Goal: Task Accomplishment & Management: Manage account settings

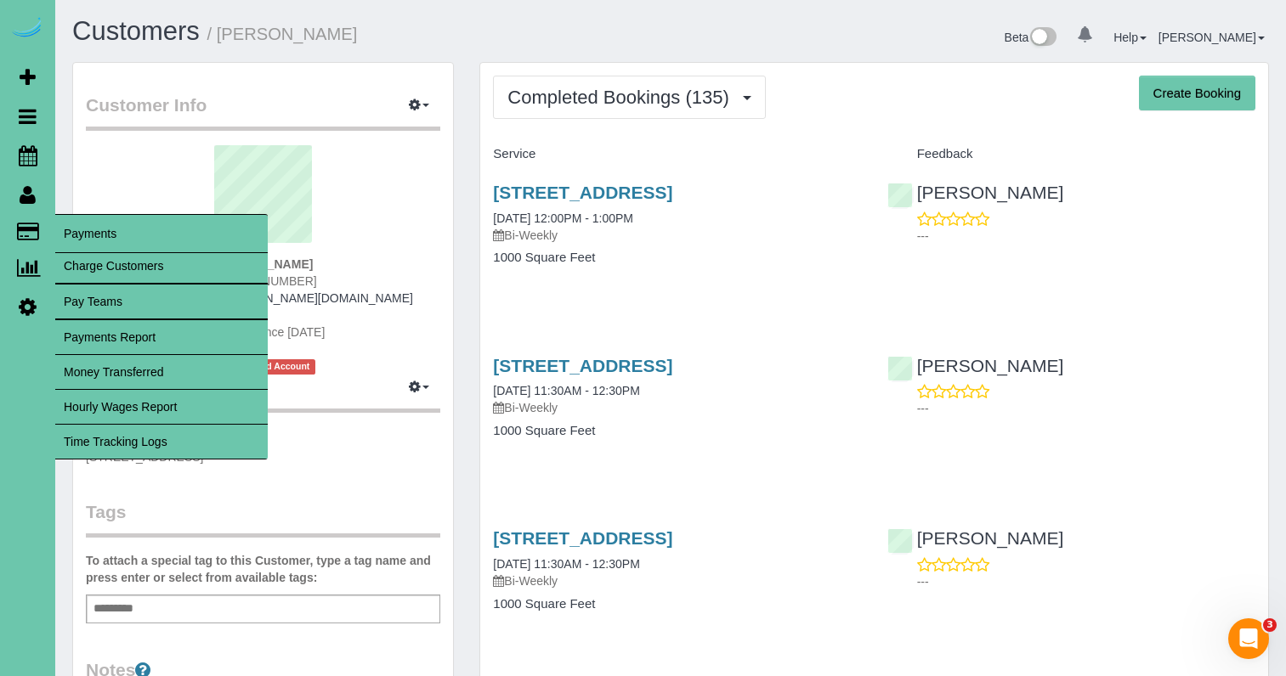
click at [153, 437] on link "Time Tracking Logs" at bounding box center [161, 442] width 212 height 34
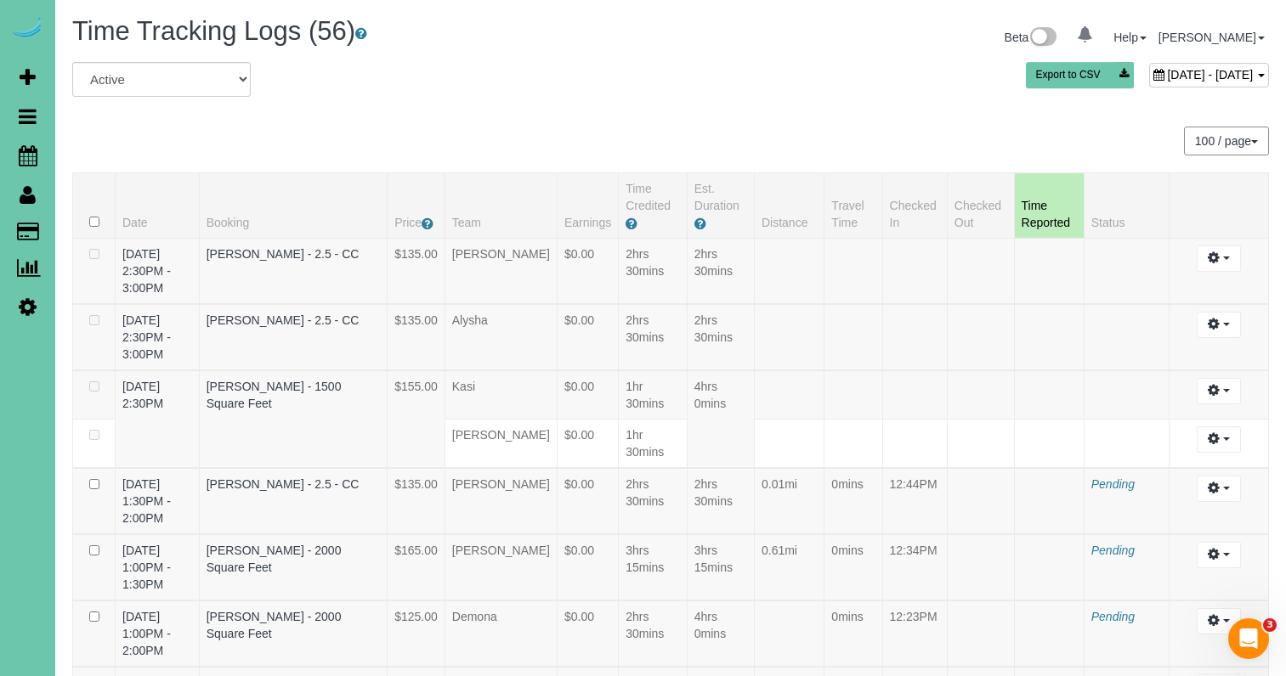
click at [1167, 71] on span "September 10, 2025 - September 10, 2025" at bounding box center [1210, 75] width 86 height 14
type input "**********"
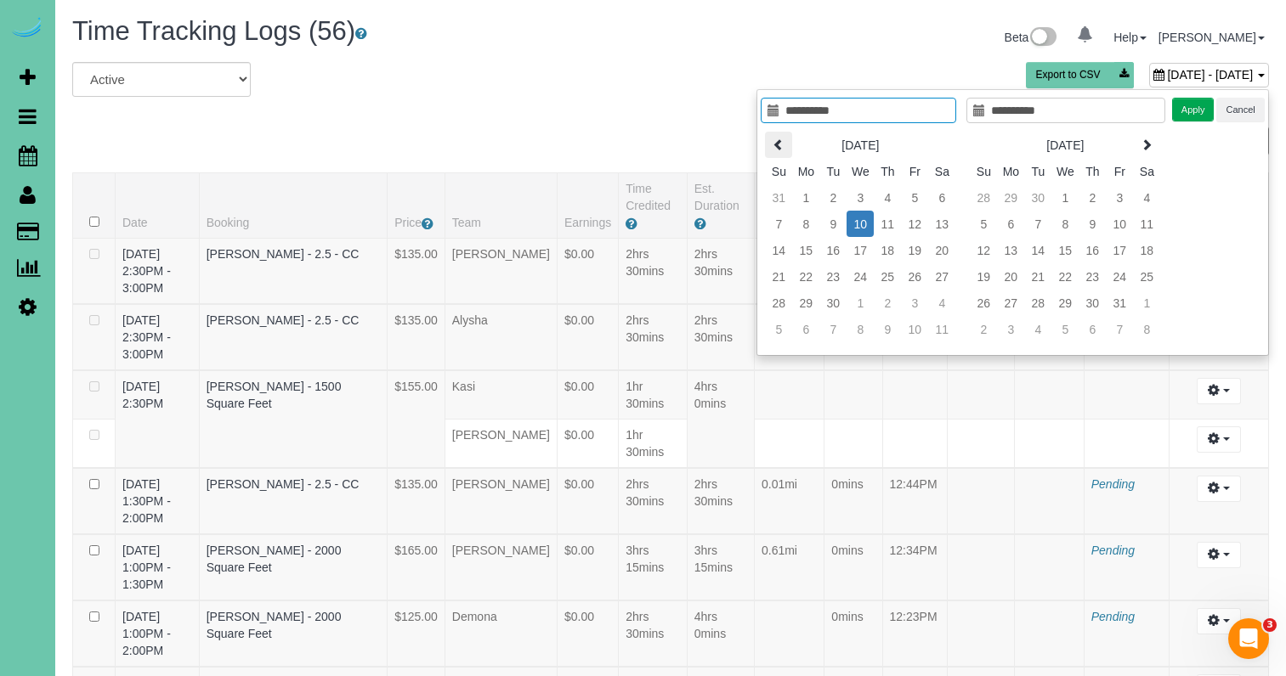
click at [776, 140] on icon at bounding box center [778, 145] width 12 height 12
type input "**********"
click at [860, 303] on td "27" at bounding box center [859, 303] width 27 height 26
type input "**********"
click at [1182, 110] on button "Apply" at bounding box center [1193, 110] width 42 height 25
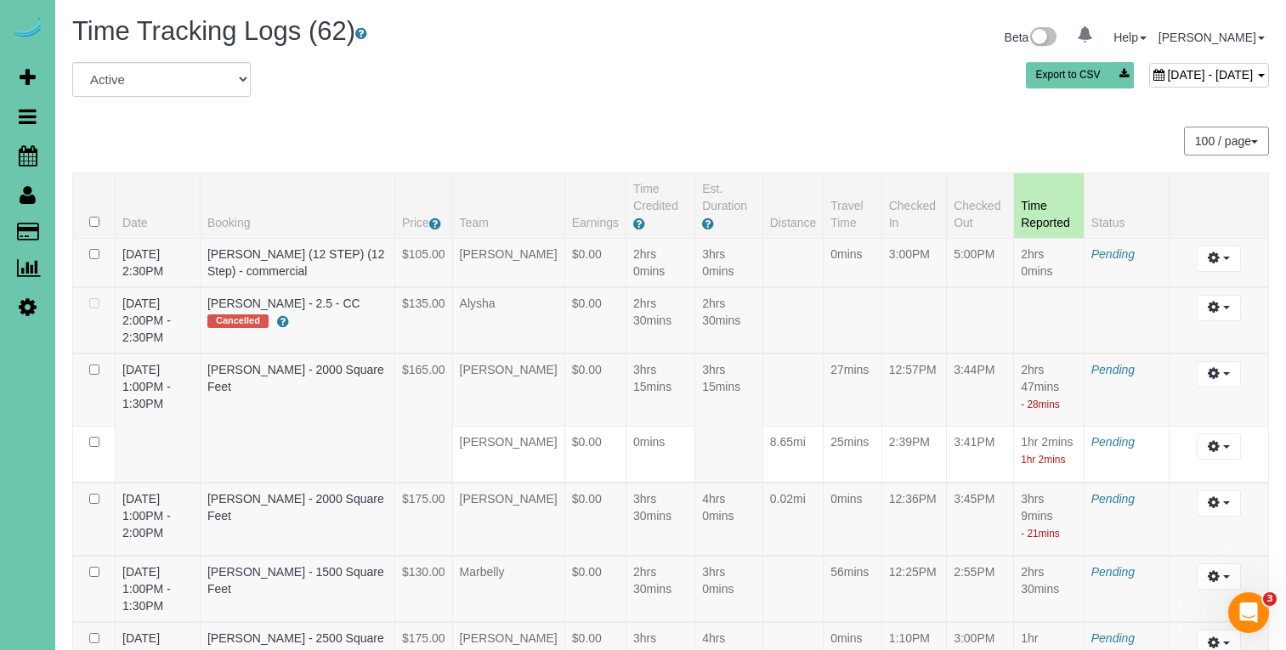
click at [1167, 75] on span "August 27, 2025 - August 27, 2025" at bounding box center [1210, 75] width 86 height 14
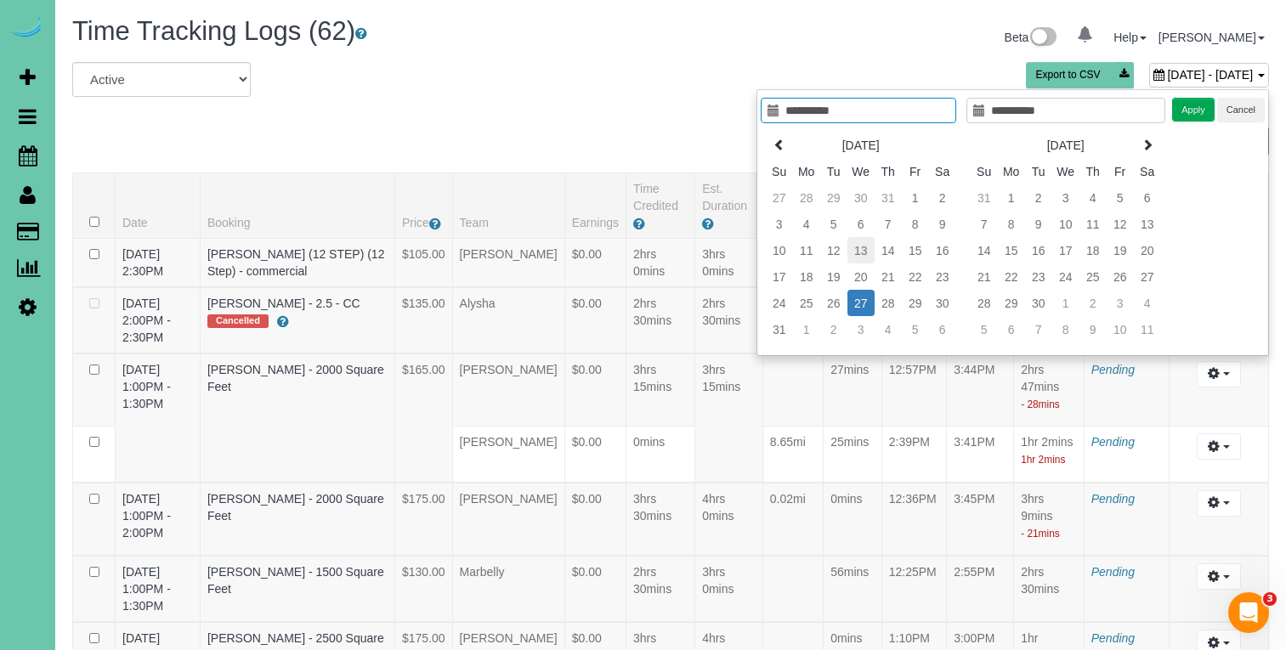
type input "**********"
click at [861, 251] on td "13" at bounding box center [860, 250] width 27 height 26
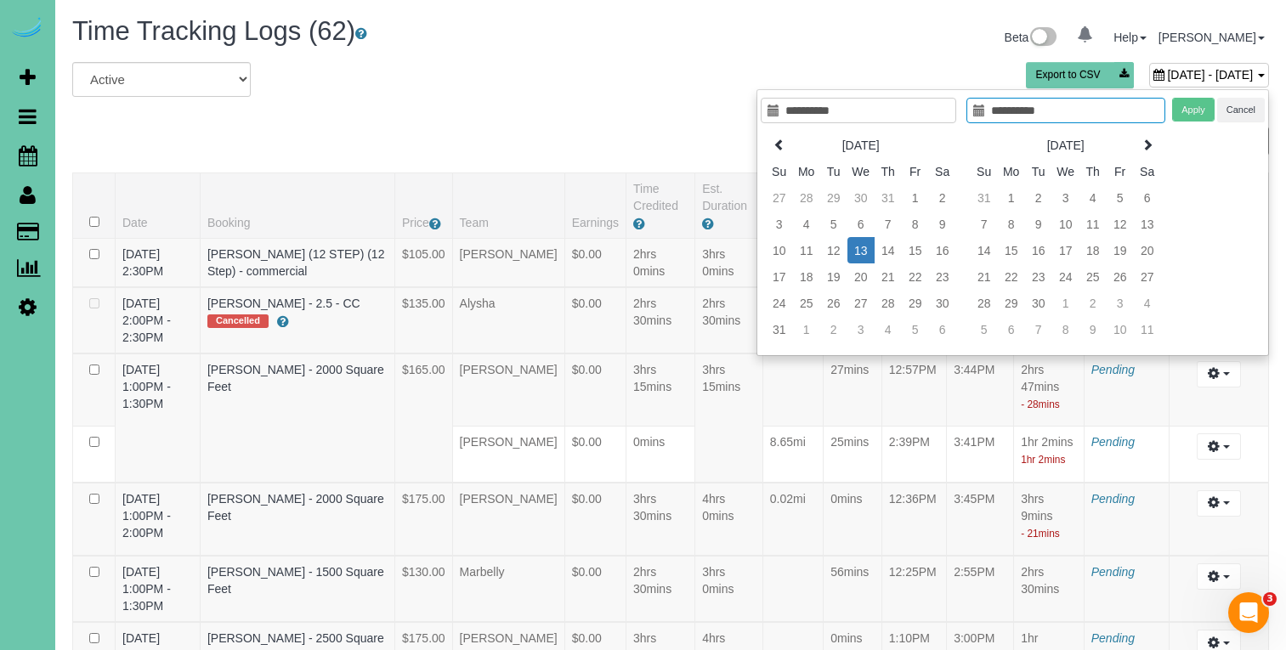
type input "**********"
click at [861, 251] on td "13" at bounding box center [860, 250] width 27 height 26
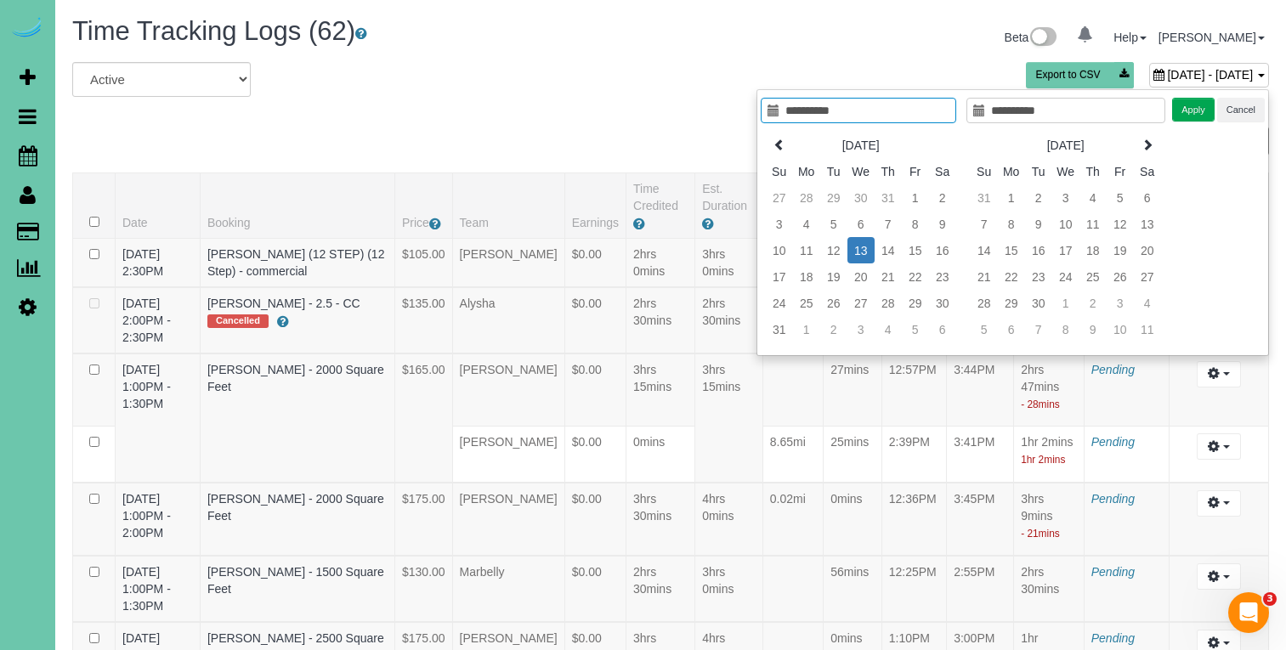
type input "**********"
click at [1190, 100] on button "Apply" at bounding box center [1193, 110] width 42 height 25
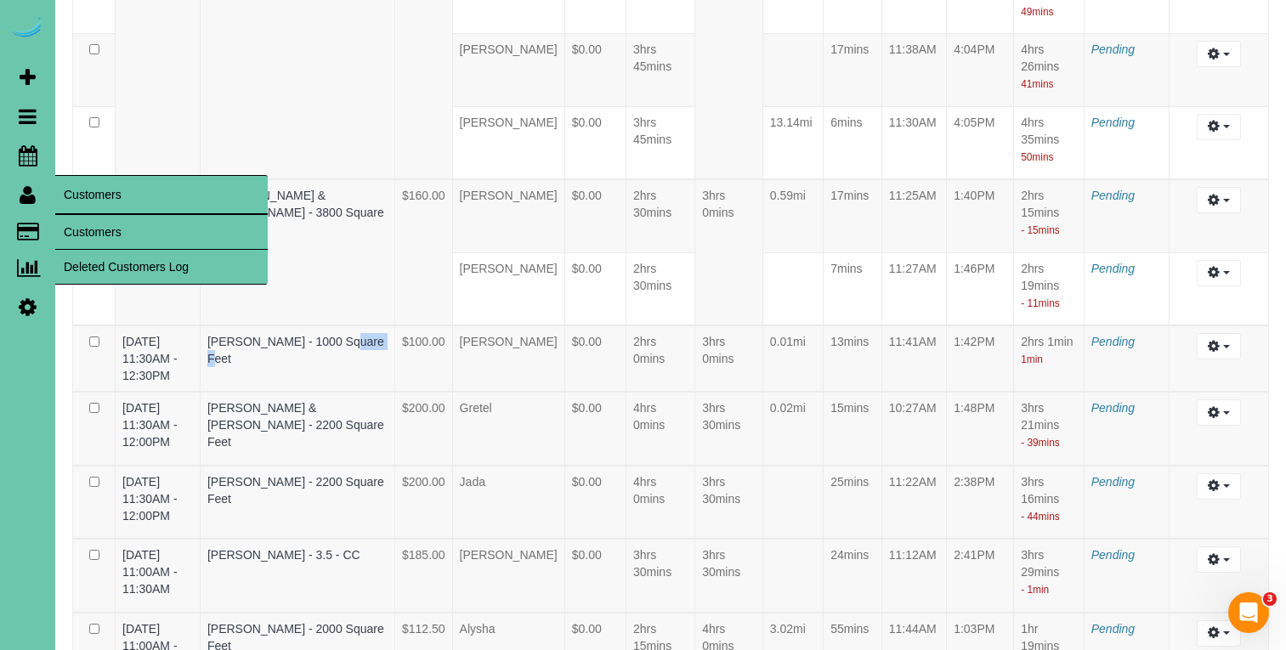
scroll to position [2465, 1]
click at [79, 229] on link "Customers" at bounding box center [161, 232] width 212 height 34
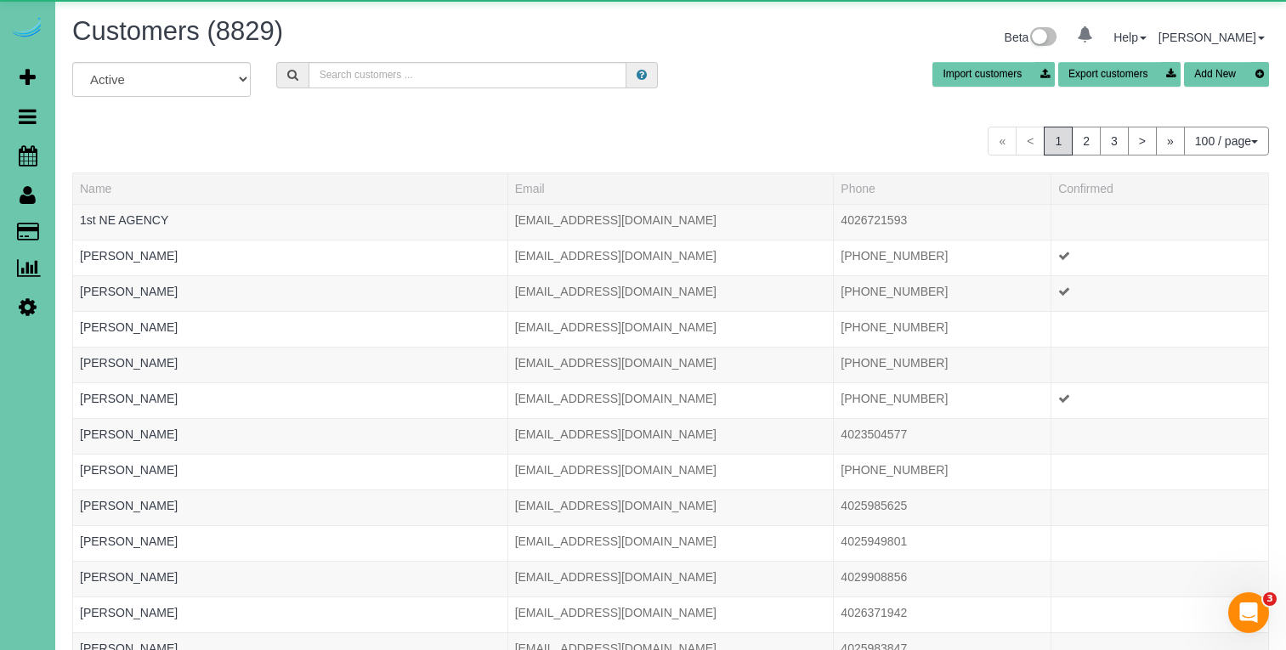
drag, startPoint x: 397, startPoint y: 92, endPoint x: 405, endPoint y: 82, distance: 12.6
click at [397, 91] on div "All Active Archived Import customers Export customers Add New" at bounding box center [670, 86] width 1222 height 48
click at [408, 77] on input "text" at bounding box center [467, 75] width 318 height 26
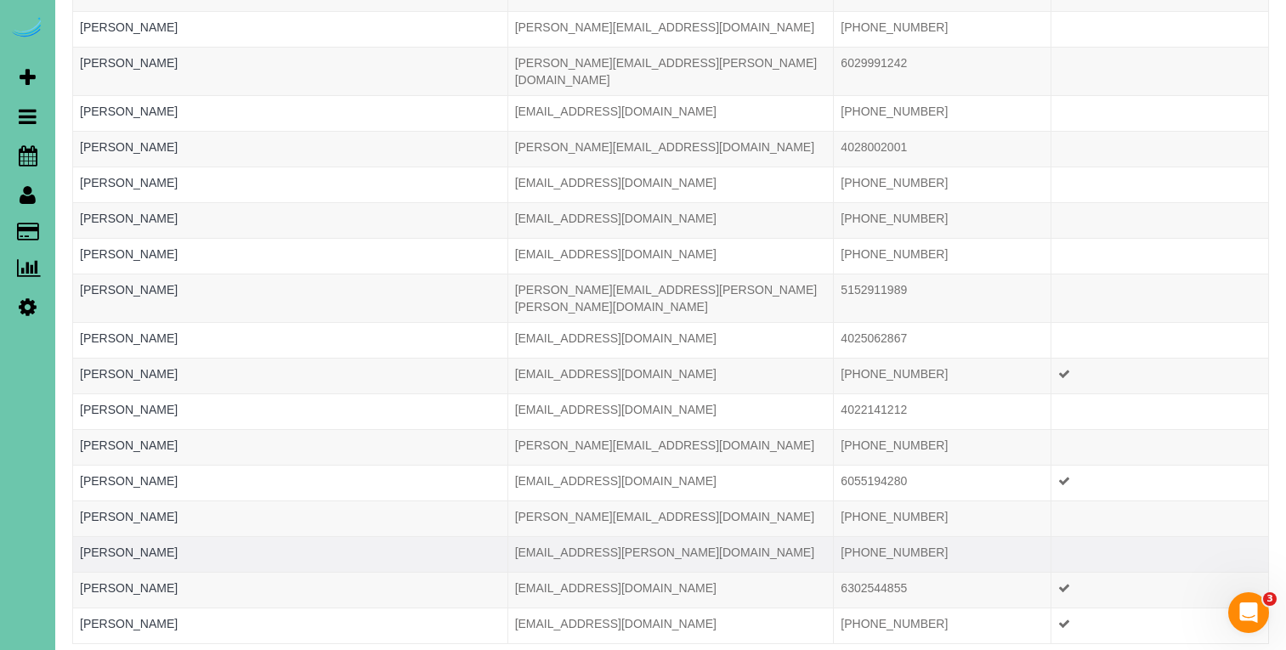
scroll to position [372, 0]
type input "jensen"
click at [138, 560] on div at bounding box center [290, 562] width 421 height 4
click at [146, 545] on link "[PERSON_NAME]" at bounding box center [129, 552] width 98 height 14
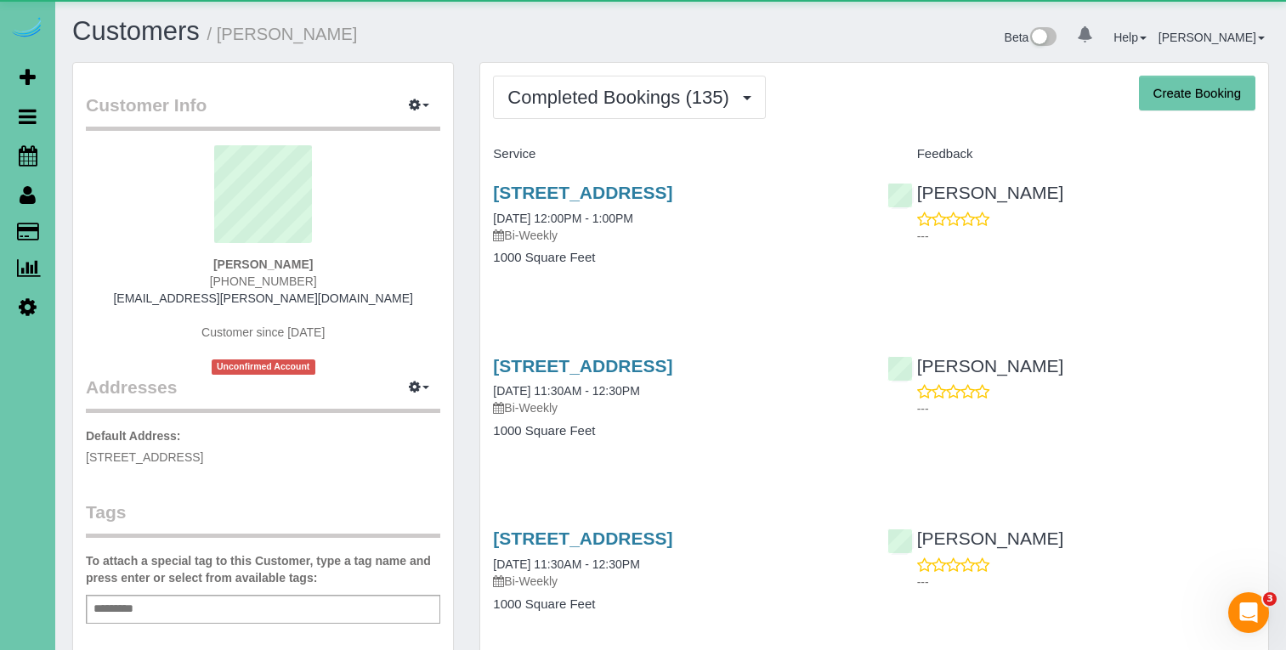
drag, startPoint x: 664, startPoint y: 92, endPoint x: 659, endPoint y: 134, distance: 42.8
click at [664, 92] on span "Completed Bookings (135)" at bounding box center [621, 97] width 229 height 21
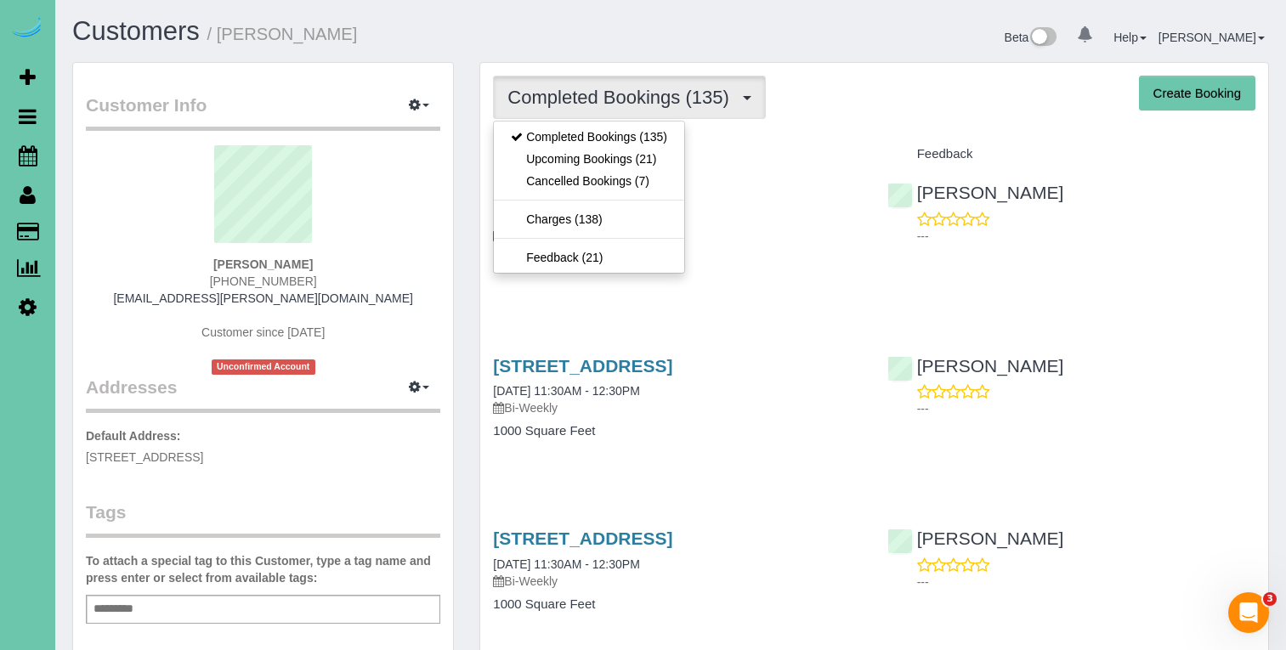
click at [649, 159] on link "Upcoming Bookings (21)" at bounding box center [589, 159] width 190 height 22
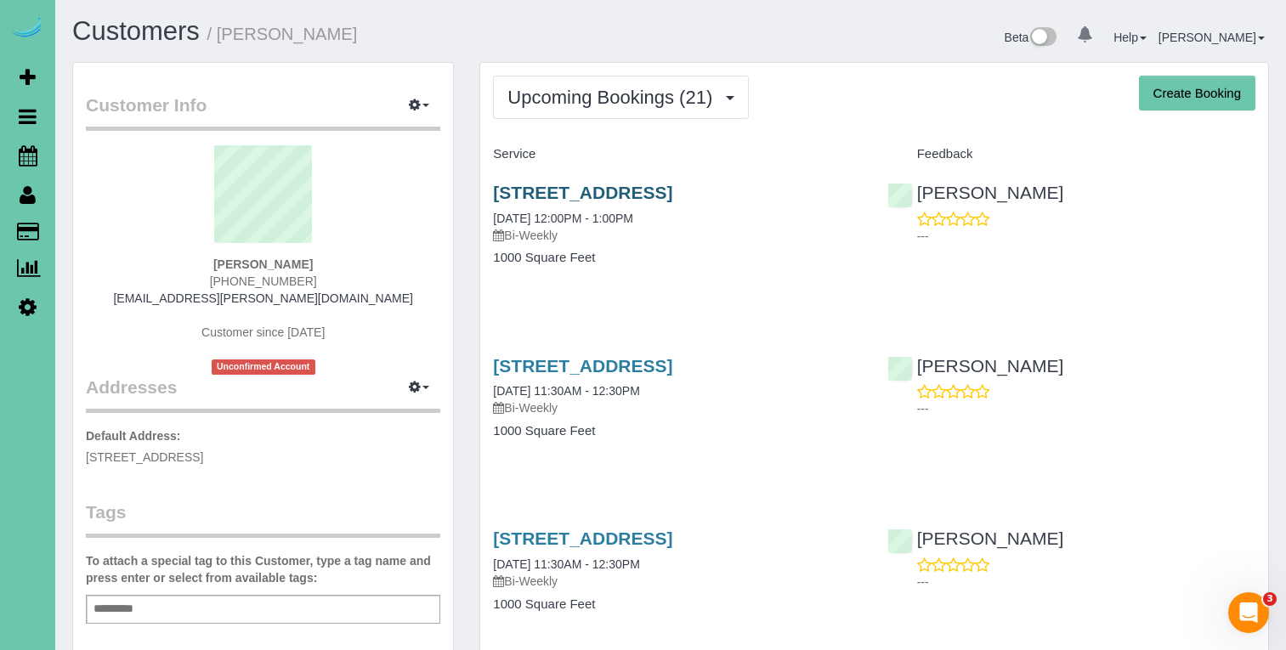
click at [624, 196] on link "[STREET_ADDRESS]" at bounding box center [582, 193] width 179 height 20
drag, startPoint x: 669, startPoint y: 372, endPoint x: 660, endPoint y: 370, distance: 8.9
click at [669, 372] on link "[STREET_ADDRESS]" at bounding box center [582, 366] width 179 height 20
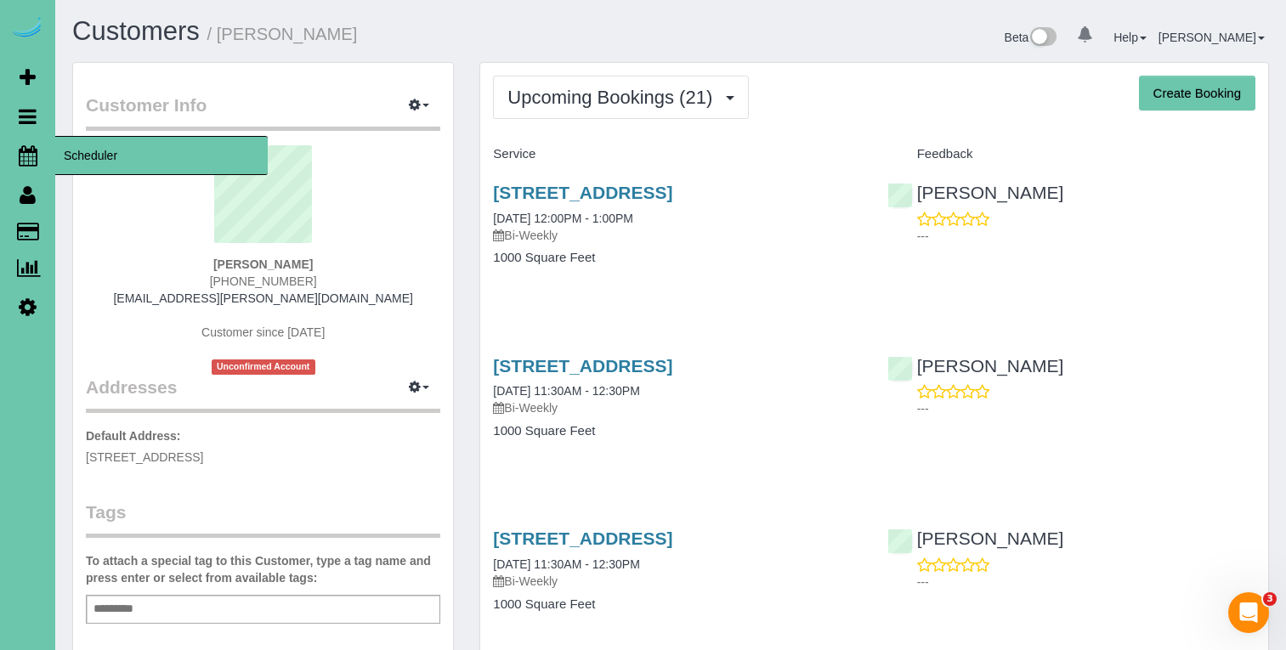
click at [29, 161] on icon at bounding box center [28, 155] width 19 height 20
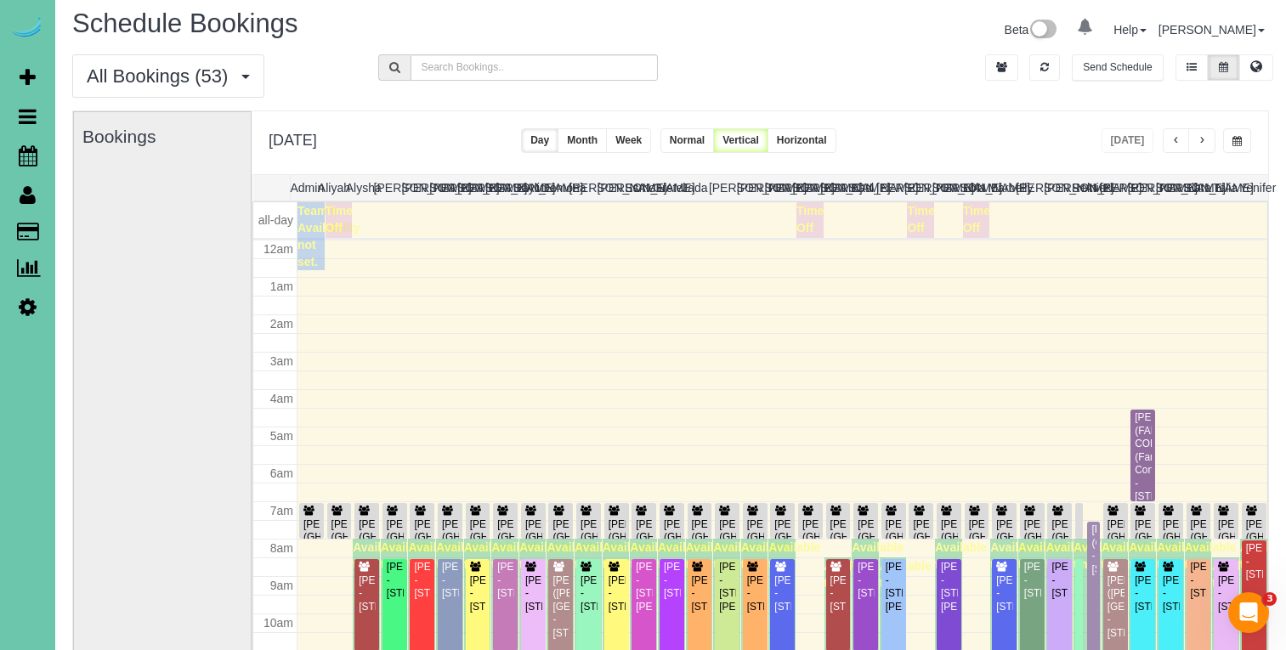
scroll to position [225, 0]
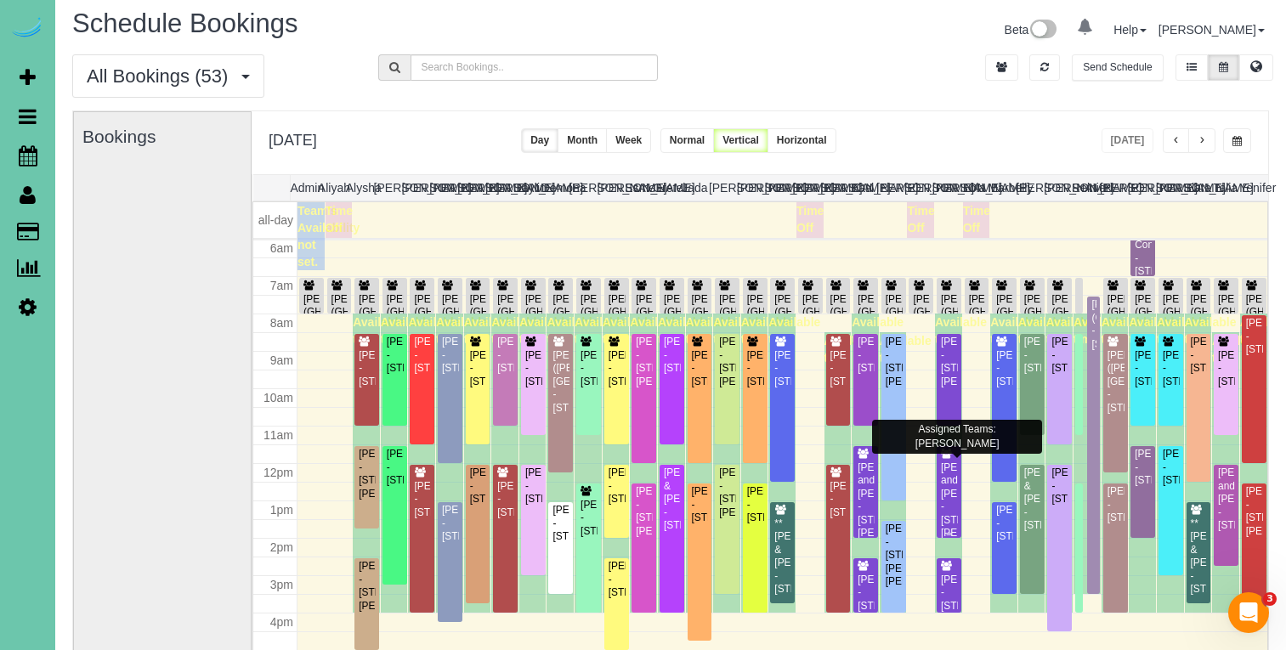
click at [946, 483] on div "[PERSON_NAME] and [PERSON_NAME] - [STREET_ADDRESS][PERSON_NAME]" at bounding box center [949, 500] width 18 height 79
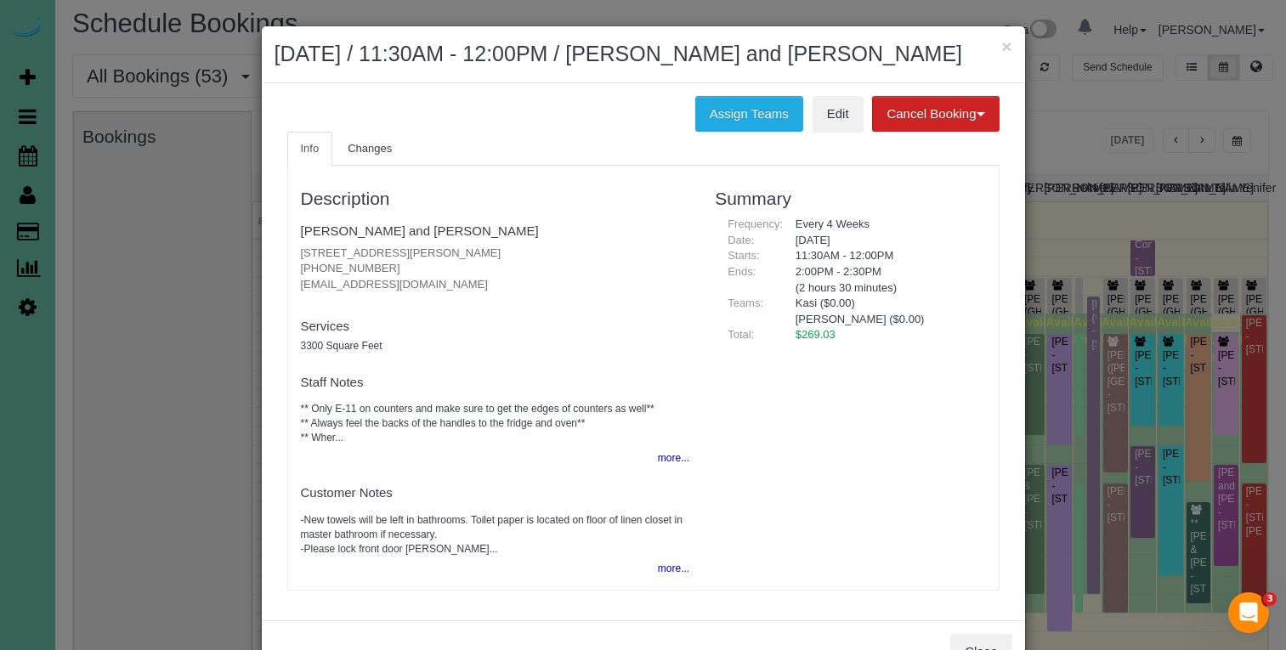
copy p "[PHONE_NUMBER]"
drag, startPoint x: 399, startPoint y: 294, endPoint x: 297, endPoint y: 289, distance: 101.2
click at [297, 289] on div "Description Craig and Teresa Steffensmeier 10738 Laramie St, Papillion, NE 6804…" at bounding box center [495, 377] width 415 height 407
drag, startPoint x: 1009, startPoint y: 43, endPoint x: 1037, endPoint y: 54, distance: 30.9
click at [1009, 43] on button "×" at bounding box center [1006, 46] width 10 height 18
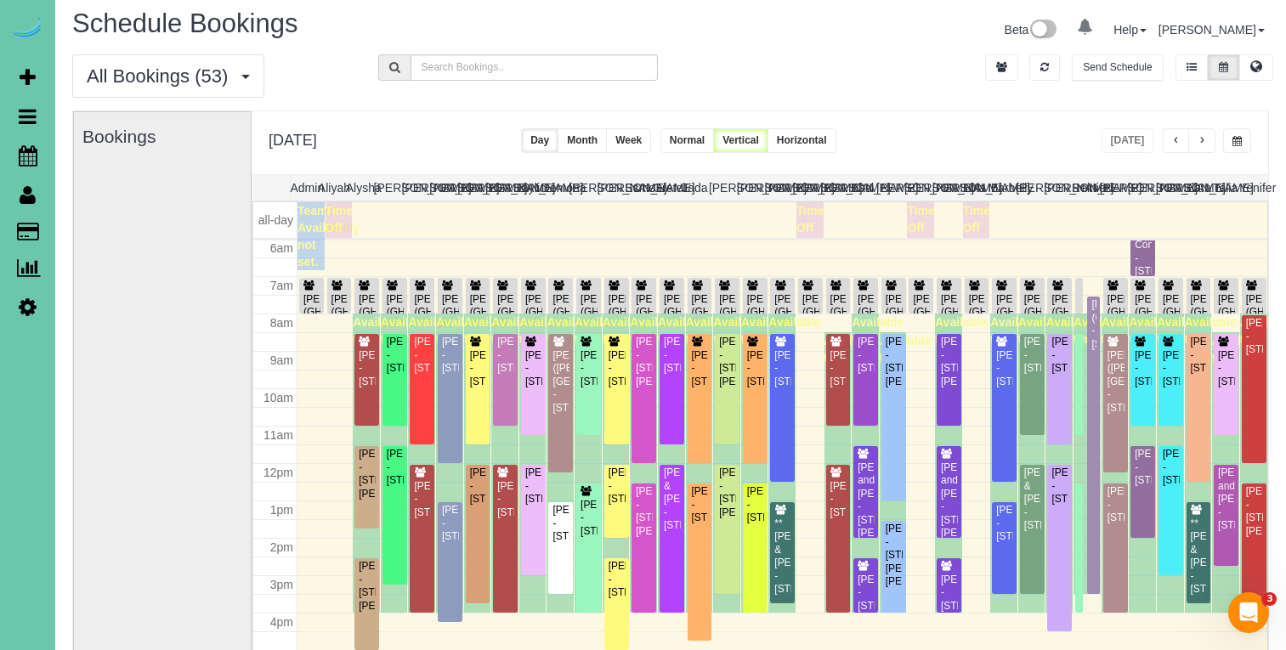
click at [1172, 143] on span "button" at bounding box center [1176, 141] width 8 height 10
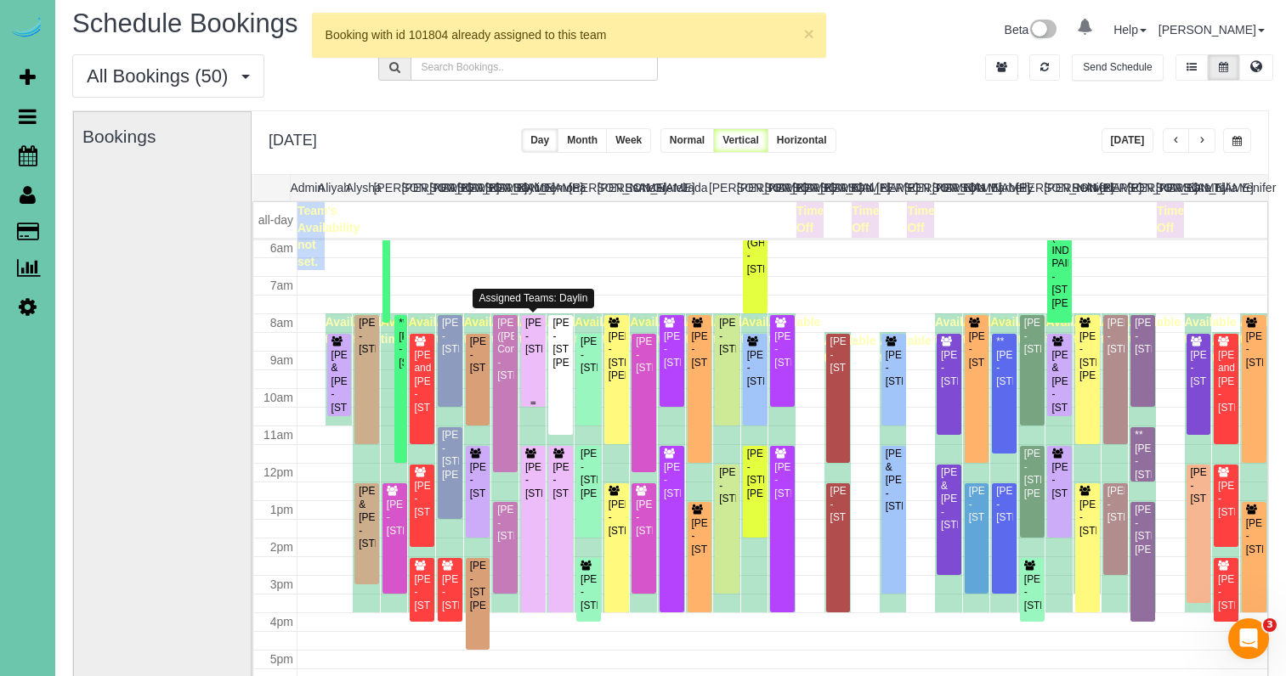
click at [537, 340] on div "Megan Sughroue - 6864 S 182nd Ct, Omaha, NE 68135" at bounding box center [533, 336] width 18 height 39
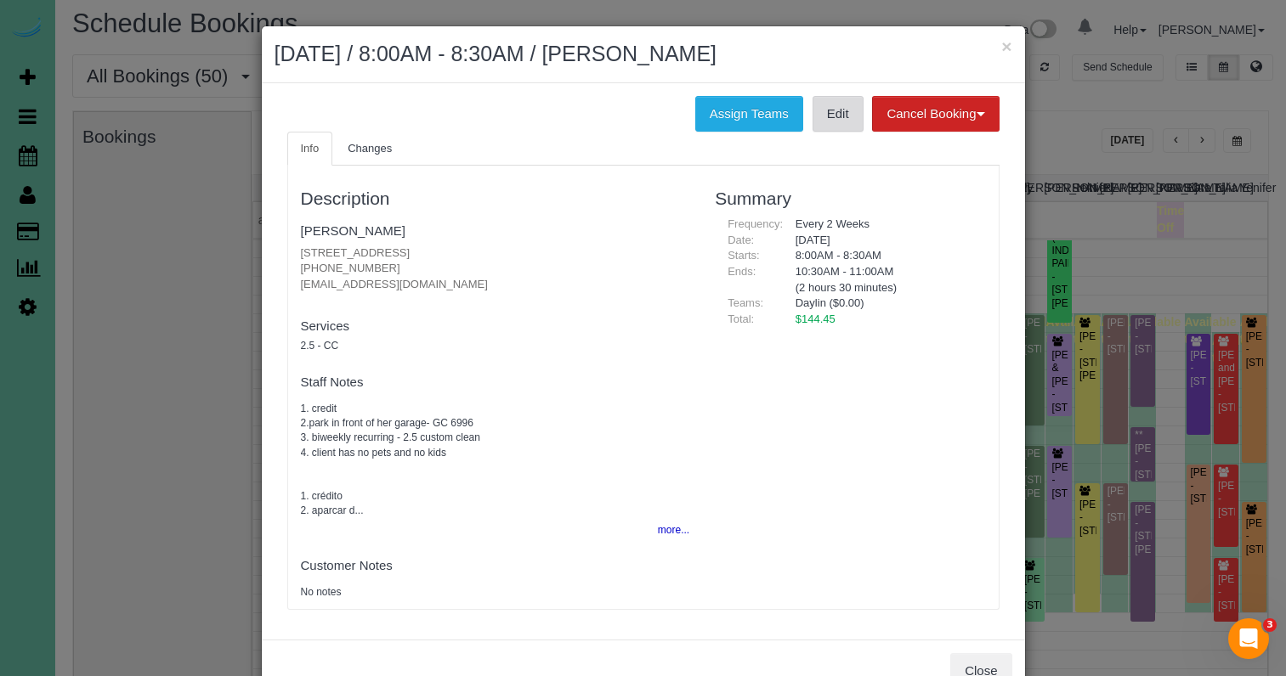
drag, startPoint x: 858, startPoint y: 93, endPoint x: 845, endPoint y: 100, distance: 14.4
click at [853, 96] on div "Assign Teams Edit Cancel Booking Without Fee With 100.00% Fee Info Changes Desc…" at bounding box center [643, 361] width 763 height 557
click at [845, 100] on link "Edit" at bounding box center [837, 114] width 51 height 36
click at [1008, 49] on button "×" at bounding box center [1006, 46] width 10 height 18
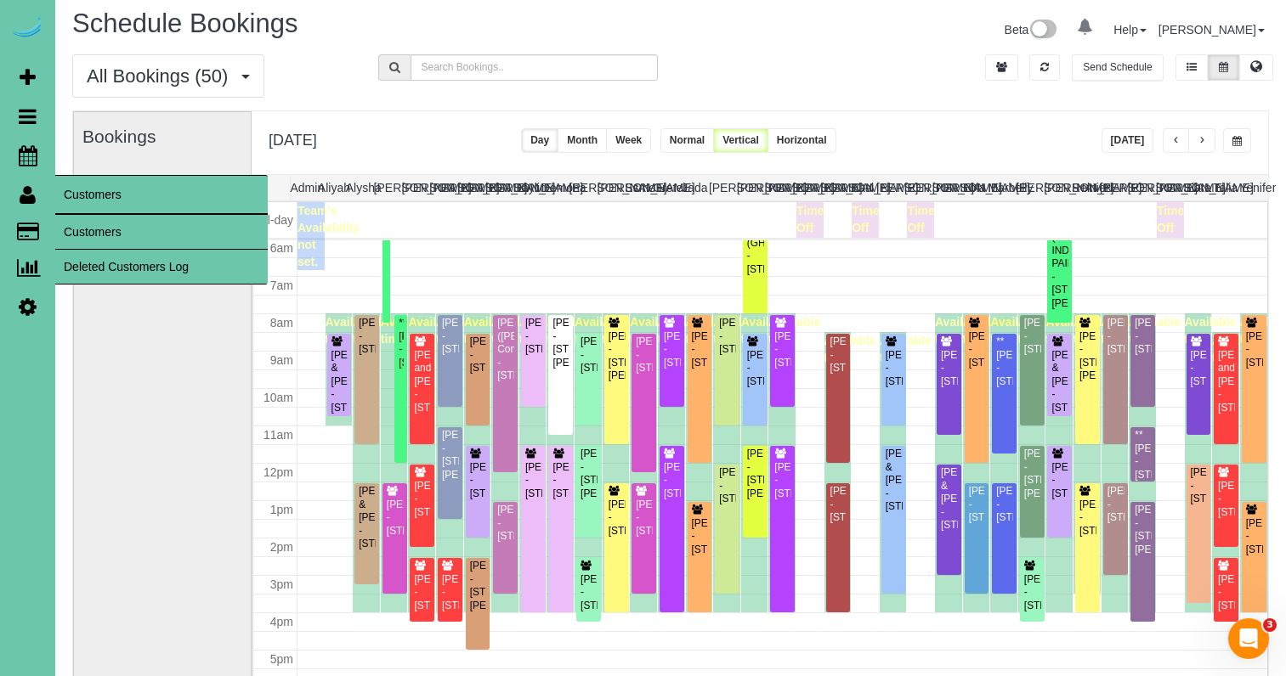
drag, startPoint x: 118, startPoint y: 238, endPoint x: 198, endPoint y: 192, distance: 92.1
click at [117, 238] on link "Customers" at bounding box center [161, 232] width 212 height 34
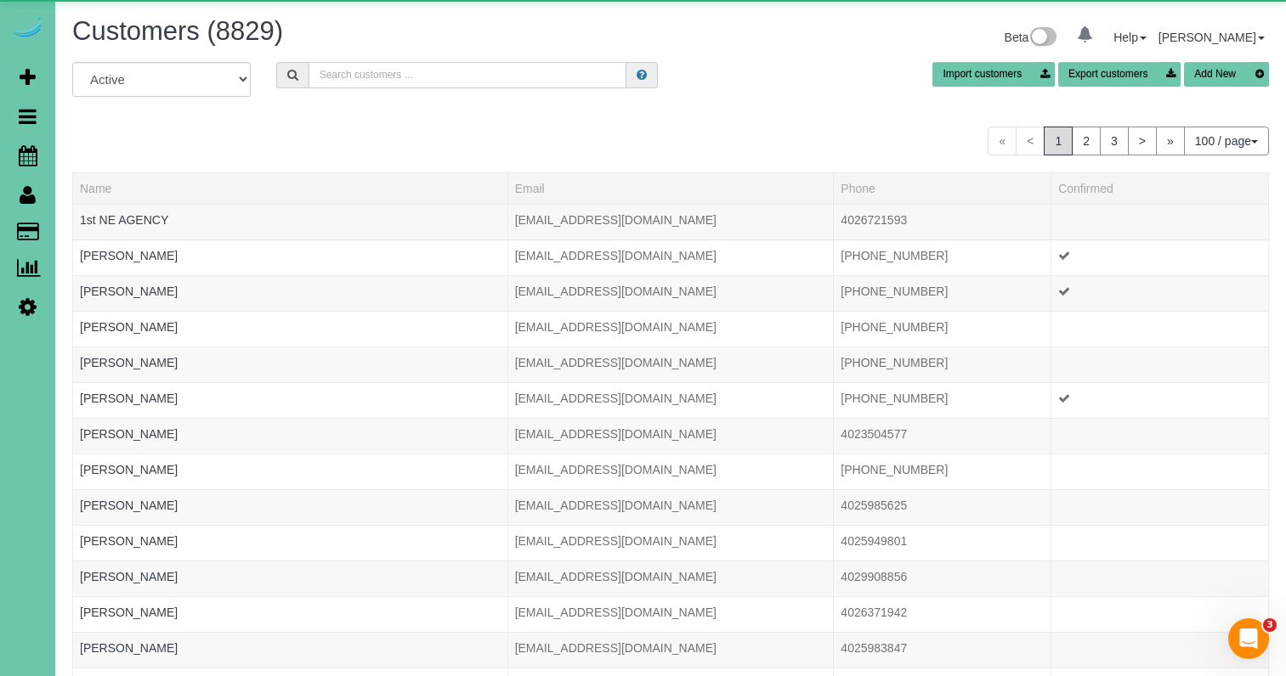
click at [445, 73] on input "text" at bounding box center [467, 75] width 318 height 26
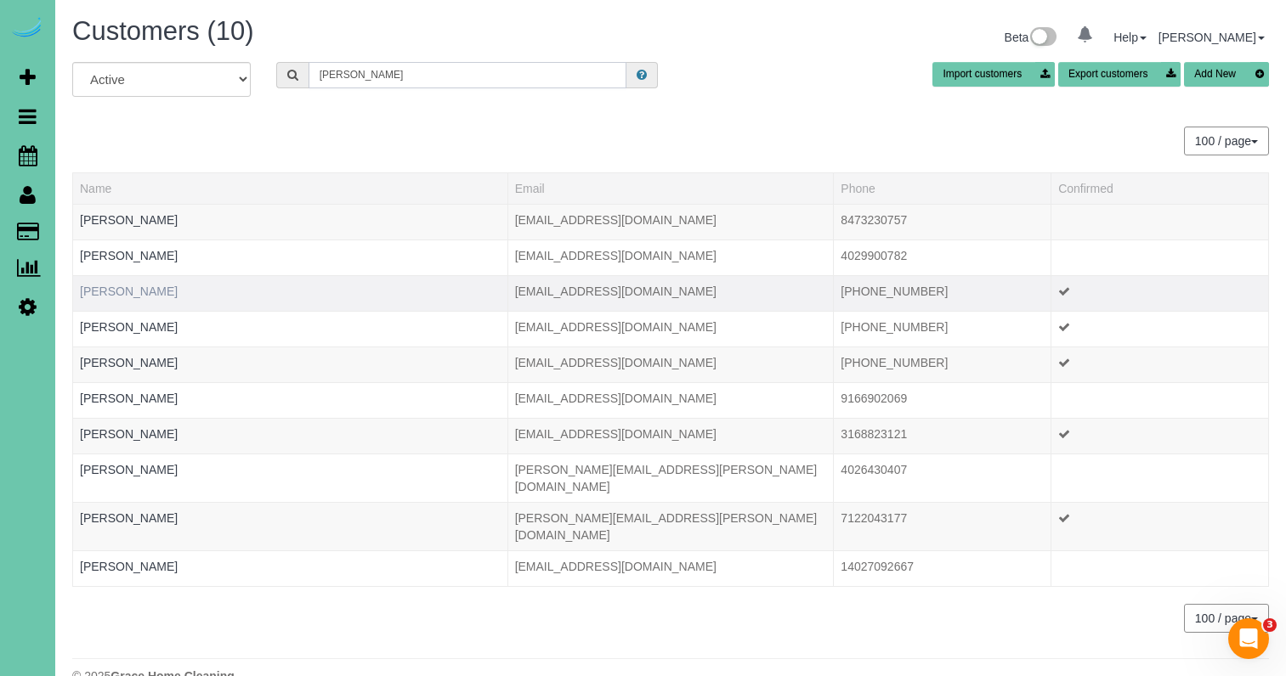
type input "Rachel s"
click at [160, 293] on link "[PERSON_NAME]" at bounding box center [129, 292] width 98 height 14
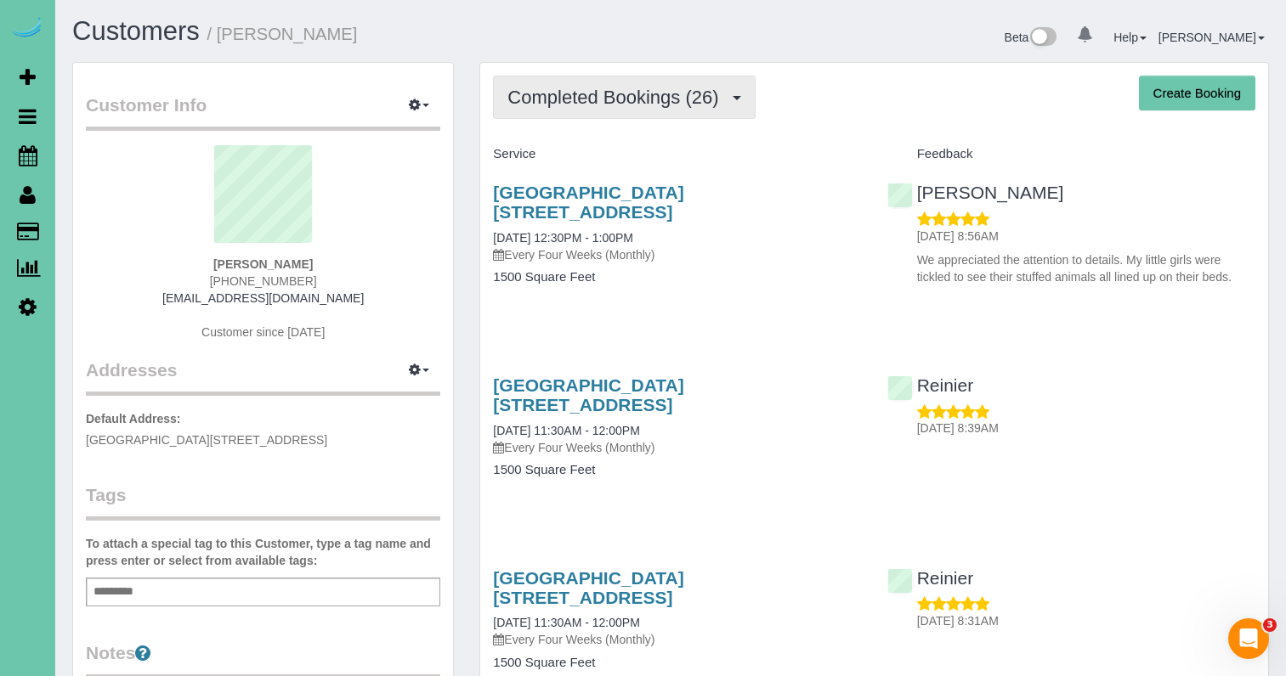
click at [601, 91] on span "Completed Bookings (26)" at bounding box center [616, 97] width 219 height 21
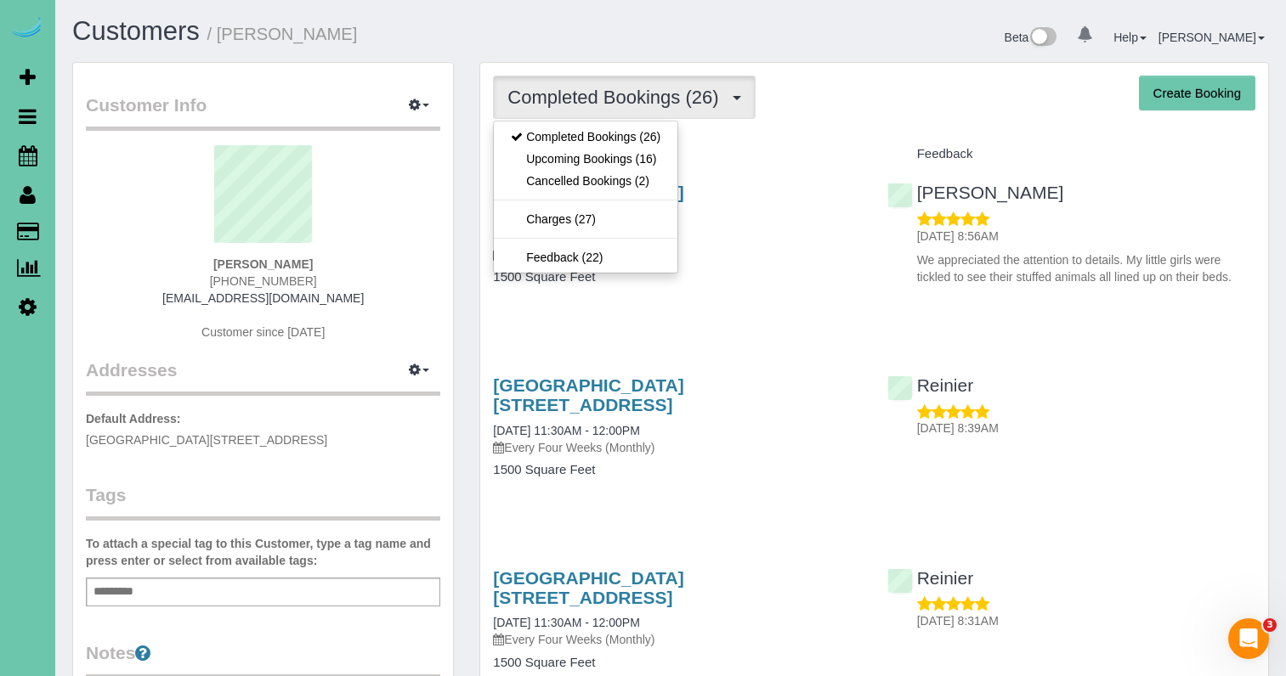
click at [598, 159] on link "Upcoming Bookings (16)" at bounding box center [586, 159] width 184 height 22
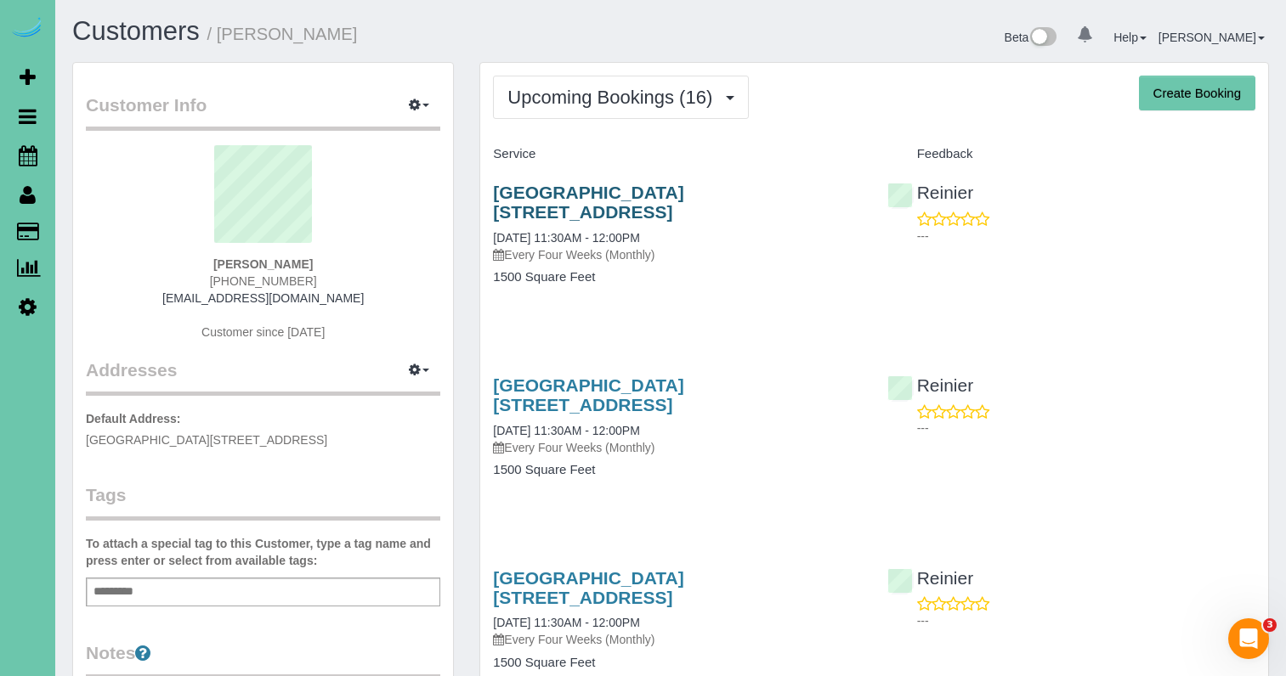
click at [619, 190] on link "[GEOGRAPHIC_DATA][STREET_ADDRESS]" at bounding box center [588, 202] width 190 height 39
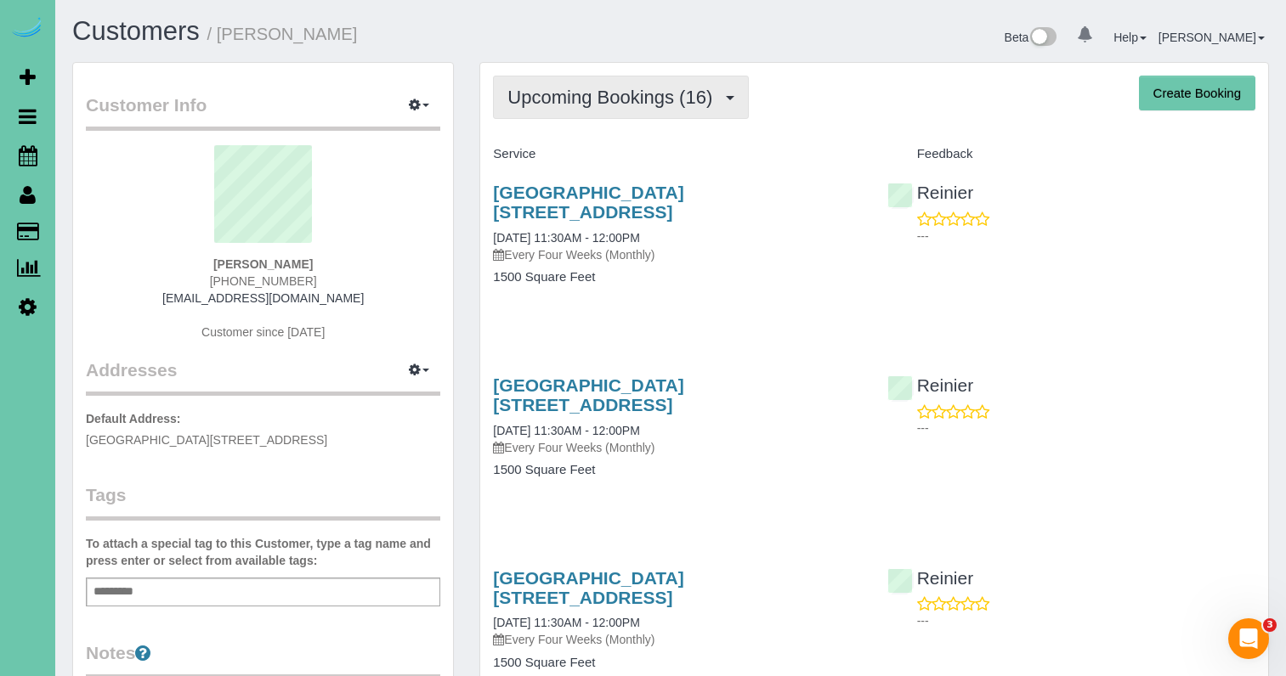
drag, startPoint x: 625, startPoint y: 88, endPoint x: 620, endPoint y: 103, distance: 15.3
click at [625, 88] on span "Upcoming Bookings (16)" at bounding box center [613, 97] width 213 height 21
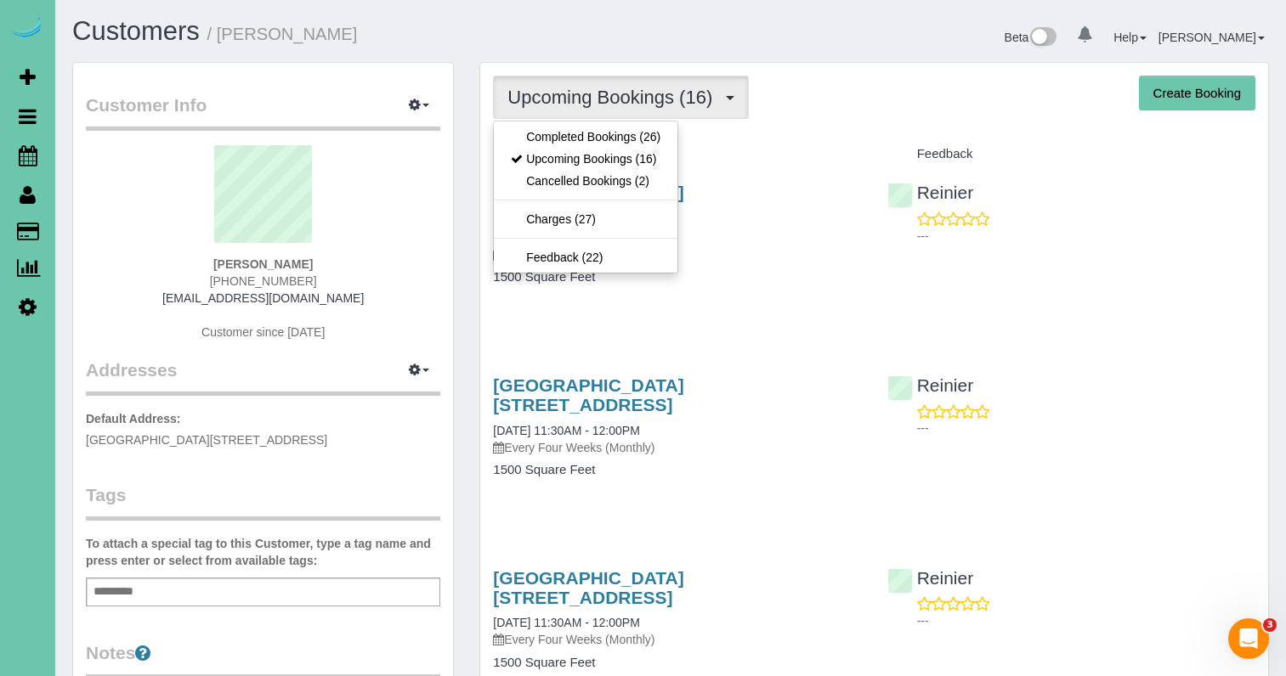
click at [618, 135] on link "Completed Bookings (26)" at bounding box center [586, 137] width 184 height 22
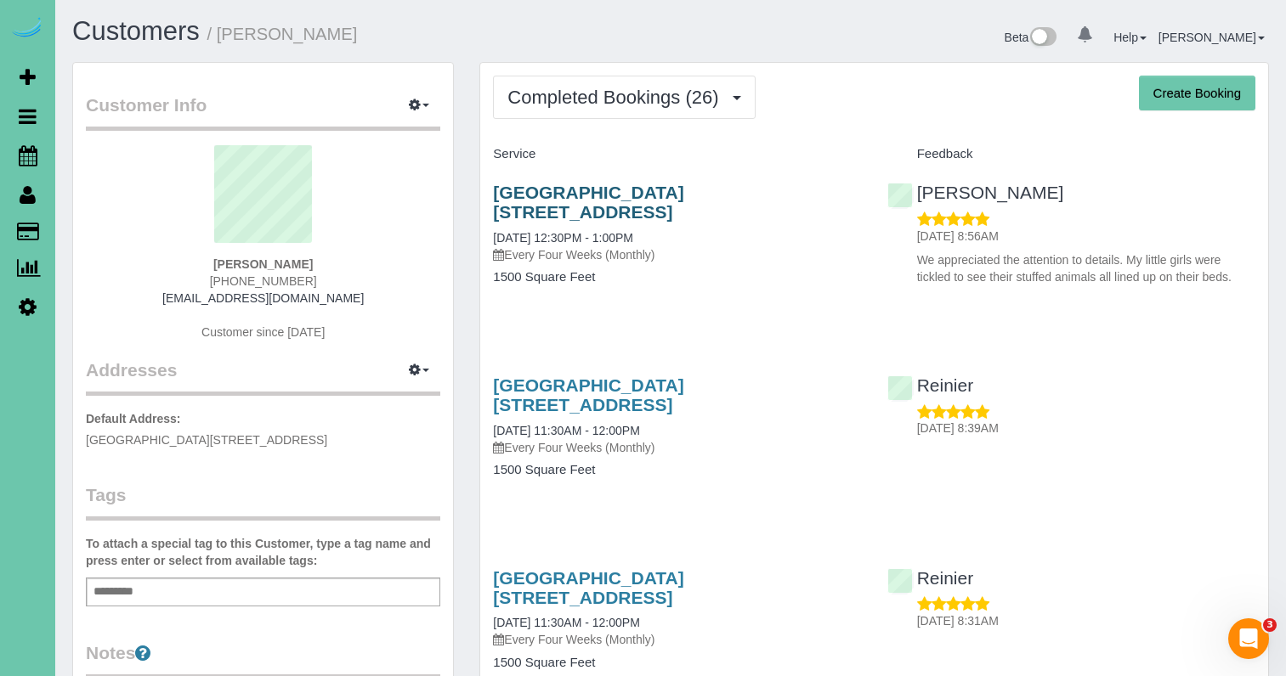
click at [614, 190] on link "[GEOGRAPHIC_DATA][STREET_ADDRESS]" at bounding box center [588, 202] width 190 height 39
click at [681, 376] on link "[GEOGRAPHIC_DATA][STREET_ADDRESS]" at bounding box center [588, 395] width 190 height 39
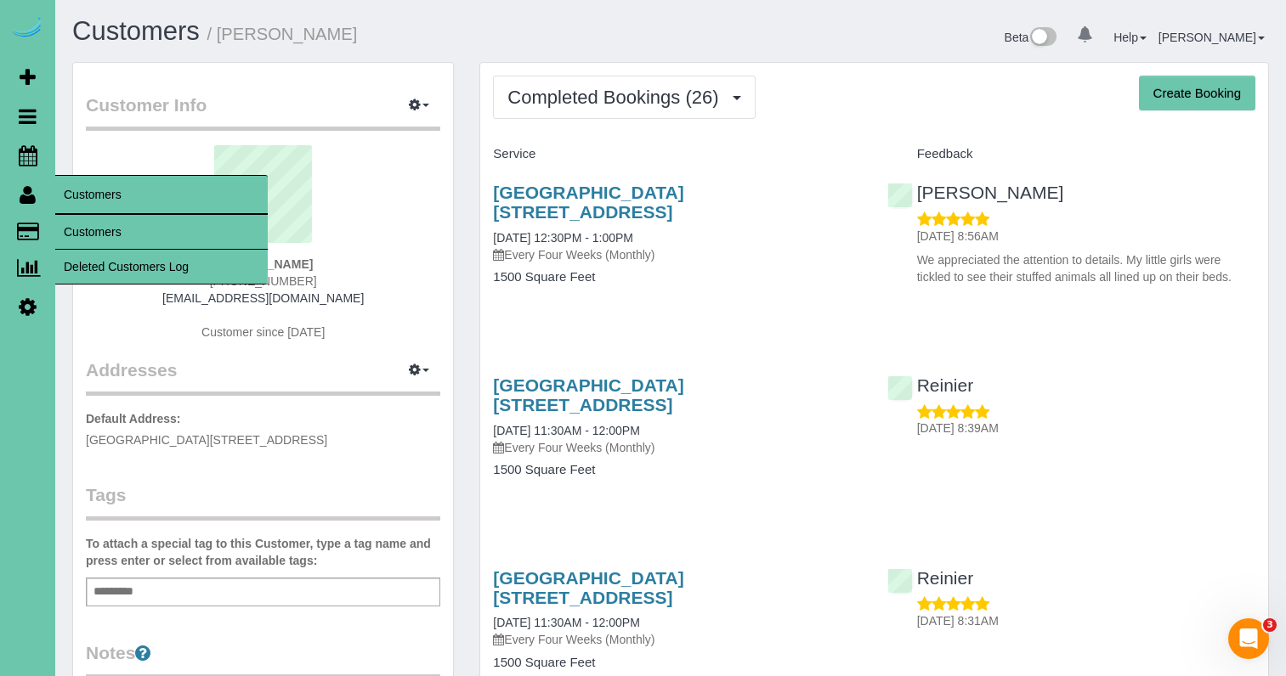
click at [119, 234] on link "Customers" at bounding box center [161, 232] width 212 height 34
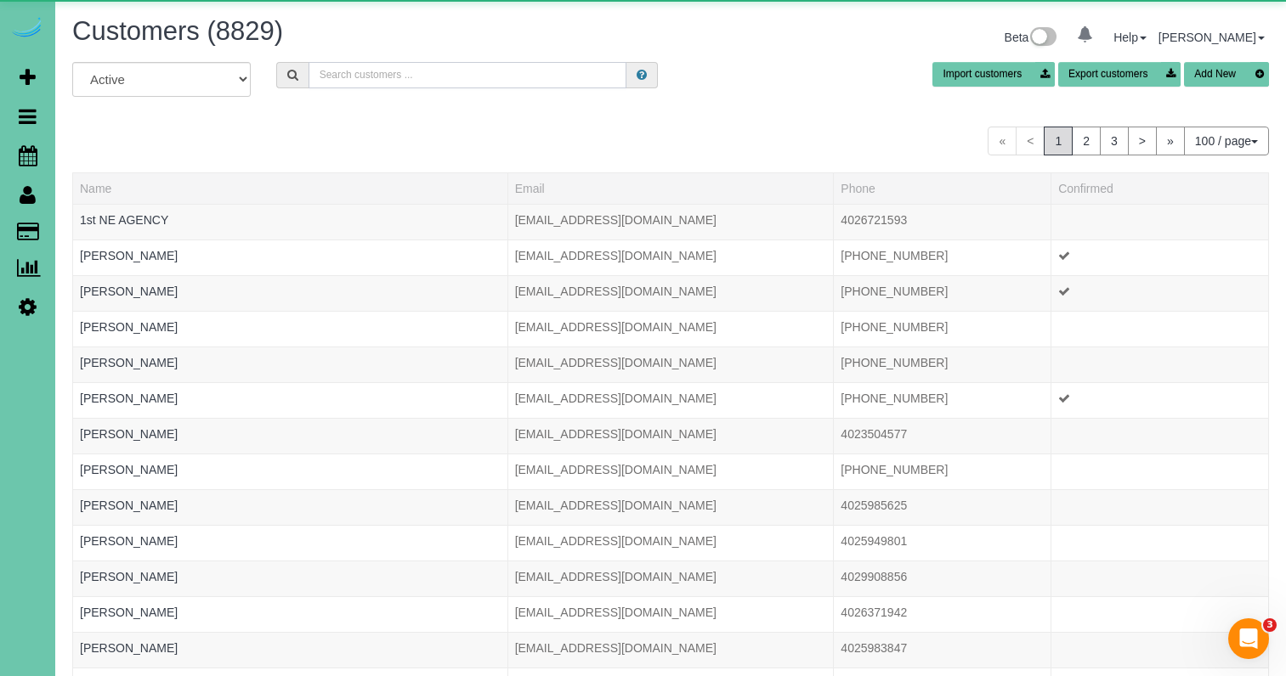
click at [486, 74] on input "text" at bounding box center [467, 75] width 318 height 26
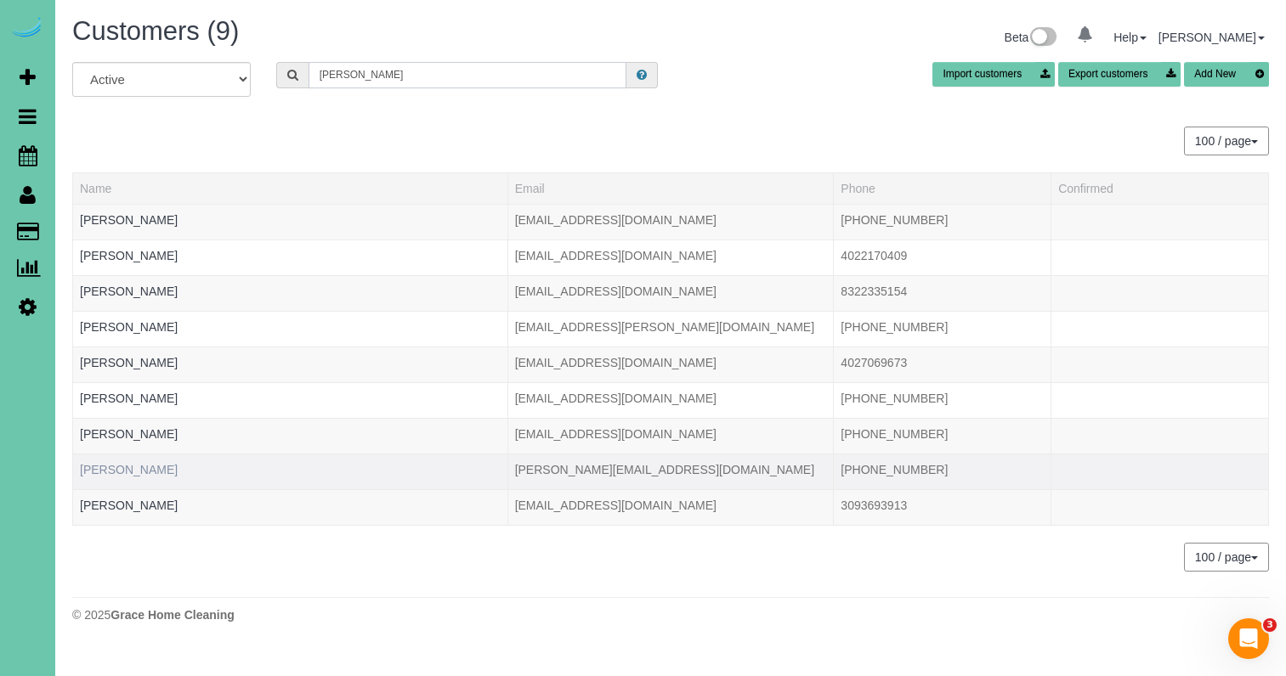
type input "murray"
click at [129, 470] on link "[PERSON_NAME]" at bounding box center [129, 470] width 98 height 14
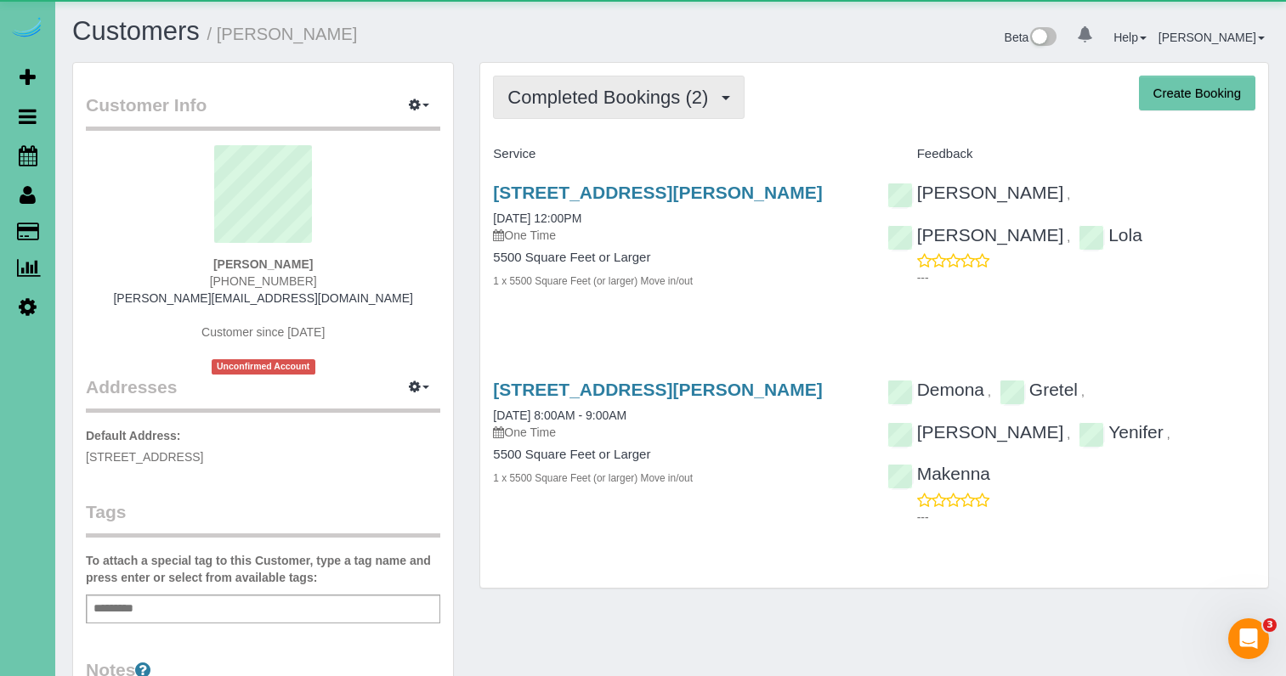
click at [582, 89] on span "Completed Bookings (2)" at bounding box center [611, 97] width 209 height 21
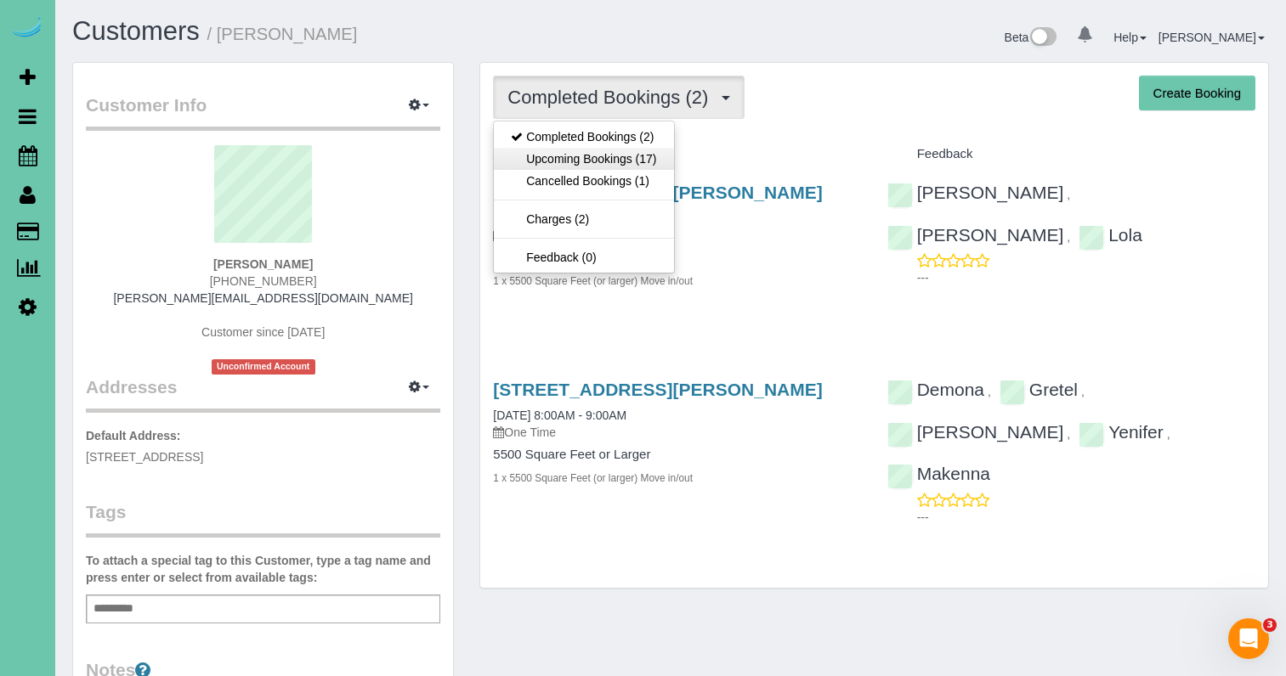
click at [602, 158] on link "Upcoming Bookings (17)" at bounding box center [583, 159] width 179 height 22
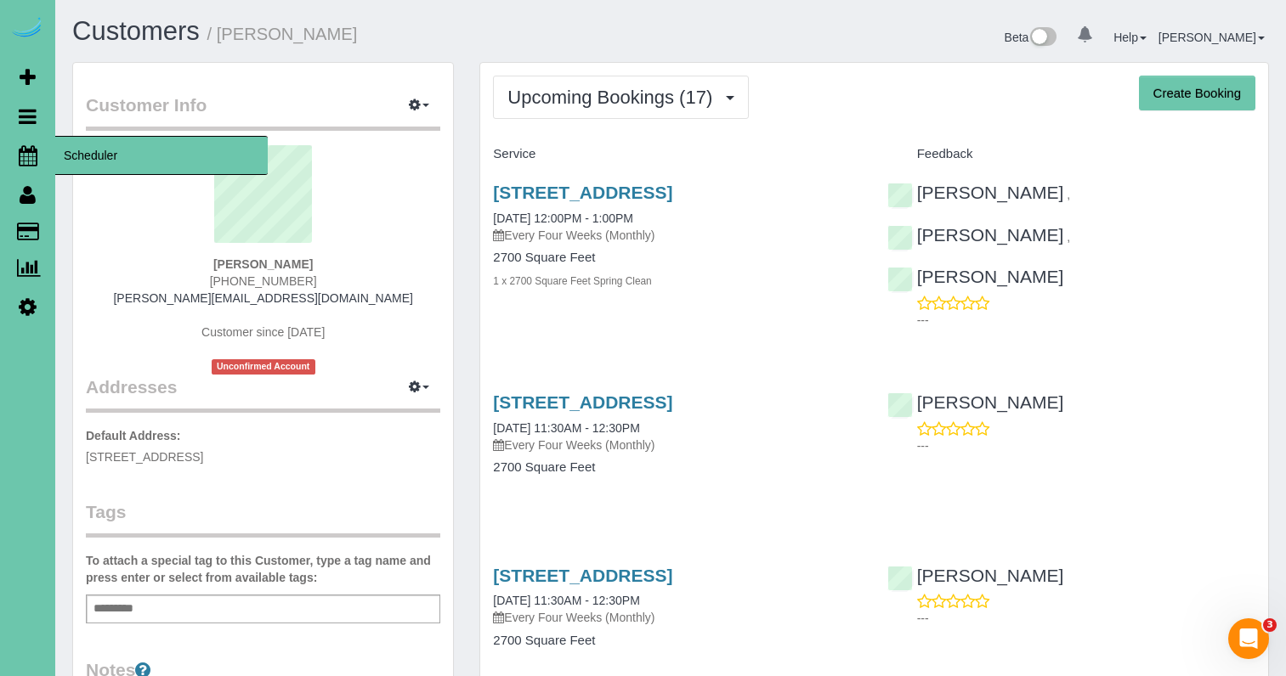
click at [23, 150] on icon at bounding box center [28, 155] width 19 height 20
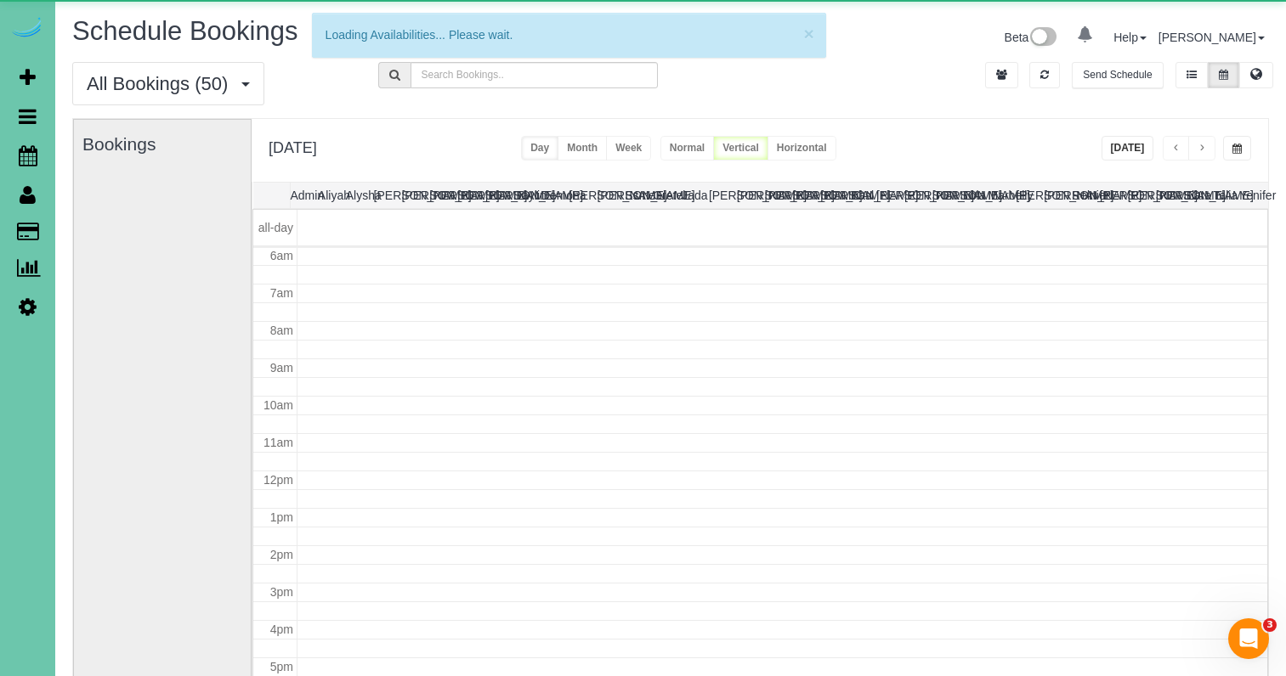
scroll to position [225, 0]
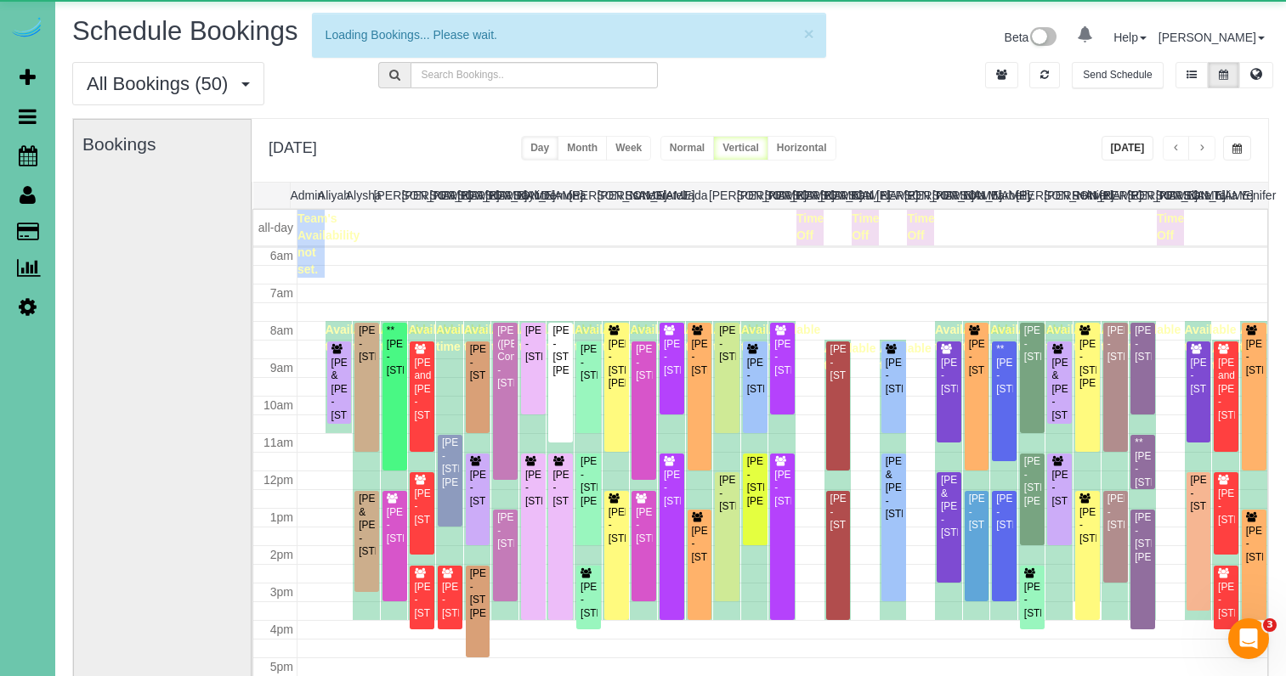
click at [1240, 150] on span "button" at bounding box center [1236, 149] width 9 height 10
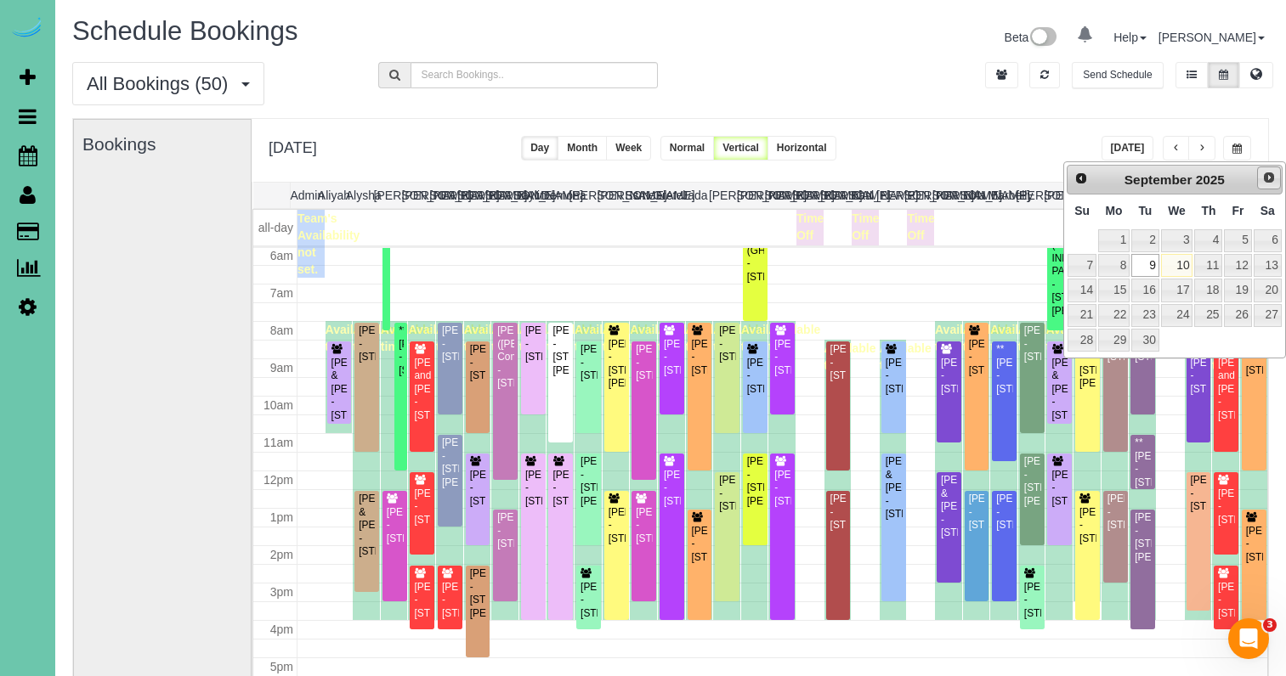
click at [1271, 173] on span "Next" at bounding box center [1269, 178] width 14 height 14
click at [1180, 257] on link "8" at bounding box center [1177, 265] width 32 height 23
type input "**********"
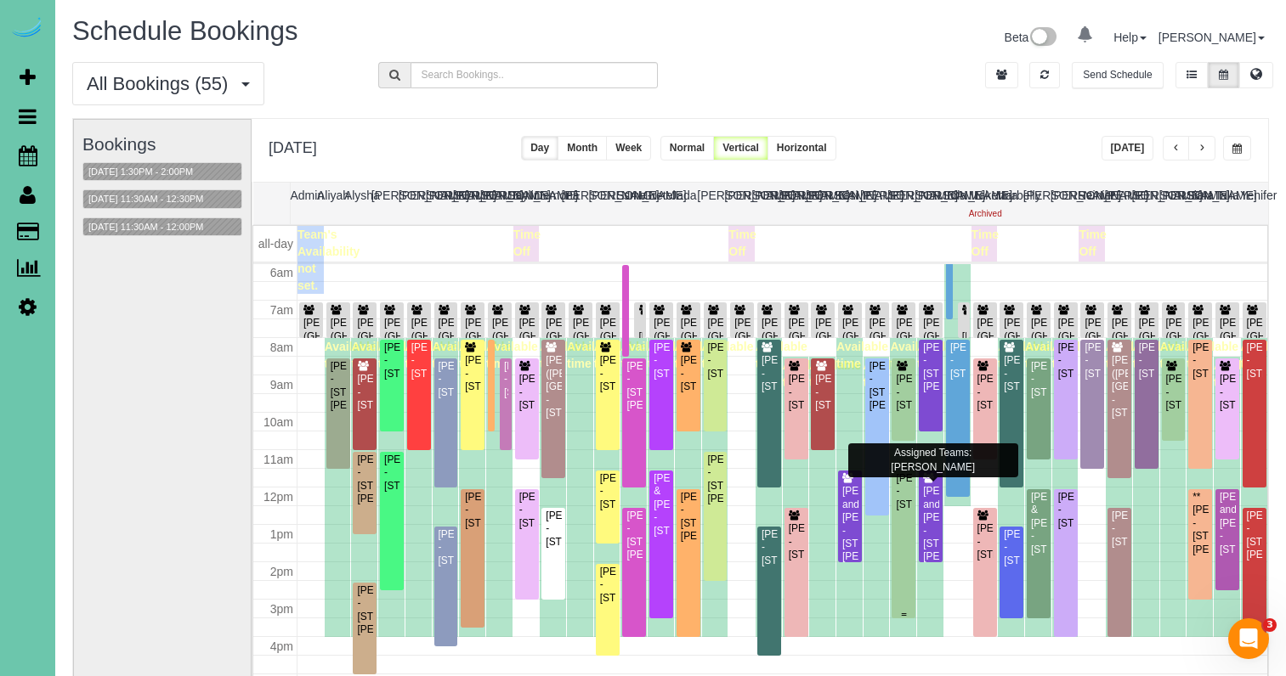
click at [901, 512] on div "[PERSON_NAME] - [STREET_ADDRESS]" at bounding box center [903, 491] width 17 height 39
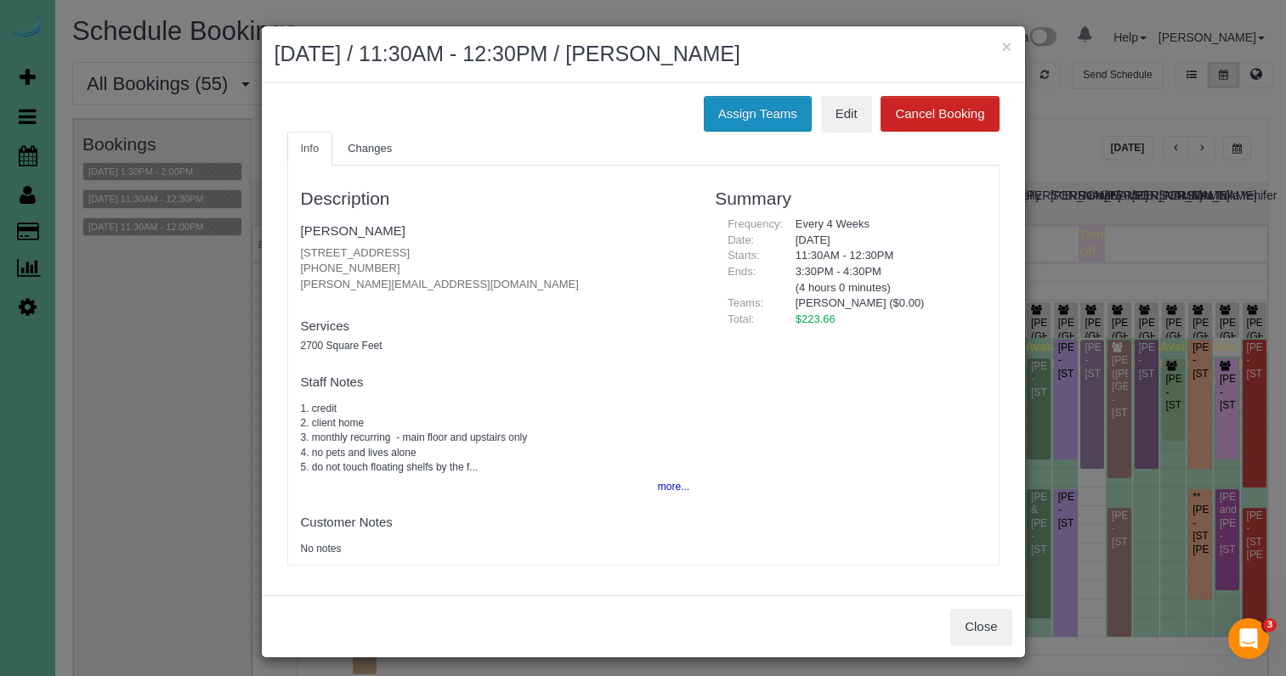
click at [749, 100] on button "Assign Teams" at bounding box center [758, 114] width 108 height 36
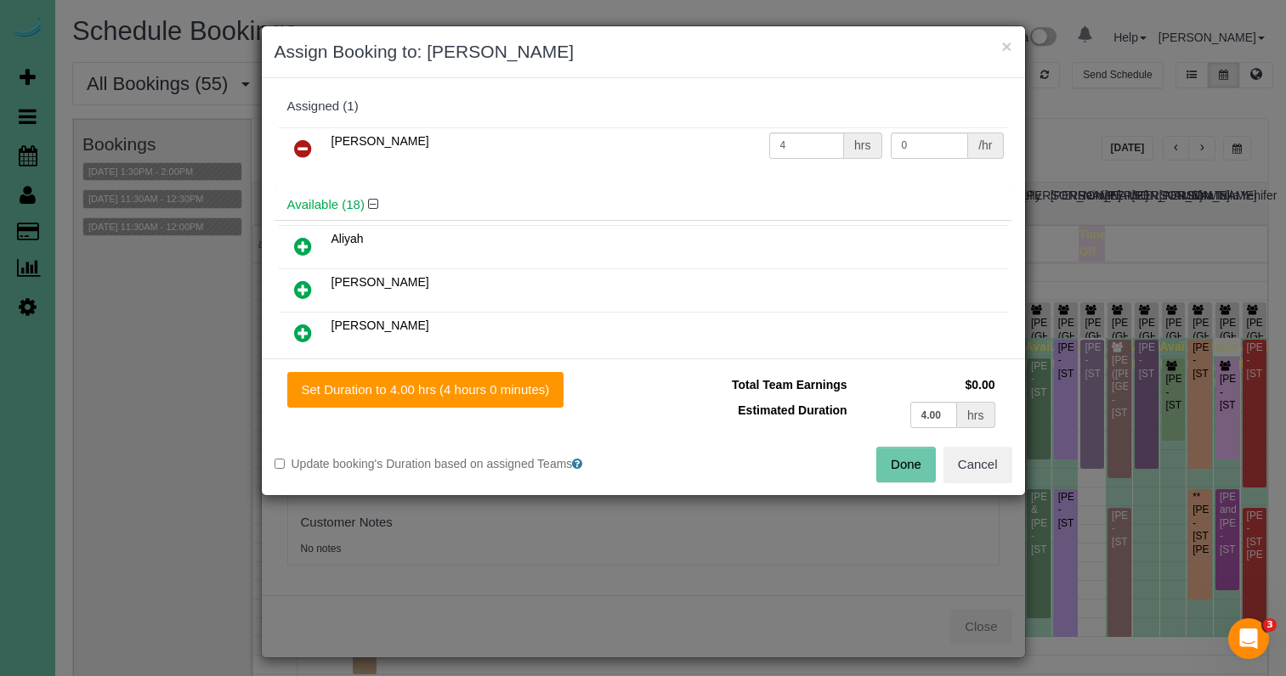
click at [309, 144] on icon at bounding box center [303, 149] width 18 height 20
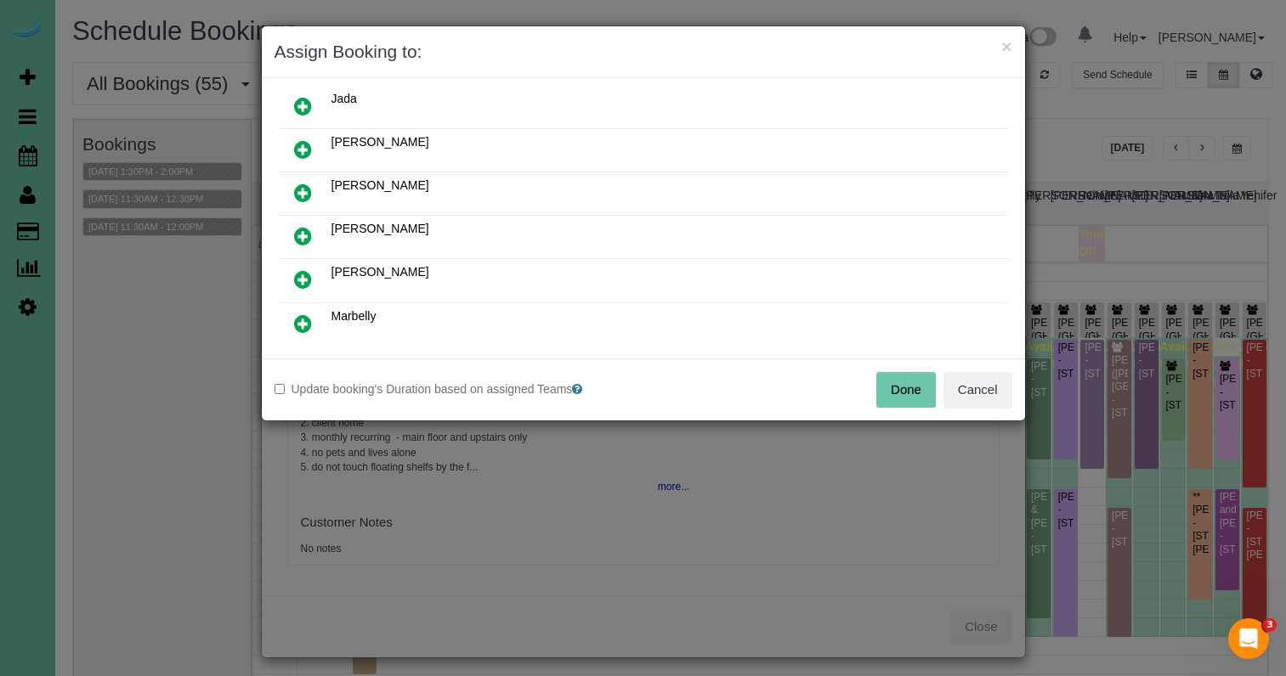
scroll to position [361, 0]
drag, startPoint x: 302, startPoint y: 235, endPoint x: 335, endPoint y: 268, distance: 46.3
click at [302, 235] on icon at bounding box center [303, 235] width 18 height 20
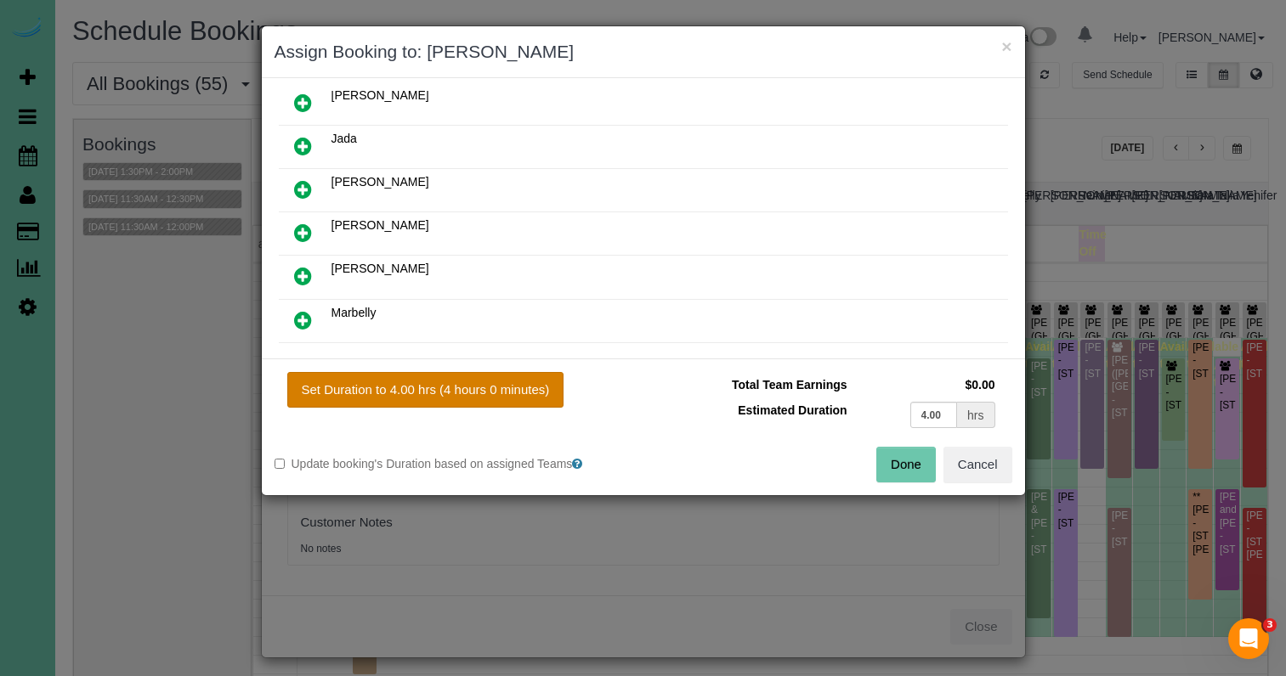
click at [444, 399] on button "Set Duration to 4.00 hrs (4 hours 0 minutes)" at bounding box center [425, 390] width 277 height 36
type input "4.00"
click at [902, 465] on button "Done" at bounding box center [905, 465] width 59 height 36
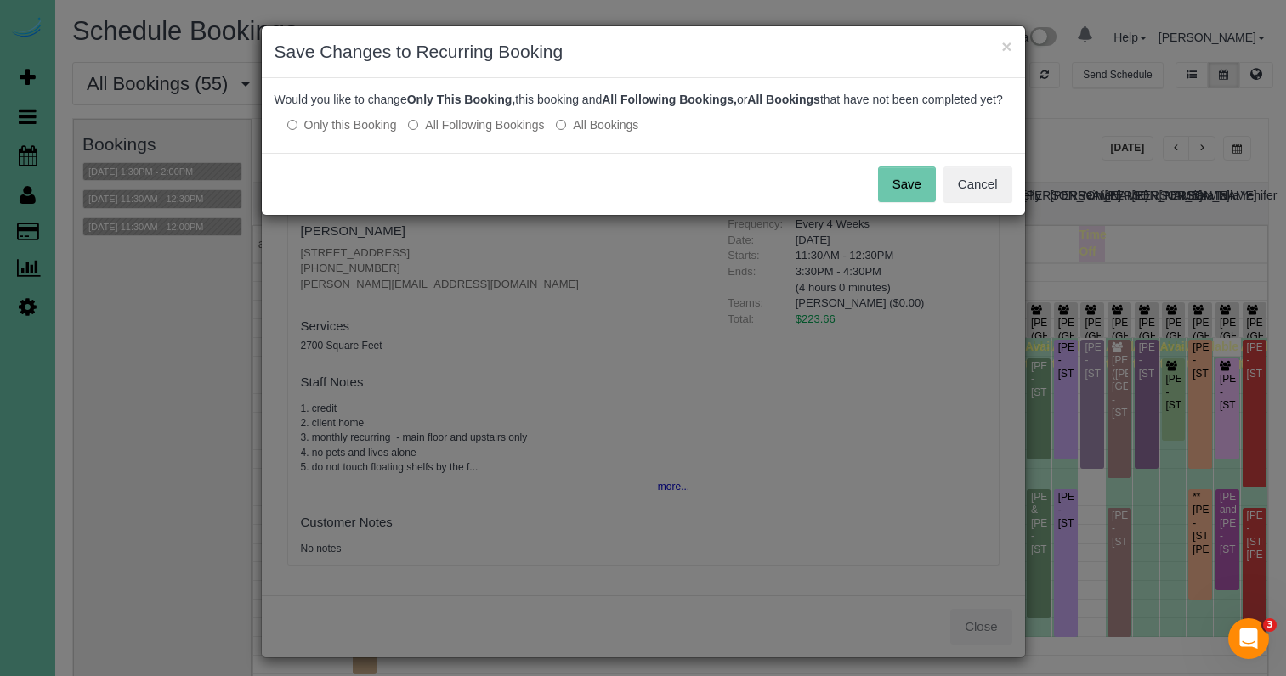
drag, startPoint x: 427, startPoint y: 140, endPoint x: 535, endPoint y: 146, distance: 108.9
click at [428, 133] on label "All Following Bookings" at bounding box center [476, 124] width 136 height 17
click at [914, 201] on button "Save" at bounding box center [907, 185] width 58 height 36
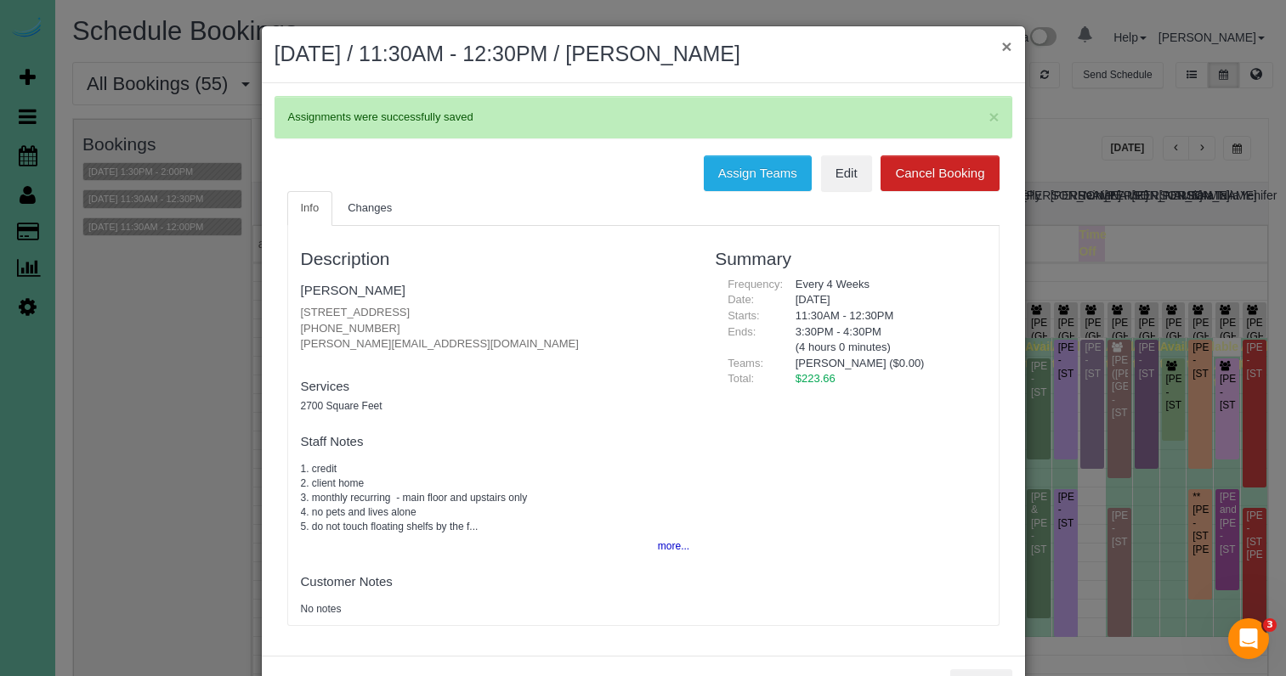
click at [1005, 50] on button "×" at bounding box center [1006, 46] width 10 height 18
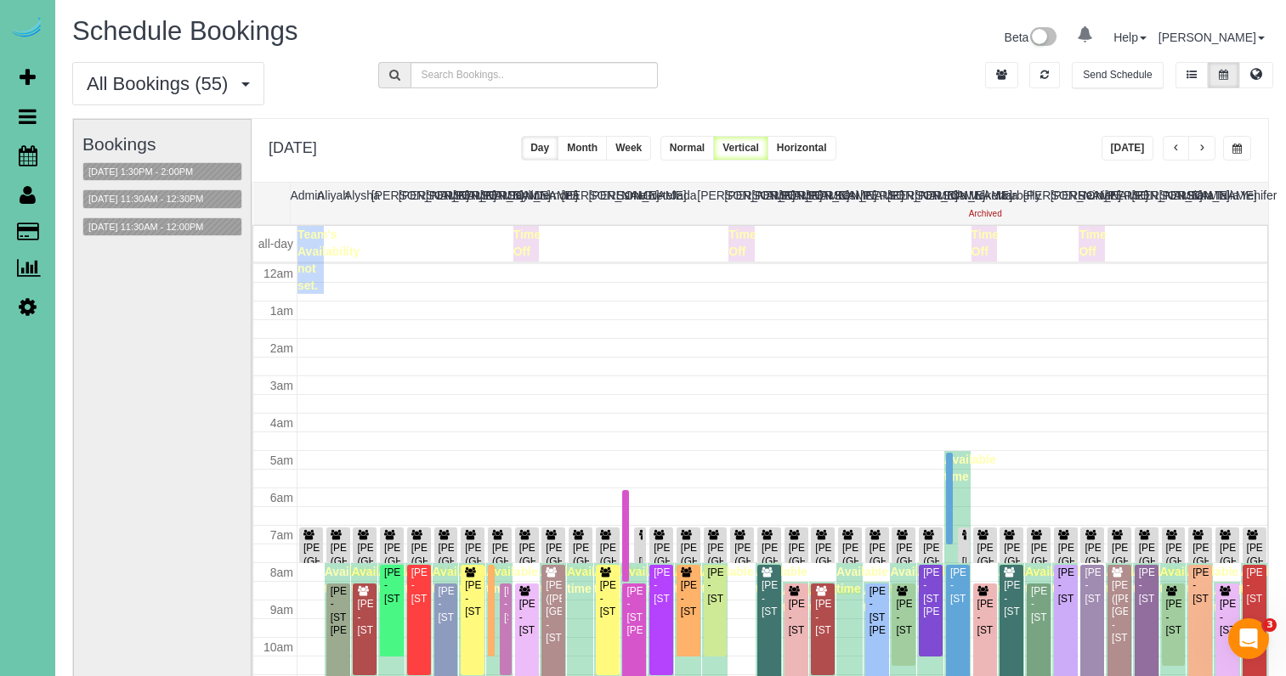
scroll to position [225, 0]
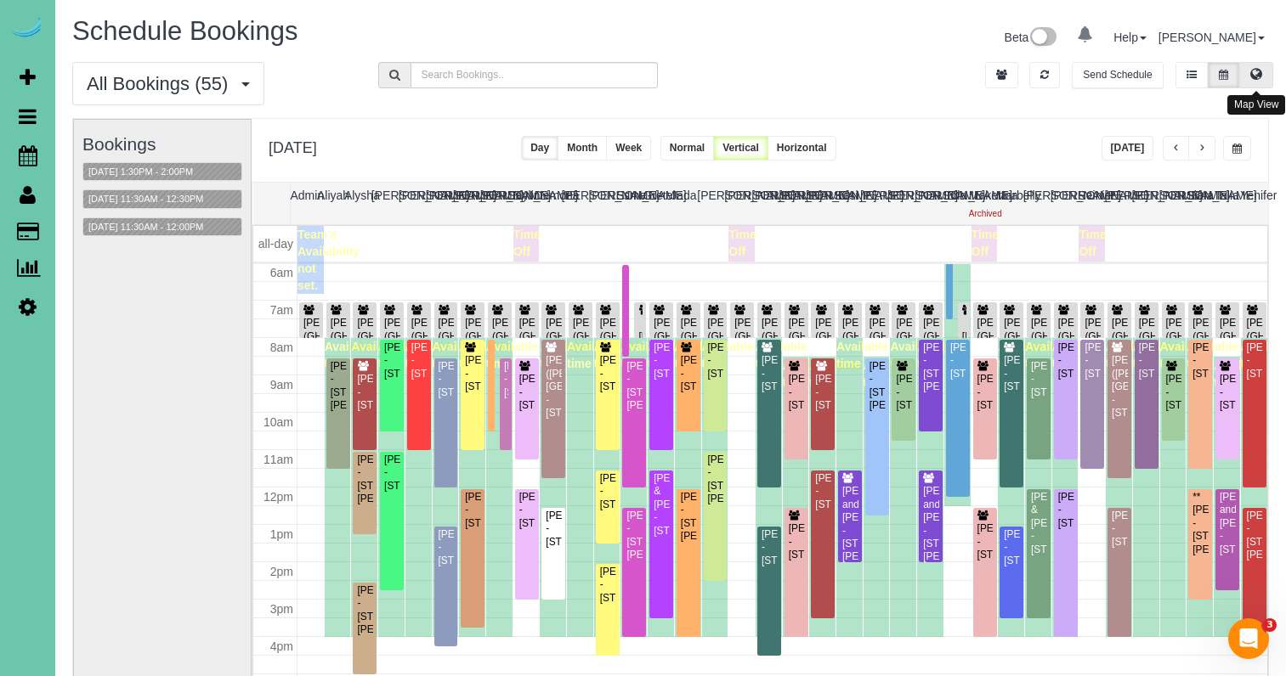
click at [1247, 71] on button at bounding box center [1256, 75] width 34 height 26
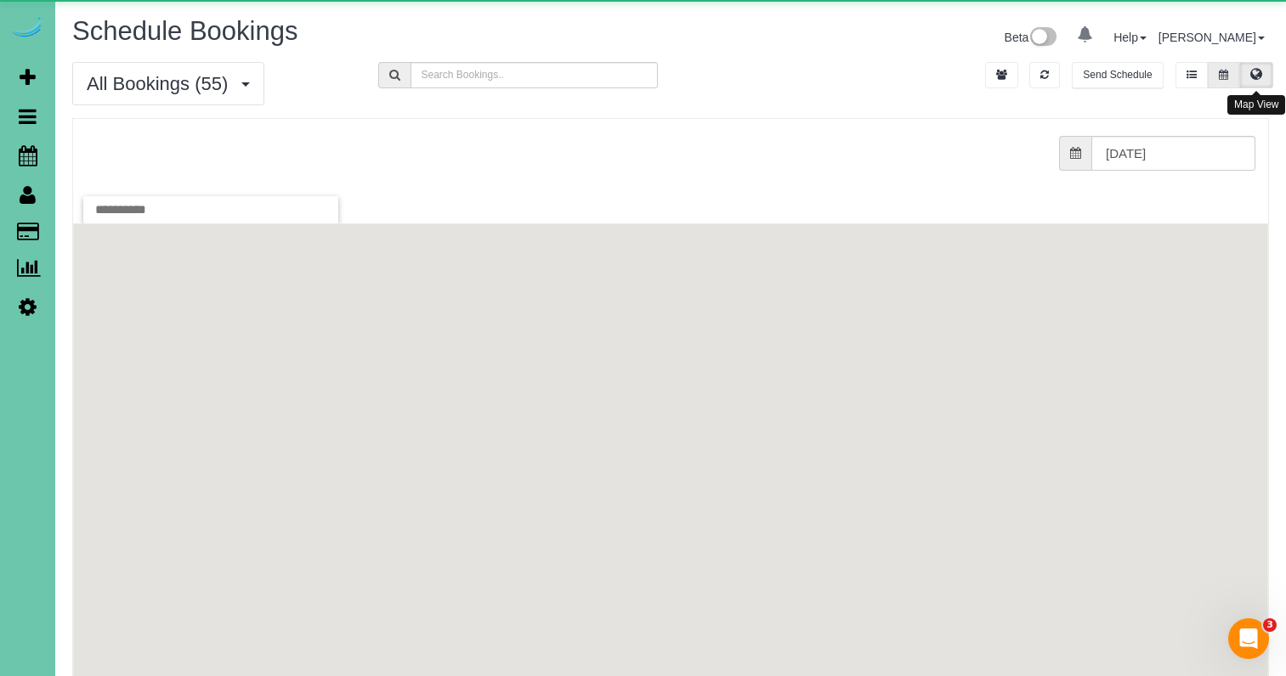
scroll to position [0, 0]
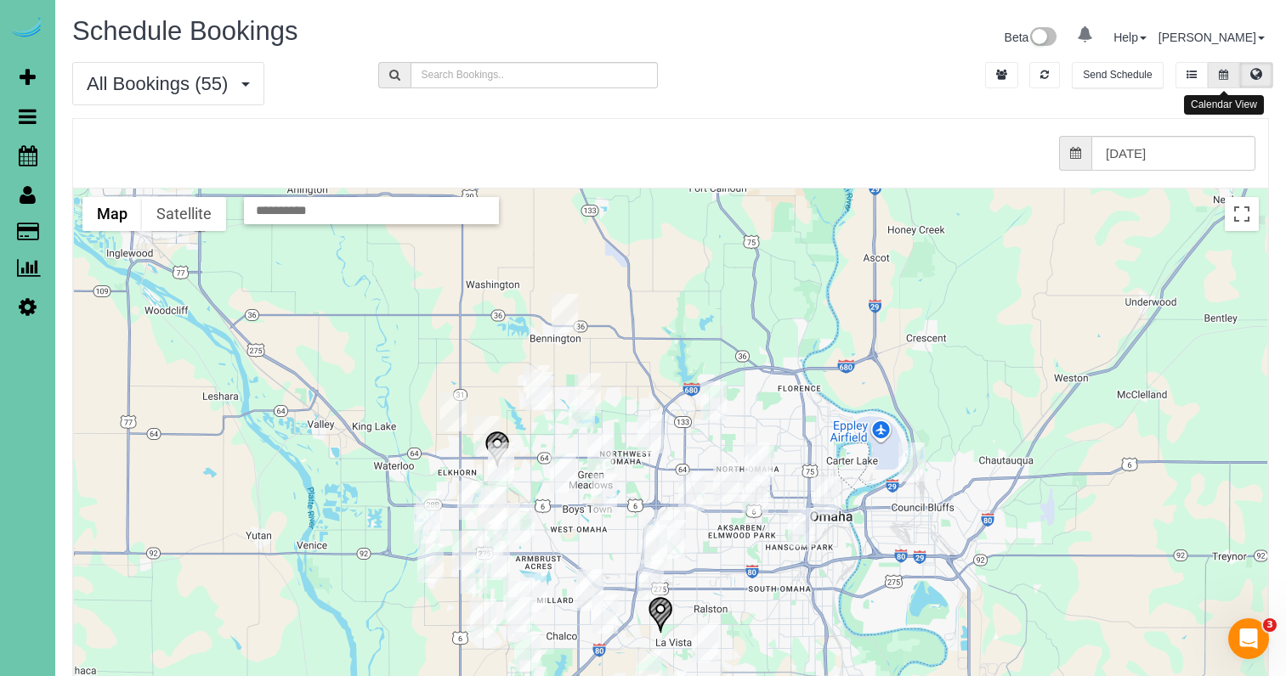
click at [1229, 77] on button at bounding box center [1222, 75] width 31 height 26
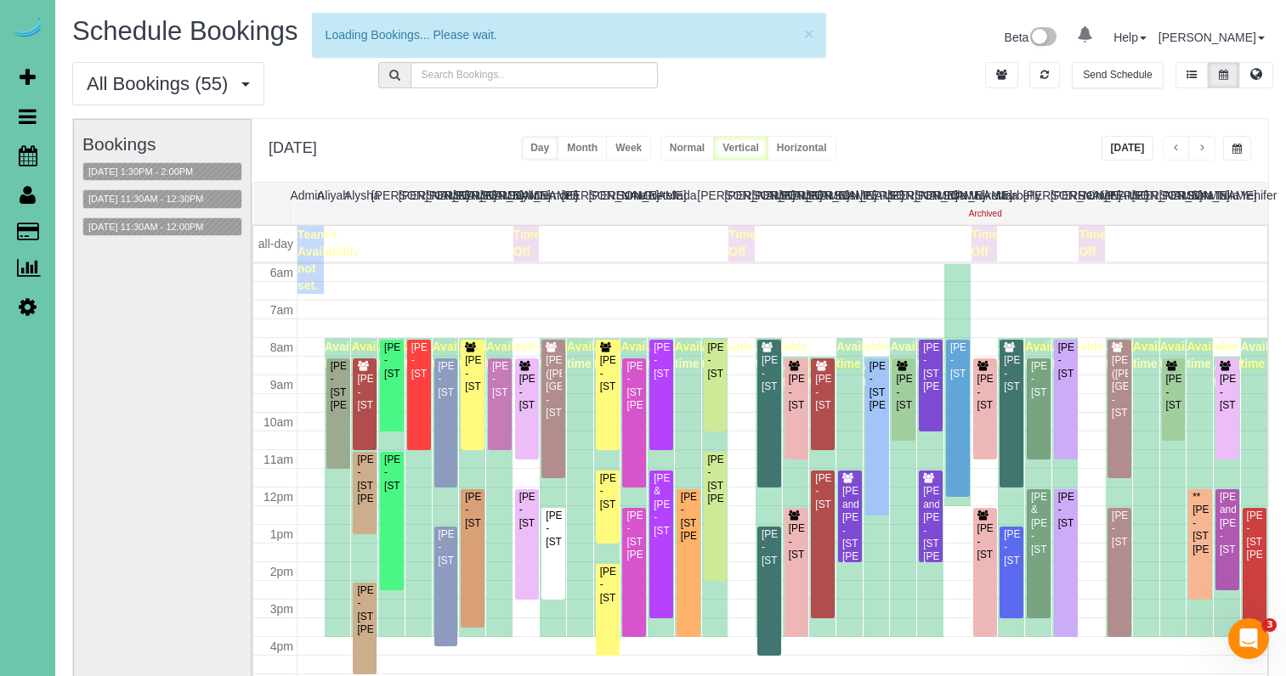
scroll to position [225, 0]
click at [1125, 148] on button "[DATE]" at bounding box center [1127, 148] width 53 height 25
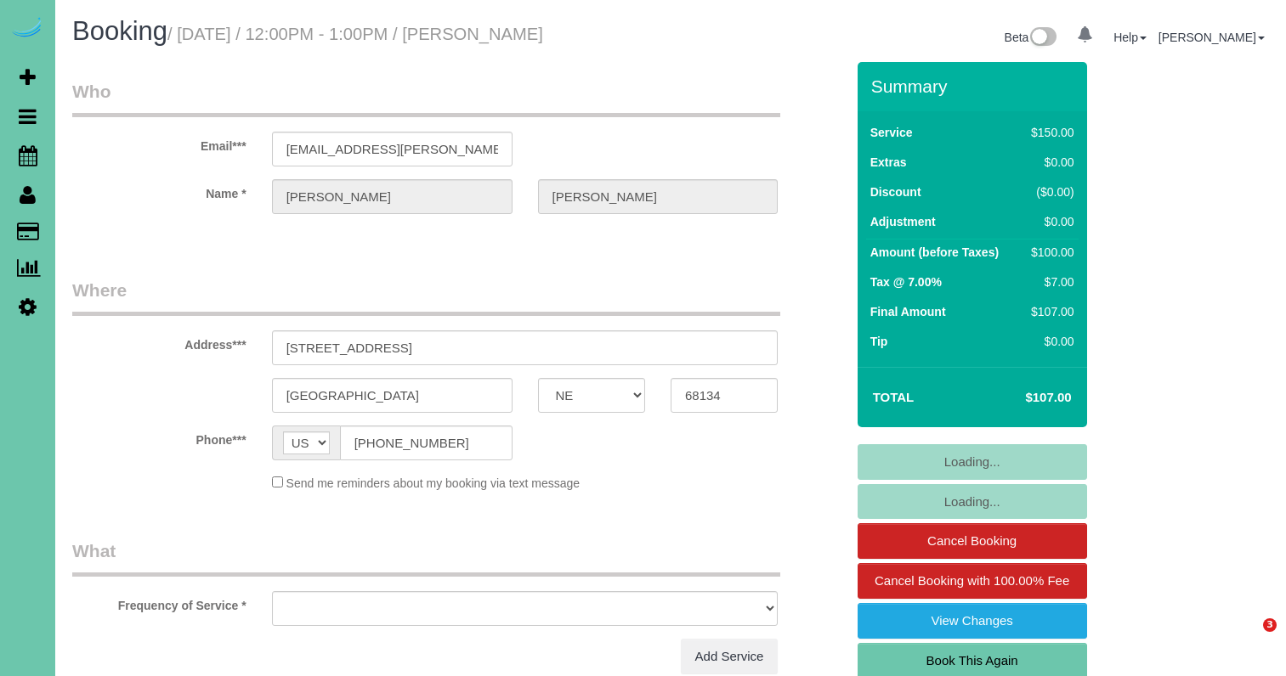
select select "NE"
select select "object:668"
select select "string:fspay-561f191c-b3ee-4148-885c-75252e615a87"
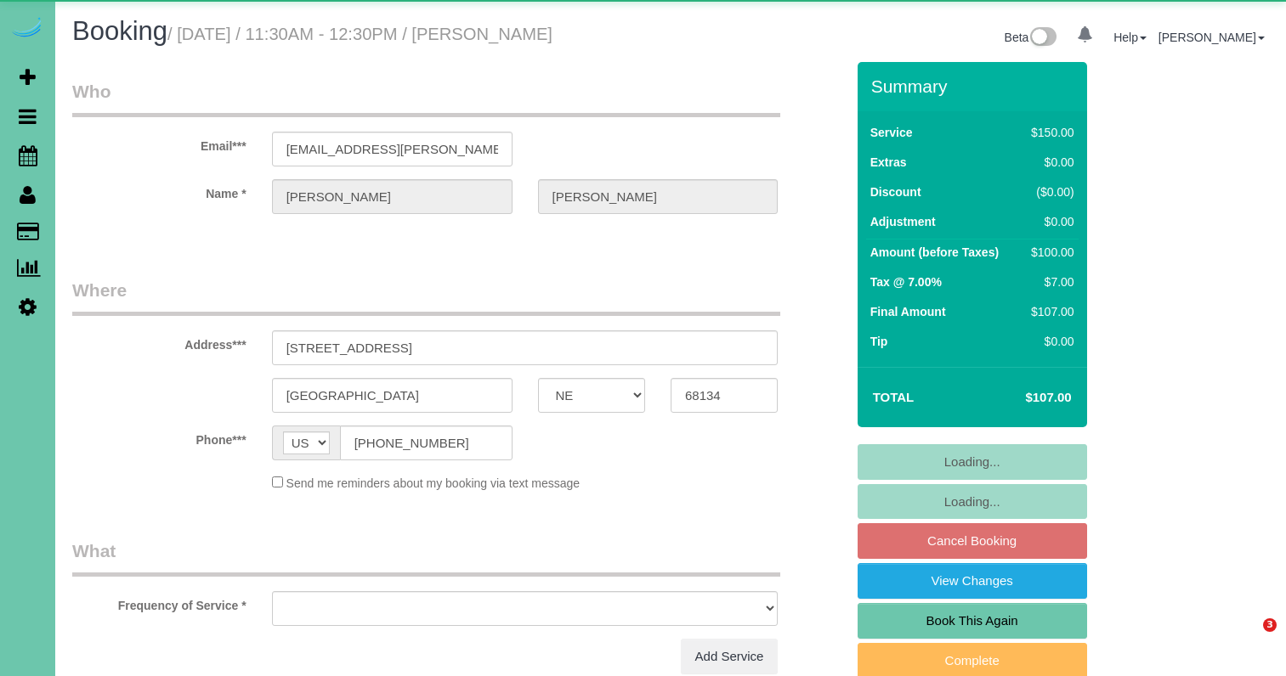
select select "NE"
select select "object:617"
select select "string:fspay-561f191c-b3ee-4148-885c-75252e615a87"
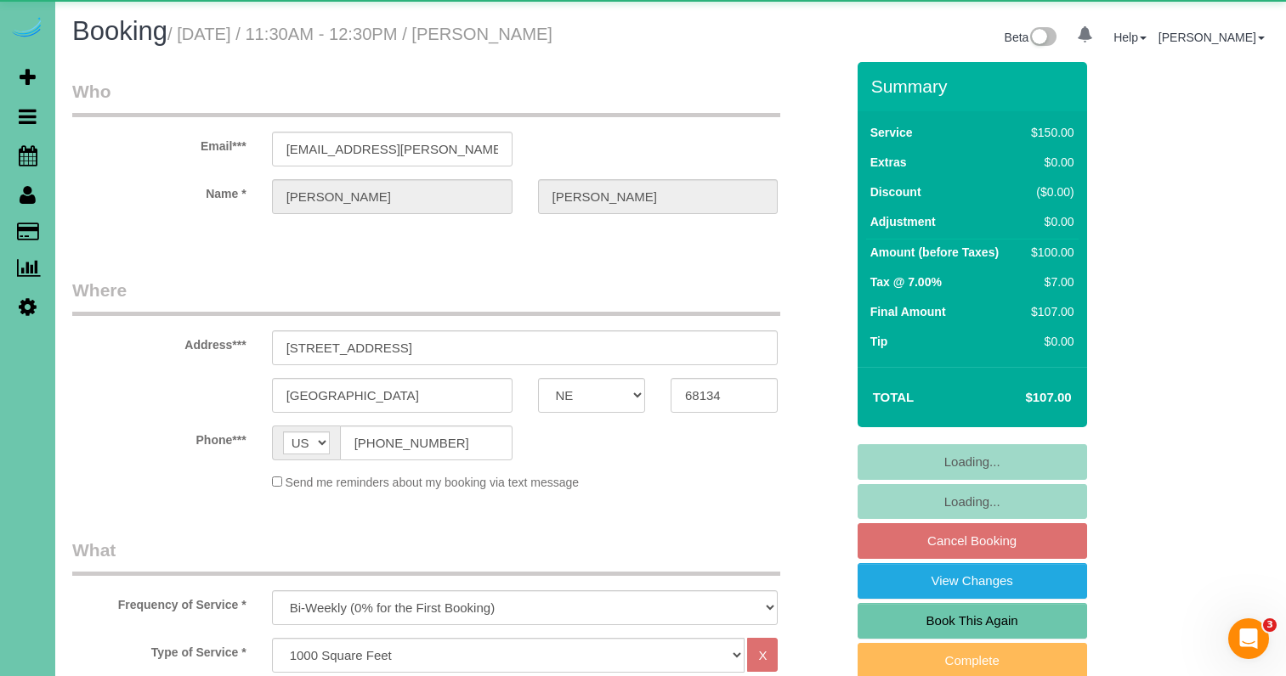
select select "object:904"
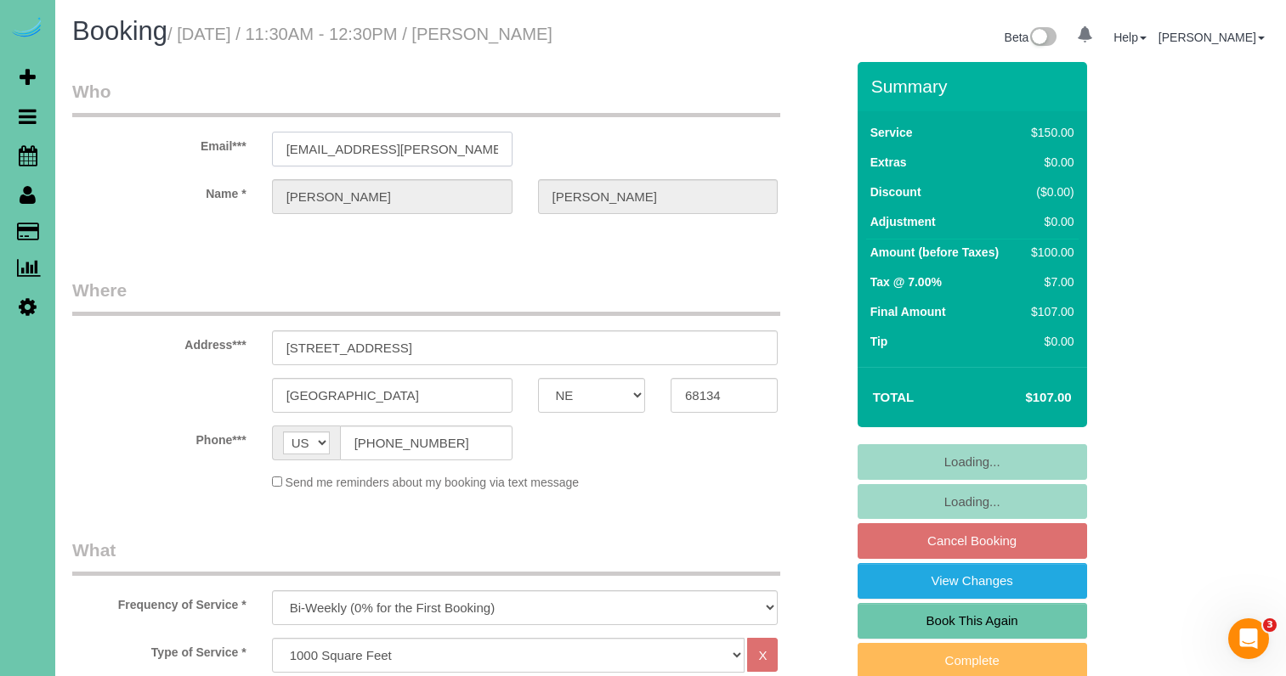
drag, startPoint x: 381, startPoint y: 145, endPoint x: 230, endPoint y: 141, distance: 150.5
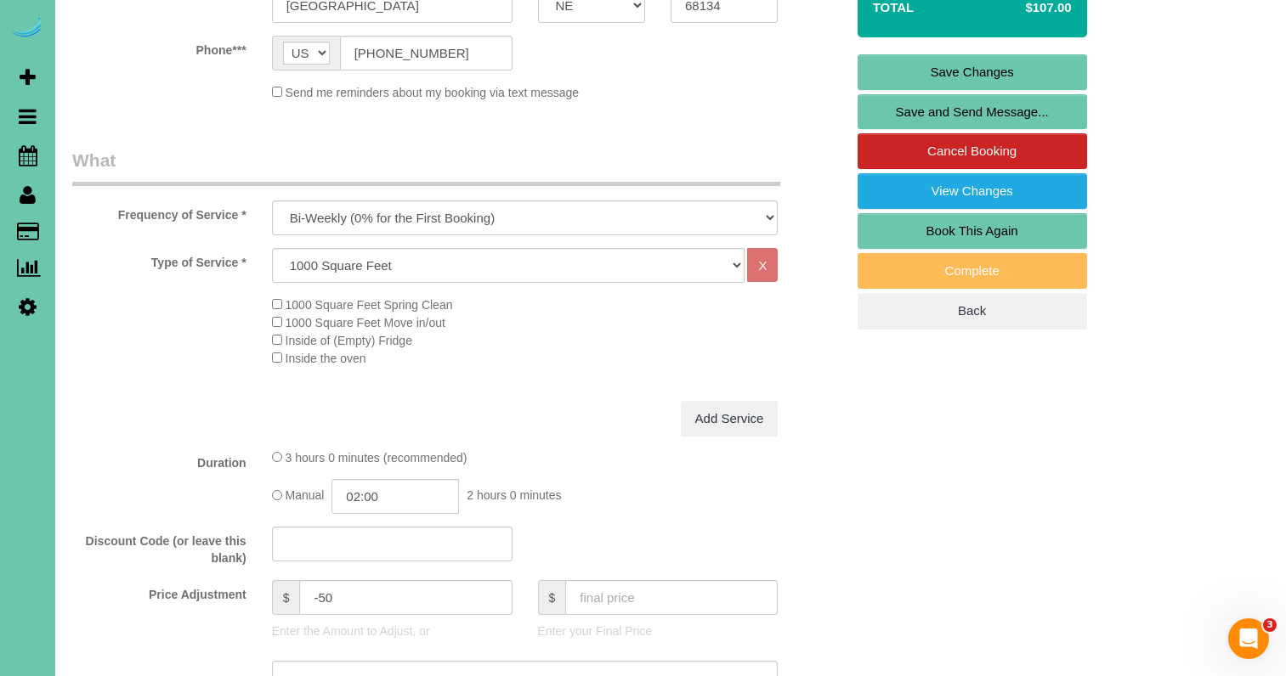
scroll to position [398, 0]
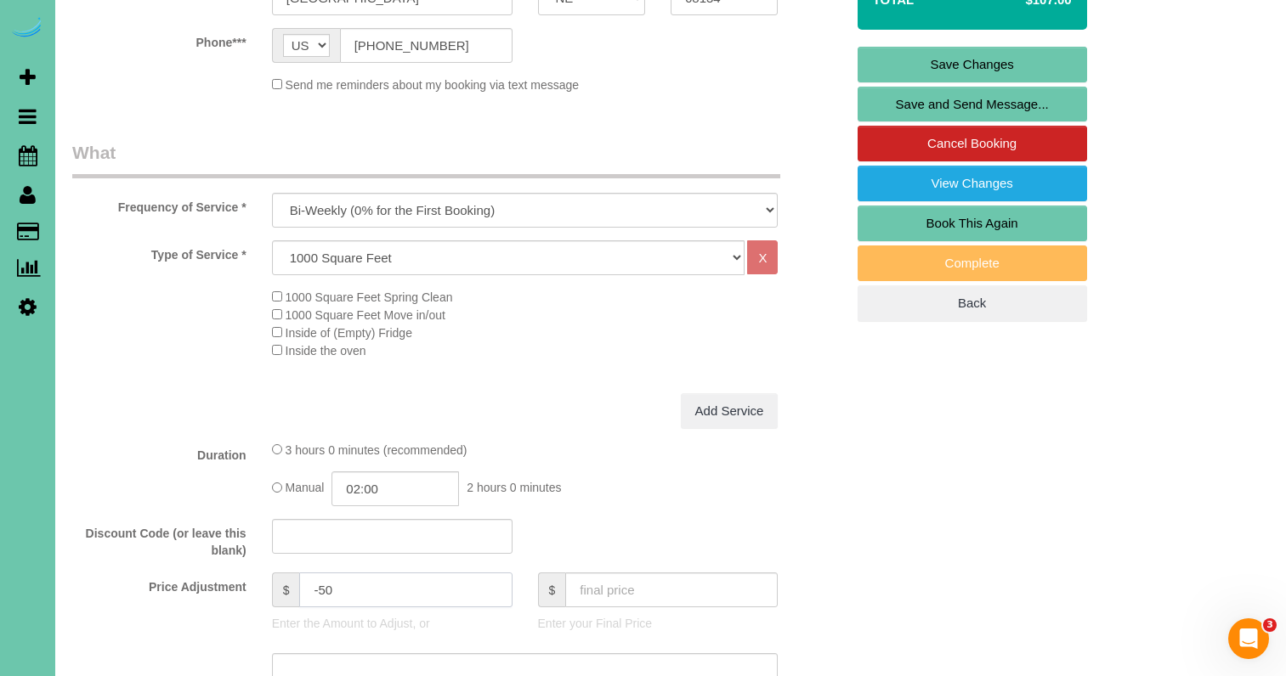
click at [326, 590] on input "-50" at bounding box center [405, 590] width 212 height 35
type input "15"
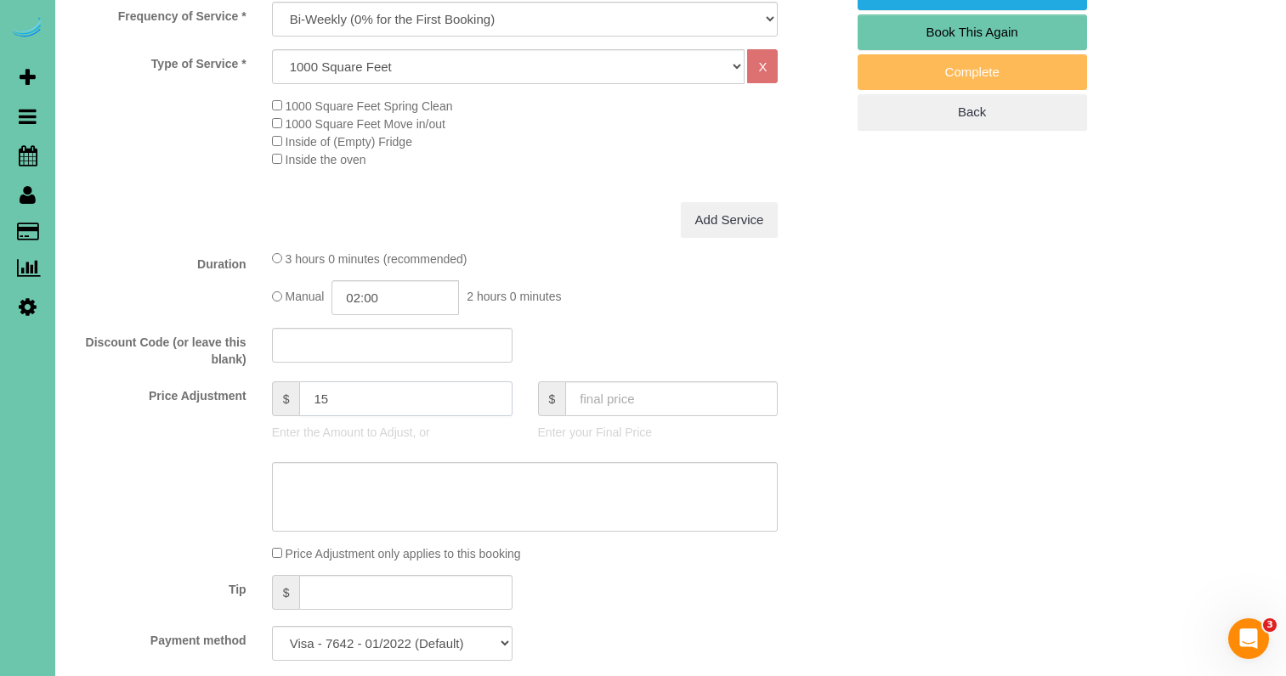
scroll to position [590, 0]
click at [353, 489] on textarea at bounding box center [525, 496] width 506 height 70
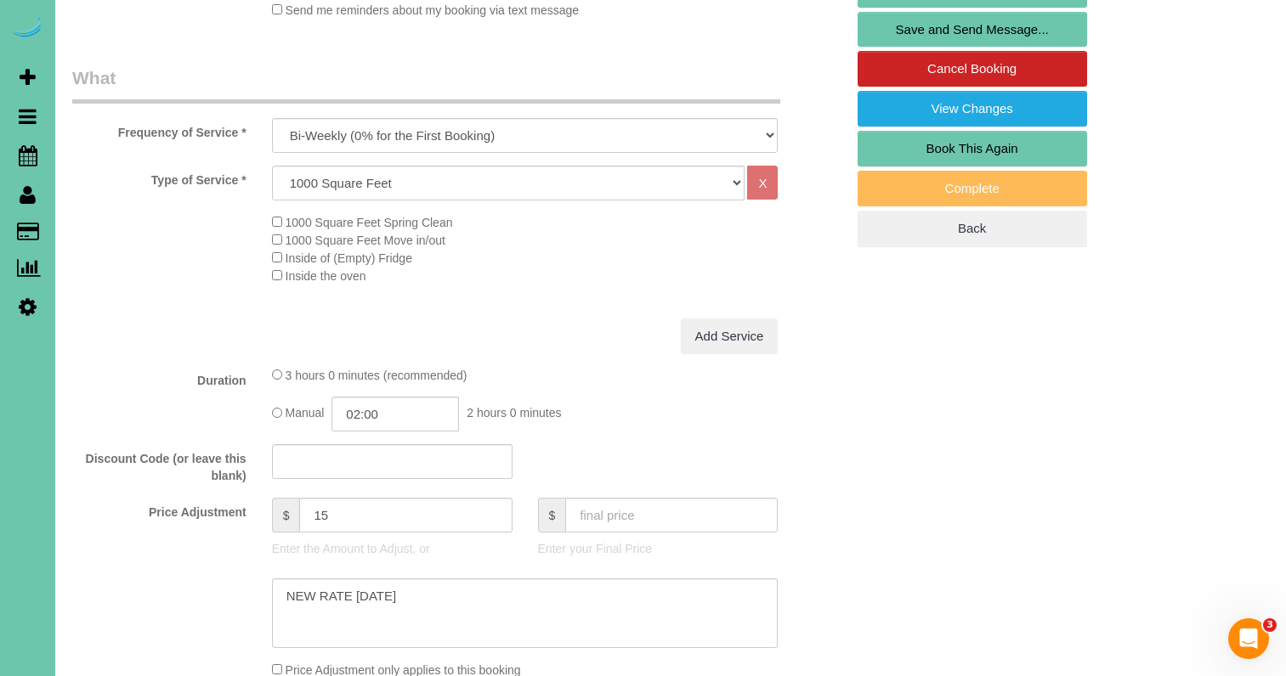
scroll to position [500, 0]
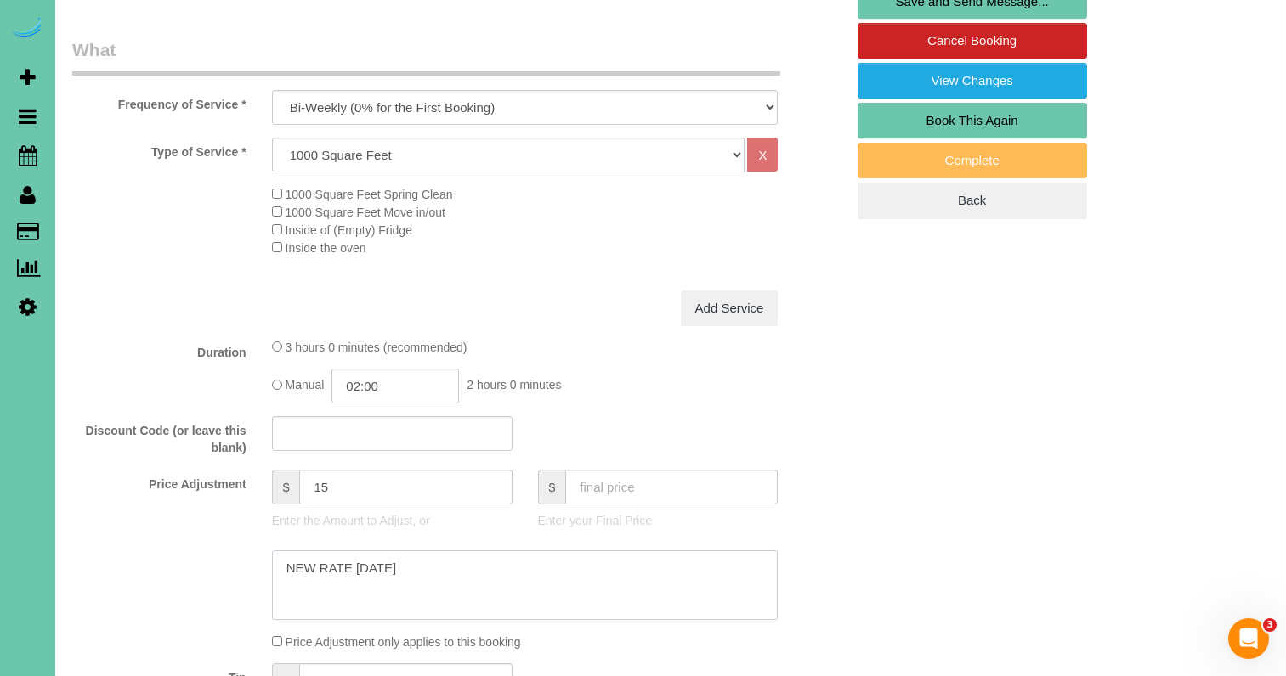
type textarea "NEW RATE 9/24/25"
drag, startPoint x: 322, startPoint y: 479, endPoint x: 255, endPoint y: 467, distance: 68.2
click at [256, 470] on div "Price Adjustment $ 15 Enter the Amount to Adjust, or $ Enter your Final Price" at bounding box center [458, 504] width 798 height 68
type input "-35"
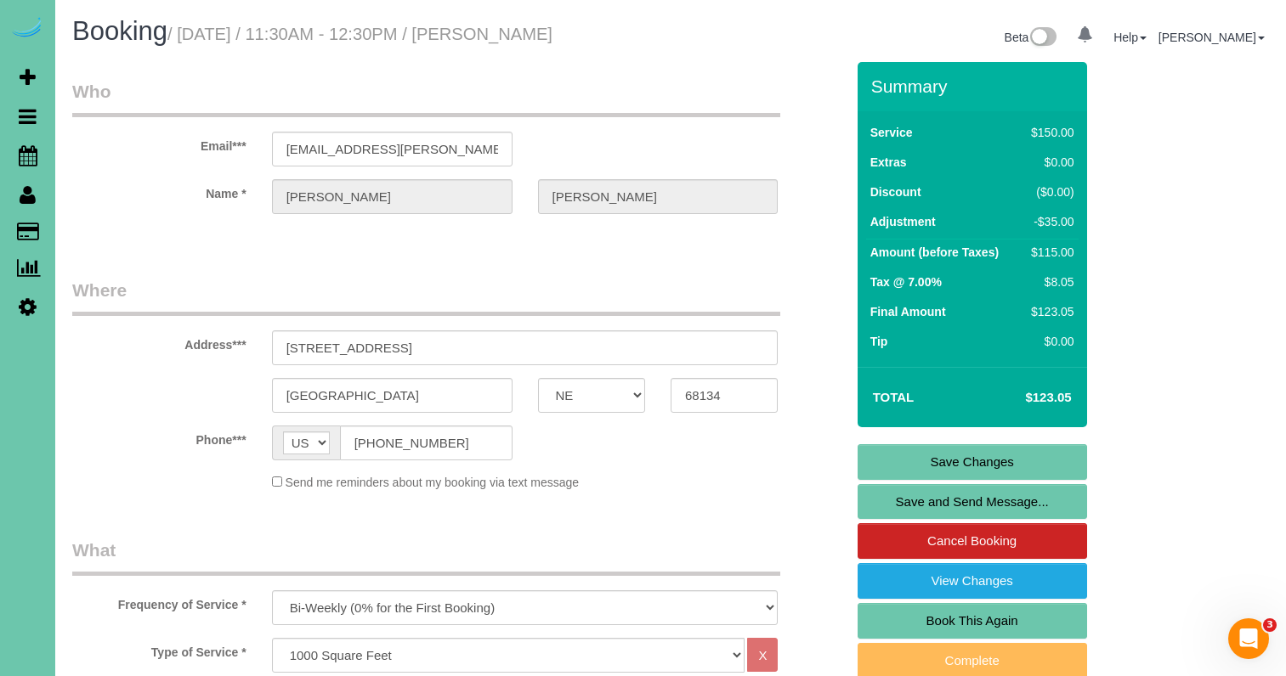
scroll to position [0, 0]
click at [917, 455] on link "Save Changes" at bounding box center [971, 462] width 229 height 36
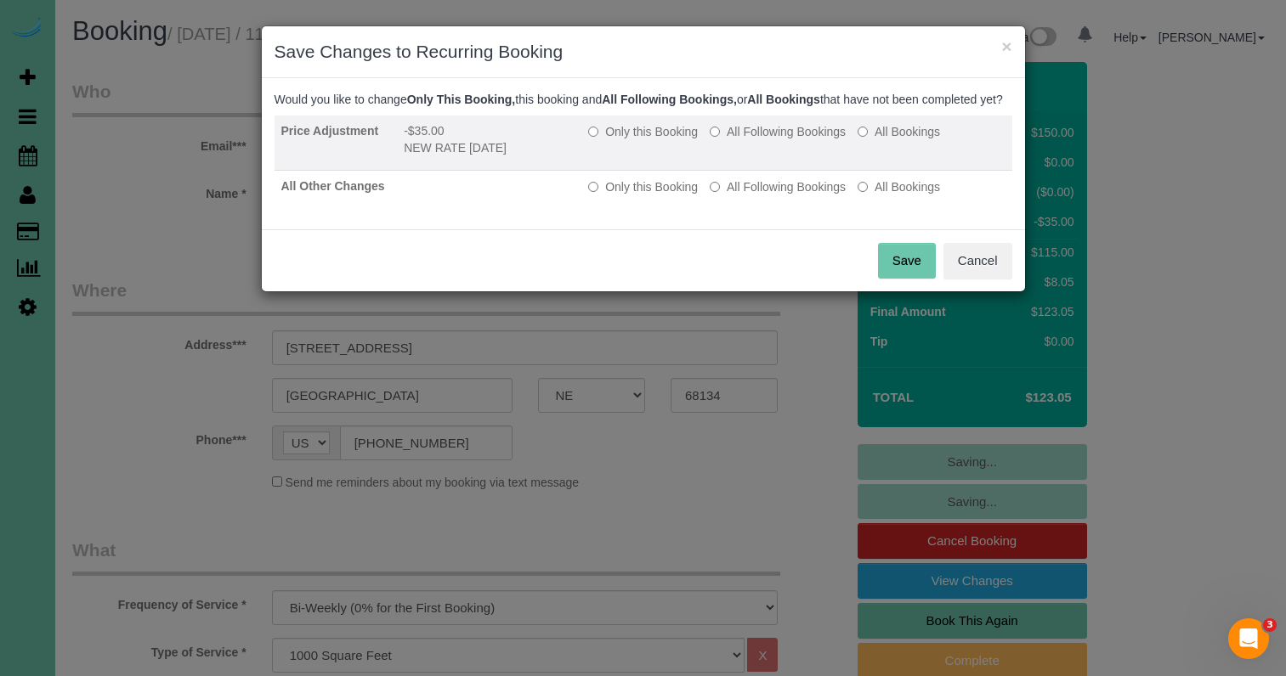
click at [726, 140] on label "All Following Bookings" at bounding box center [777, 131] width 136 height 17
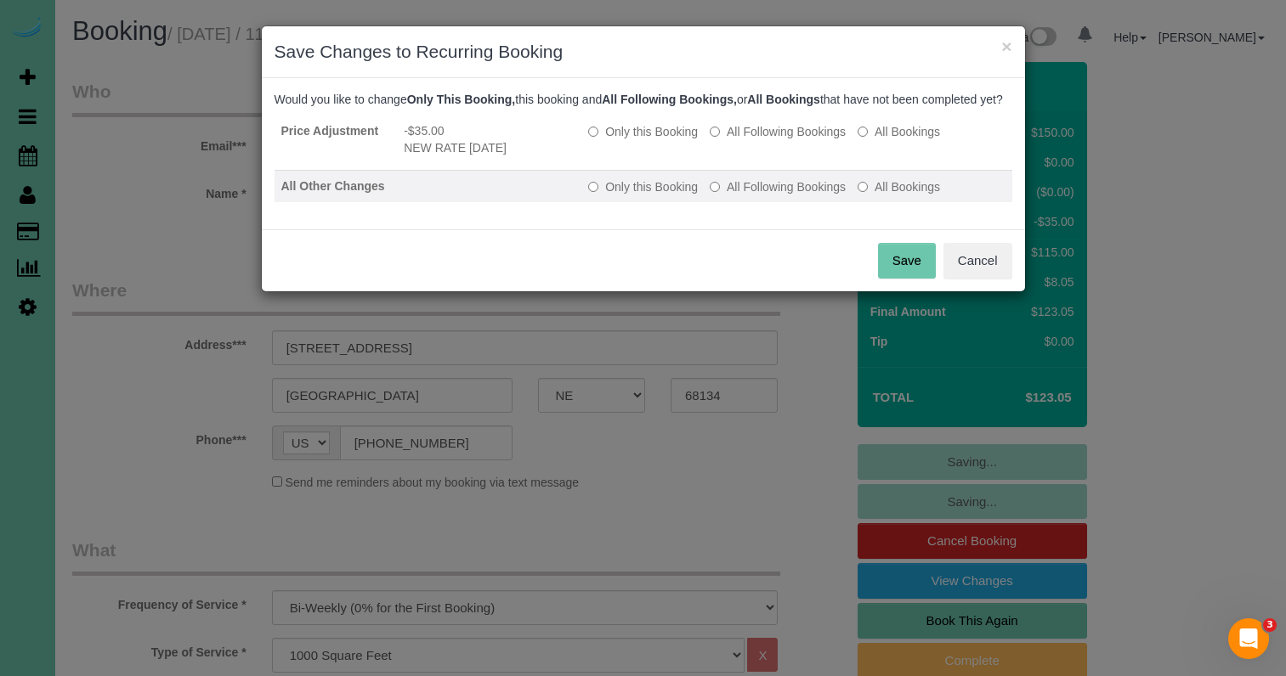
click at [734, 195] on label "All Following Bookings" at bounding box center [777, 186] width 136 height 17
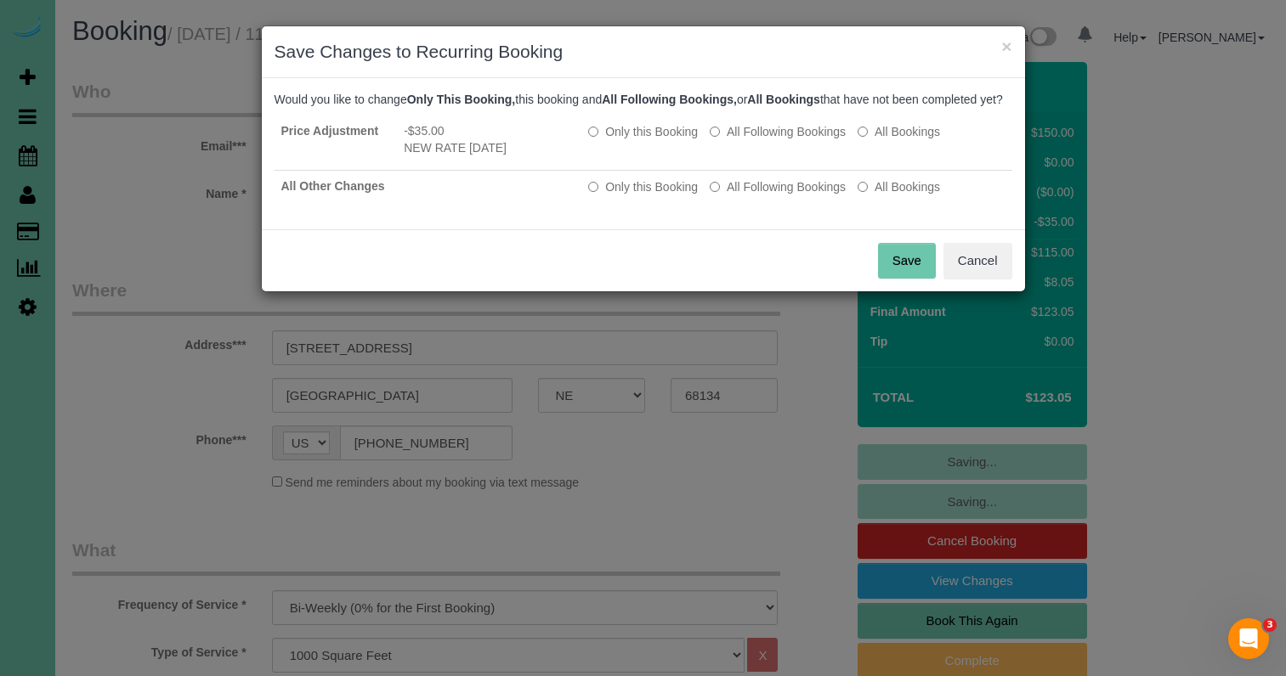
click at [903, 279] on button "Save" at bounding box center [907, 261] width 58 height 36
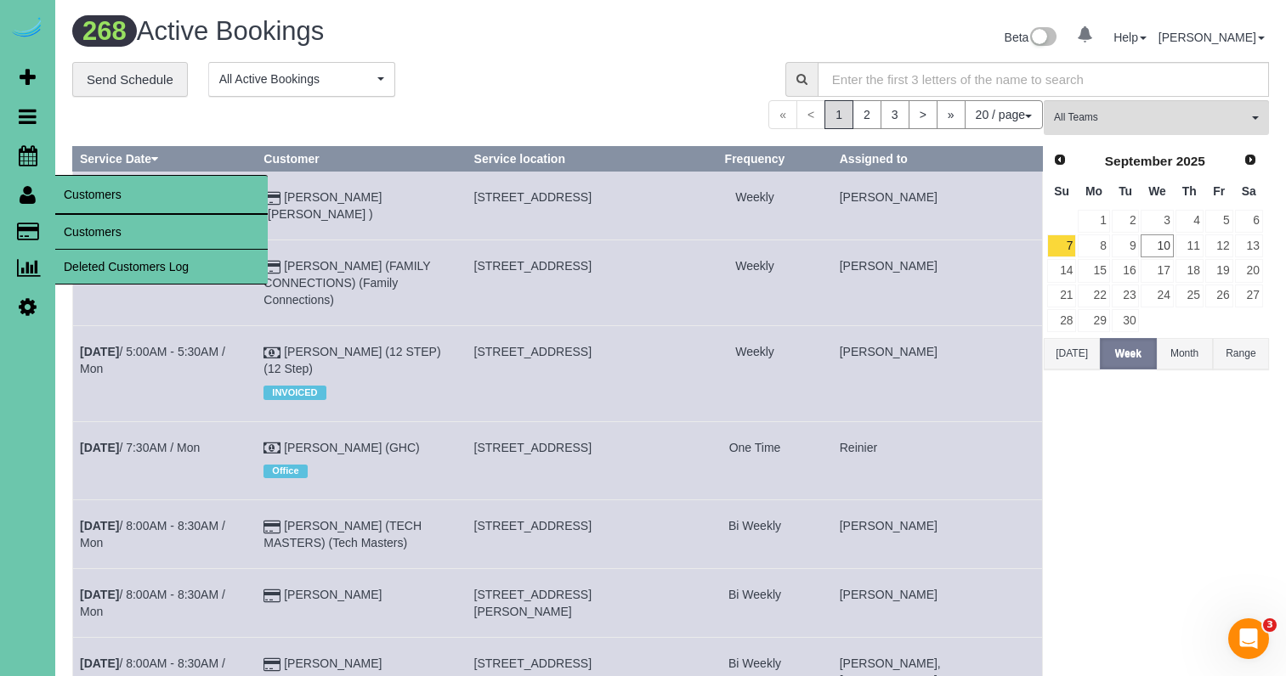
click at [78, 222] on link "Customers" at bounding box center [161, 232] width 212 height 34
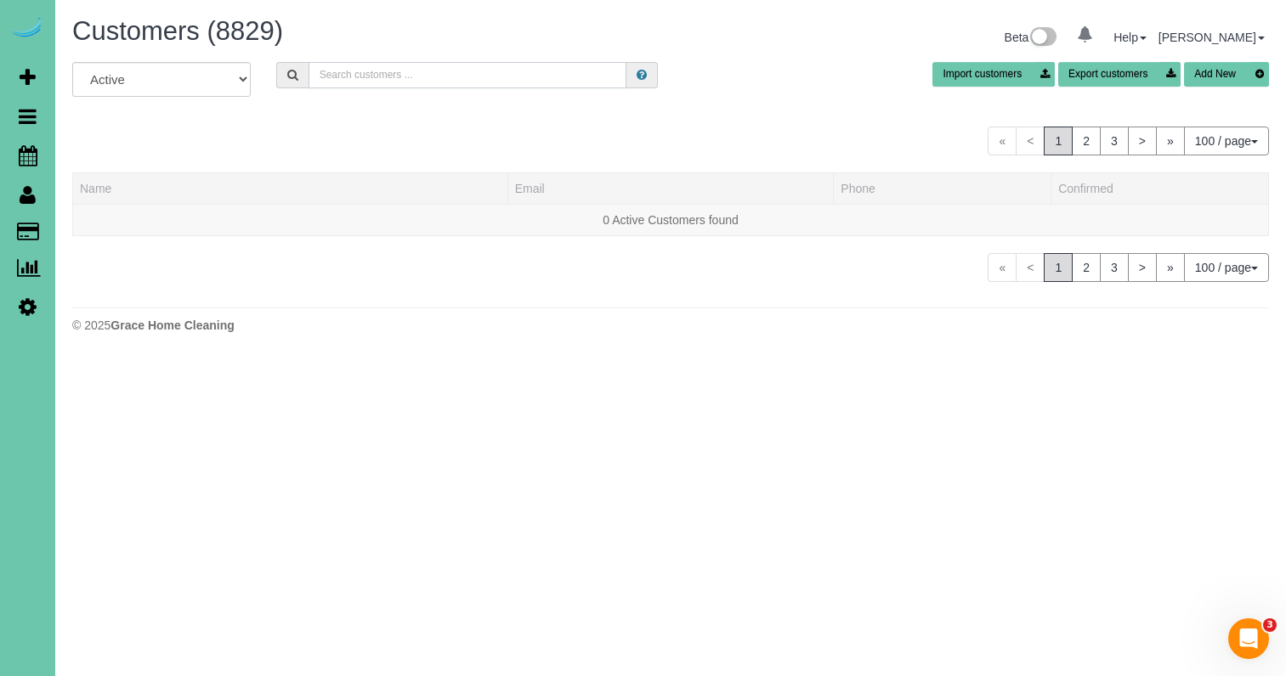
click at [423, 76] on input "text" at bounding box center [467, 75] width 318 height 26
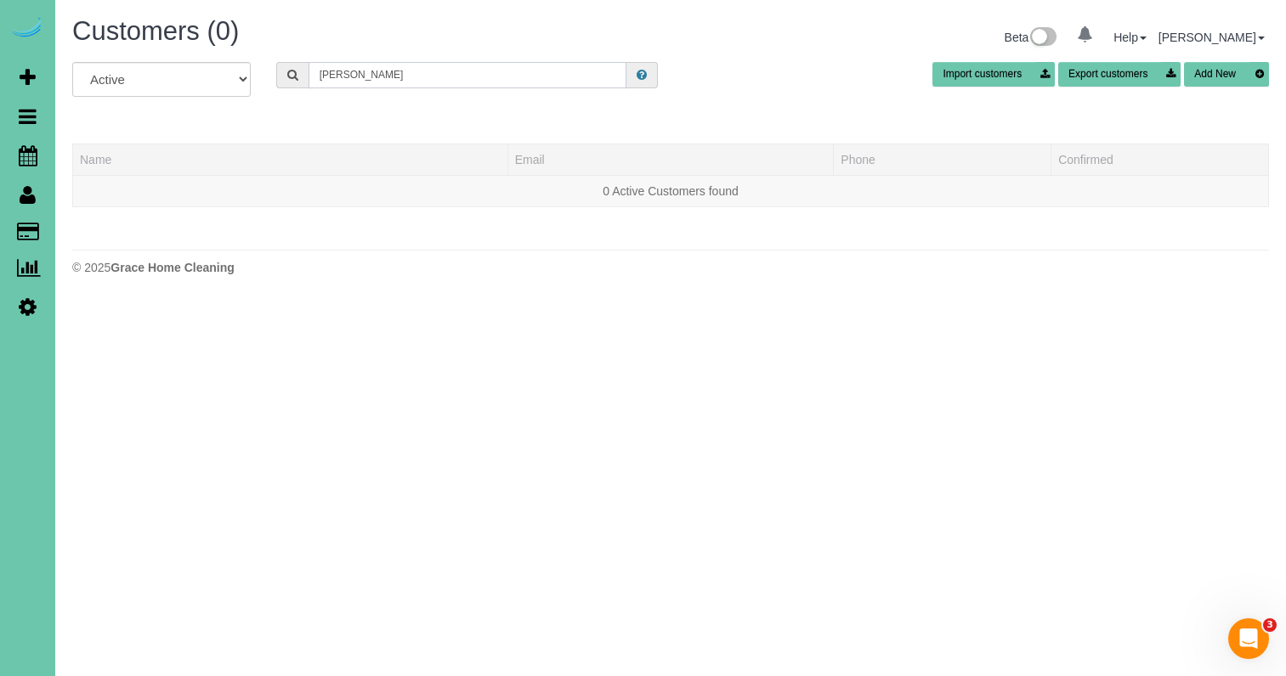
drag, startPoint x: 366, startPoint y: 71, endPoint x: 175, endPoint y: 48, distance: 192.7
click at [175, 48] on div "Customers (0) Beta 0 Your Notifications You have 0 alerts Help Help Docs Take a…" at bounding box center [670, 150] width 1230 height 301
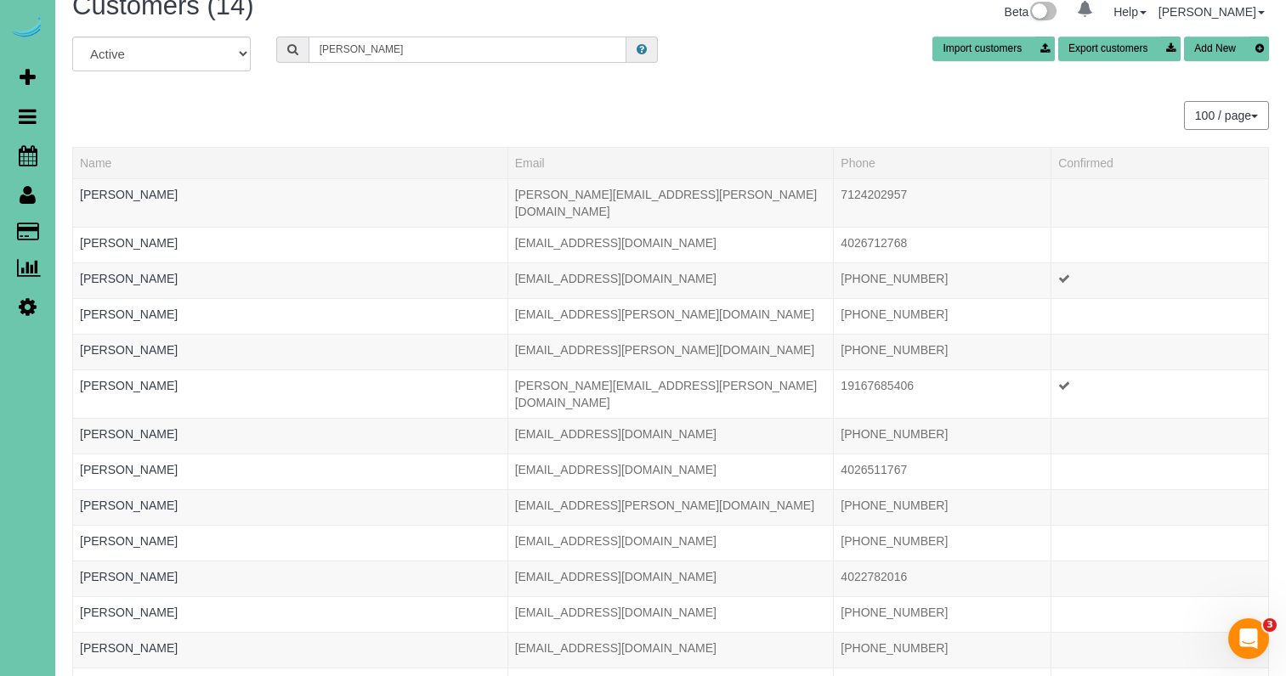
scroll to position [19, 0]
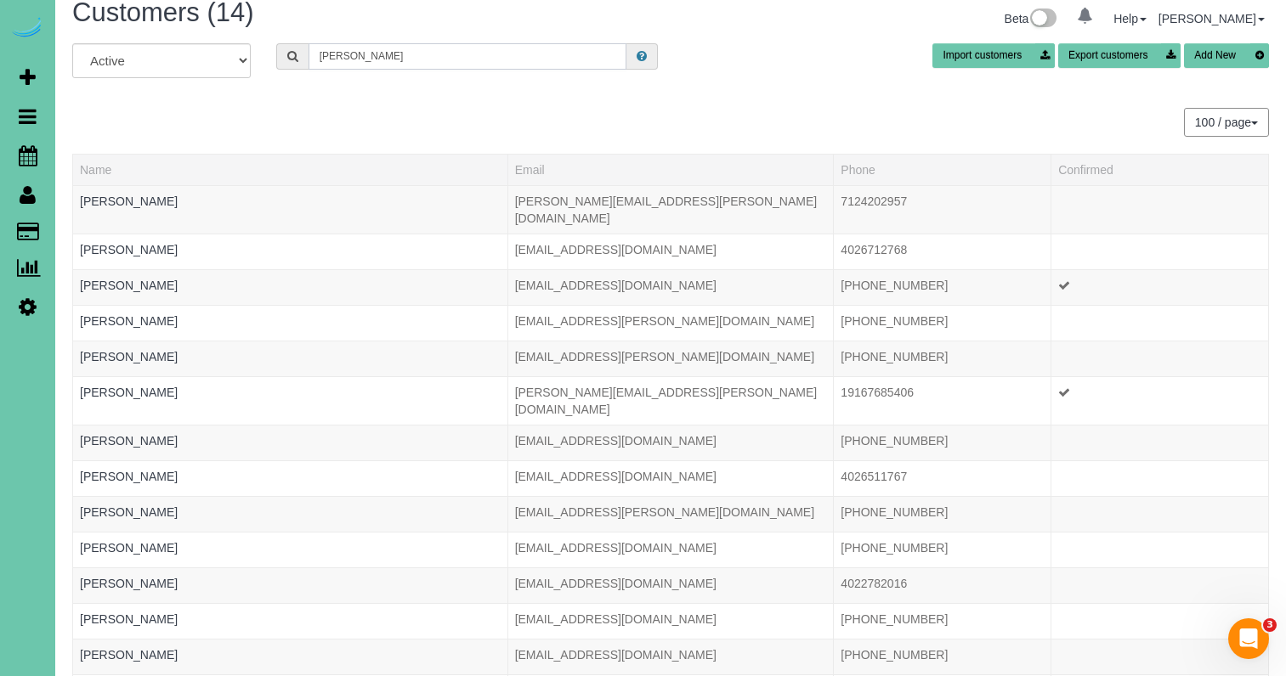
drag, startPoint x: 400, startPoint y: 57, endPoint x: 59, endPoint y: 10, distance: 343.9
click at [59, 10] on div "Customers (14) Beta 0 Your Notifications You have 0 alerts Help Help Docs Take …" at bounding box center [670, 407] width 1230 height 852
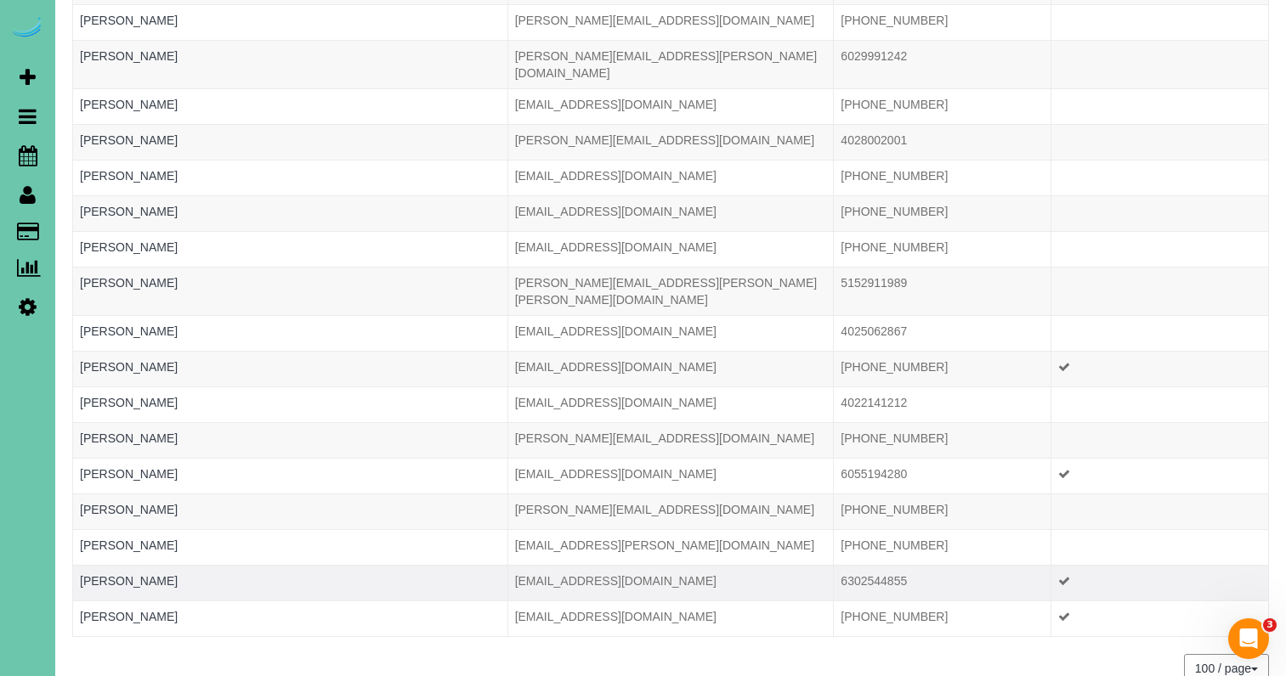
scroll to position [380, 0]
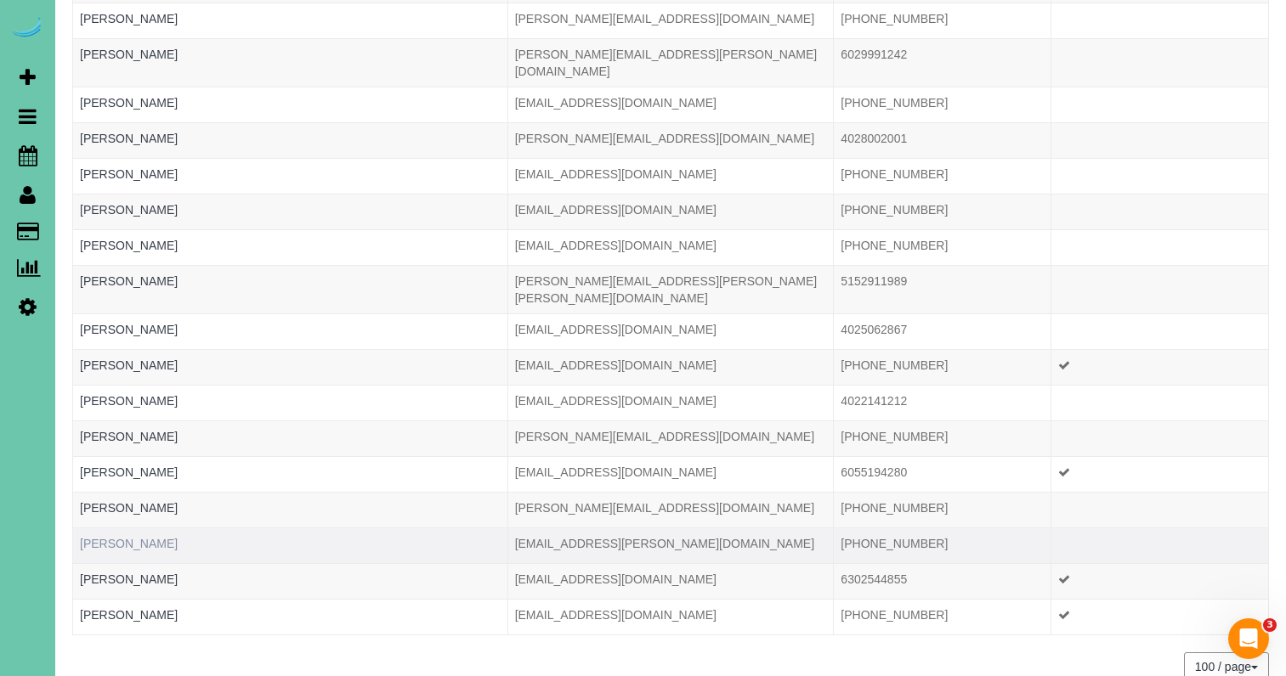
type input "jensen"
click at [131, 537] on link "Theresa Jensen" at bounding box center [129, 544] width 98 height 14
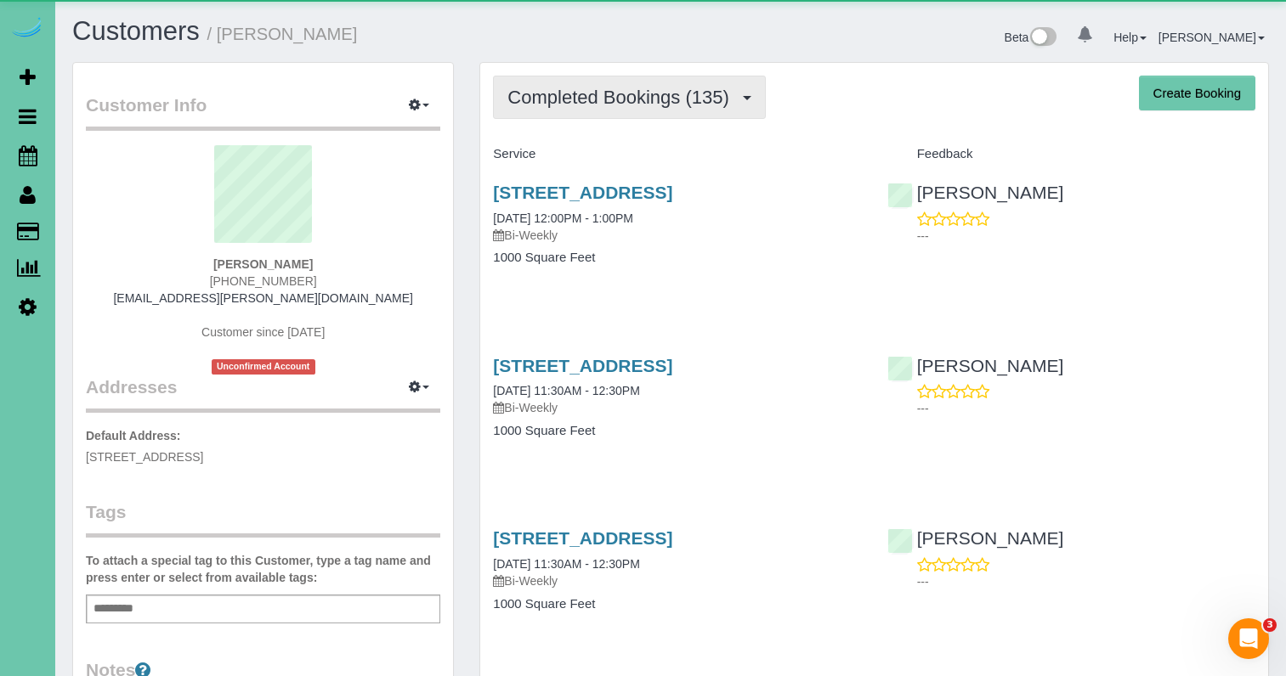
click at [675, 78] on button "Completed Bookings (135)" at bounding box center [629, 97] width 273 height 43
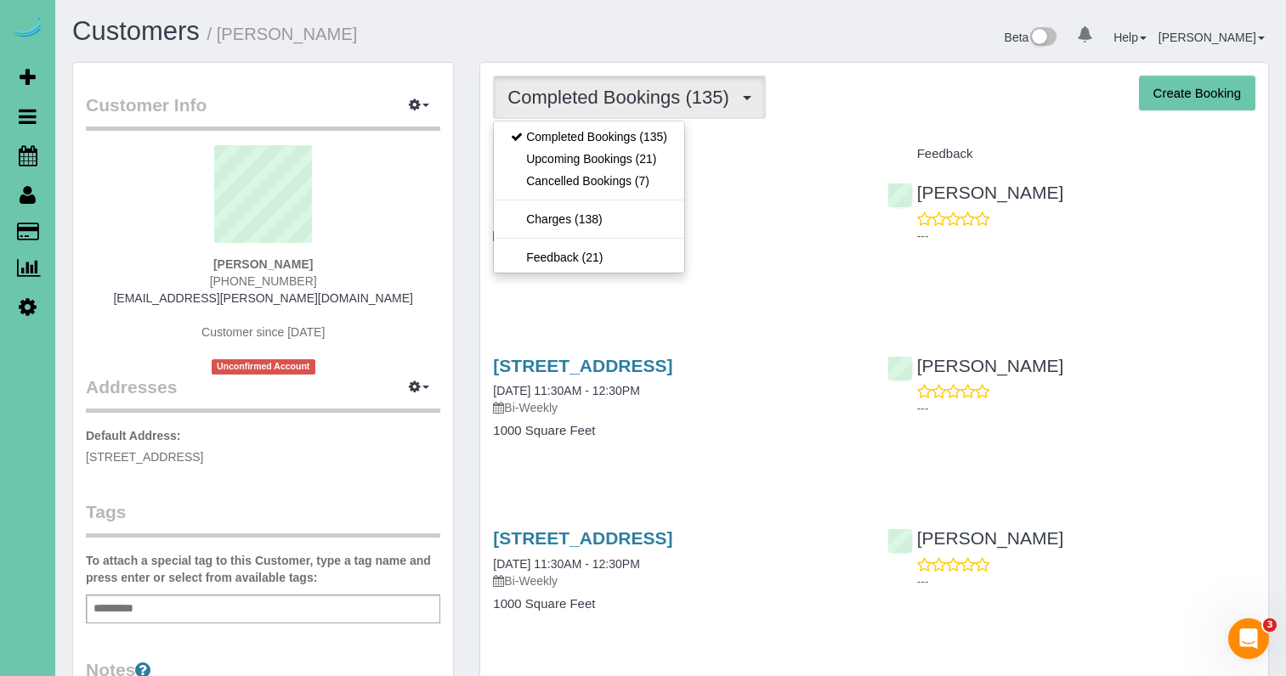
click at [660, 161] on link "Upcoming Bookings (21)" at bounding box center [589, 159] width 190 height 22
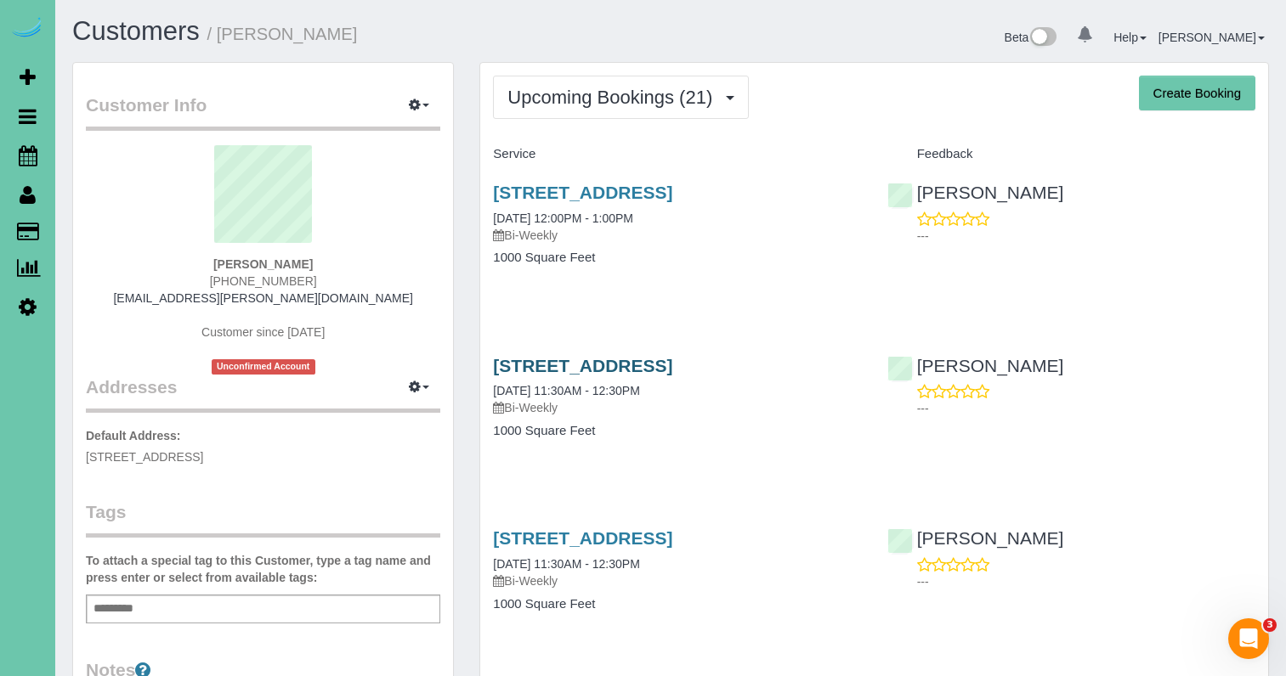
click at [672, 365] on link "[STREET_ADDRESS]" at bounding box center [582, 366] width 179 height 20
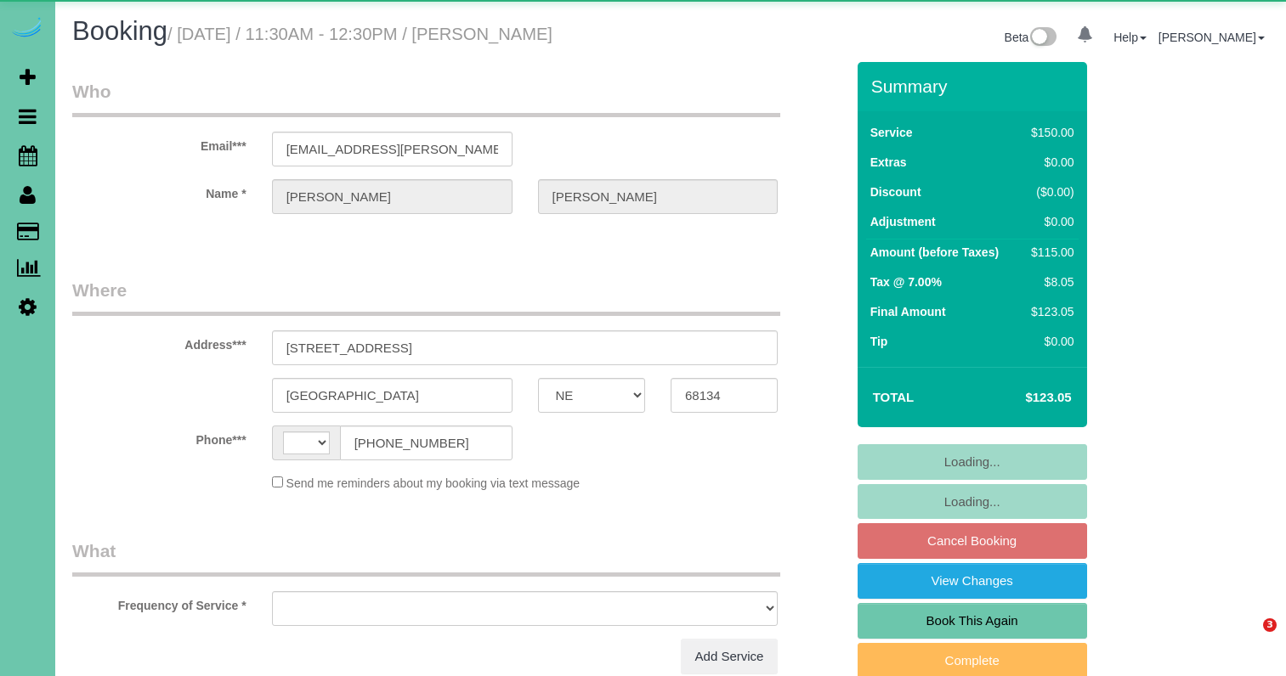
select select "NE"
select select "string:US"
select select "object:617"
select select "string:fspay-561f191c-b3ee-4148-885c-75252e615a87"
select select "object:904"
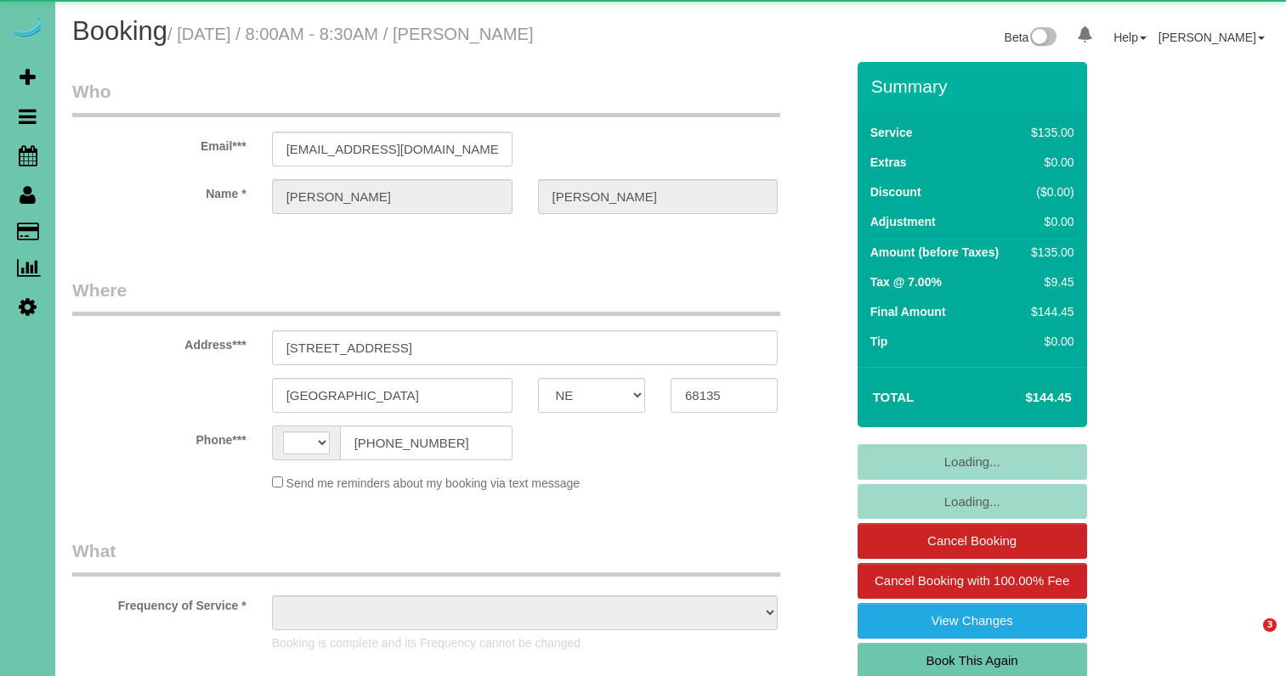
select select "NE"
select select "string:[GEOGRAPHIC_DATA]"
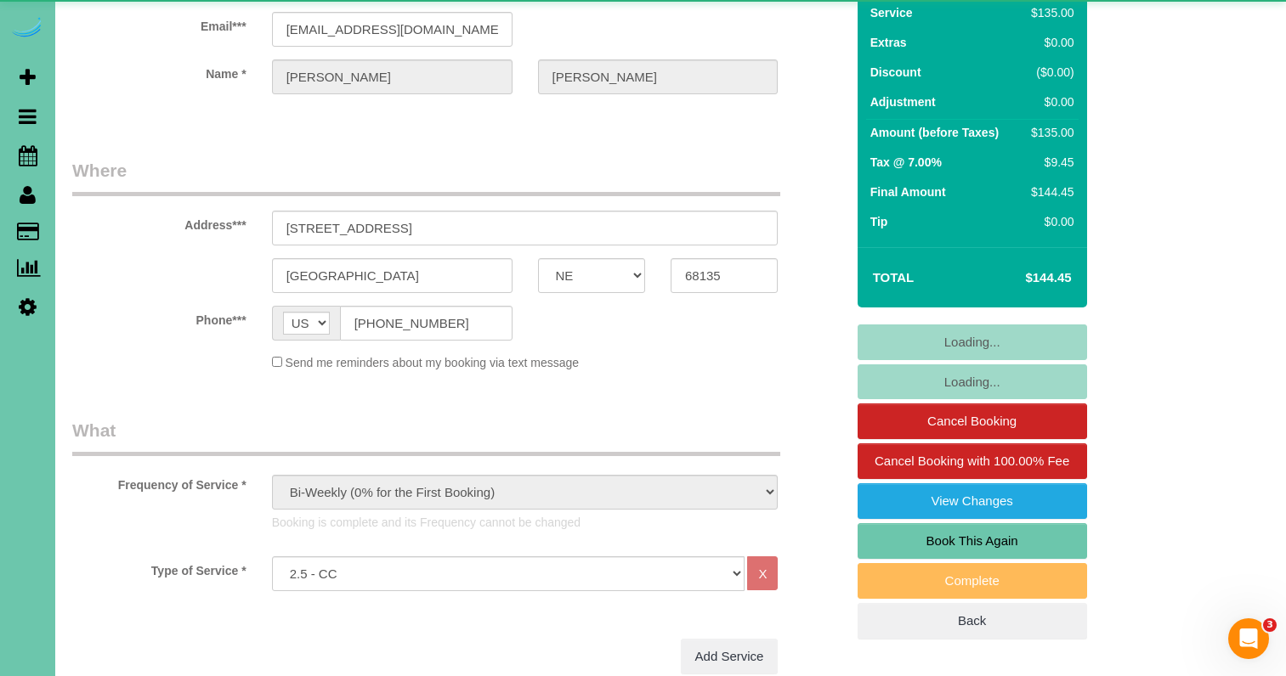
select select "object:901"
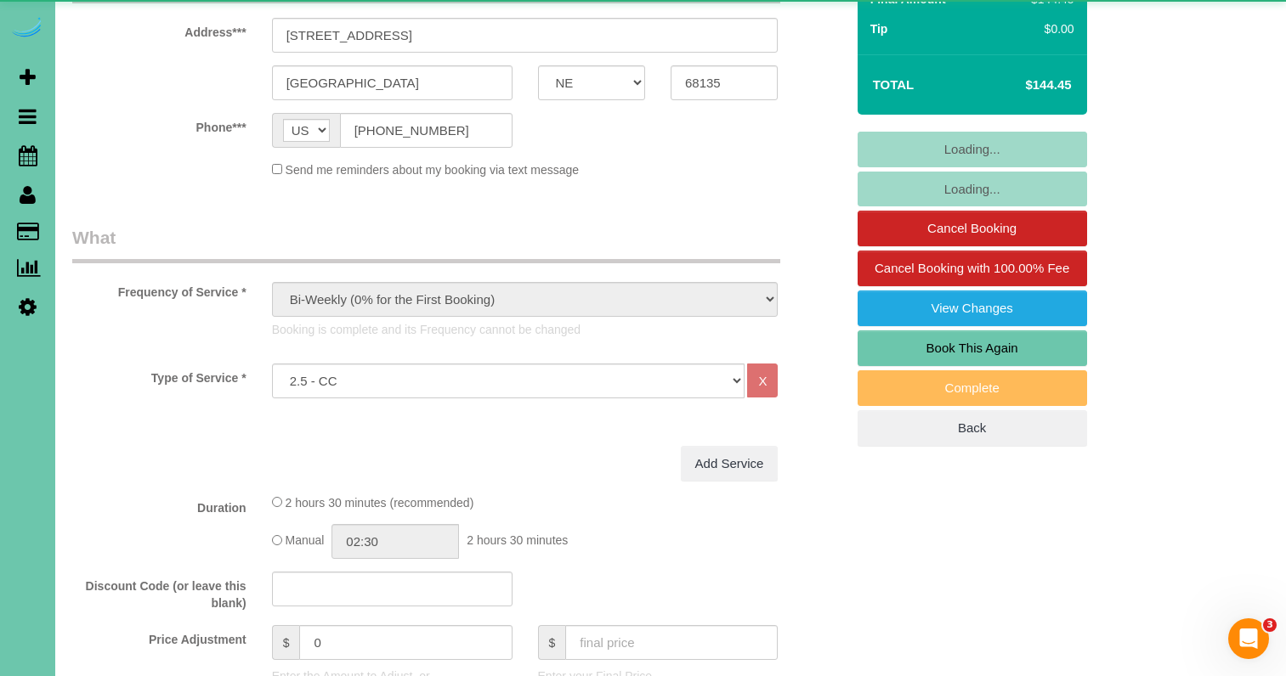
select select "number:36"
select select "number:42"
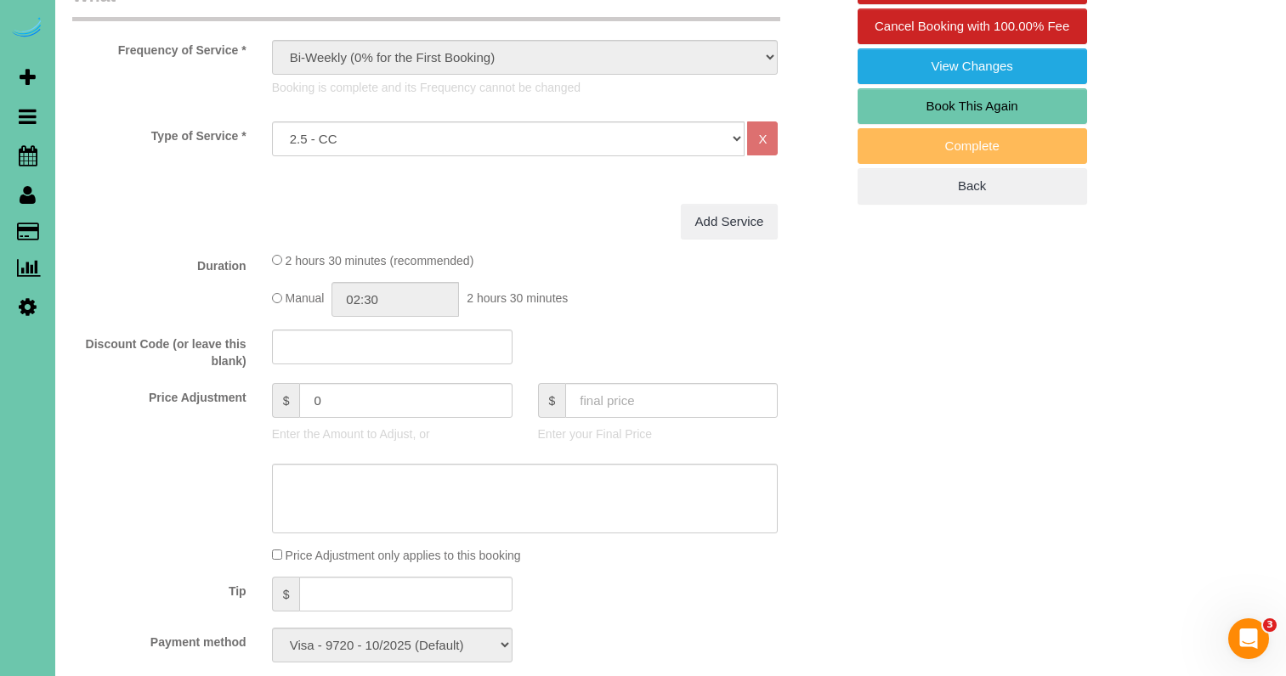
scroll to position [555, 0]
click at [335, 592] on input "text" at bounding box center [405, 594] width 212 height 35
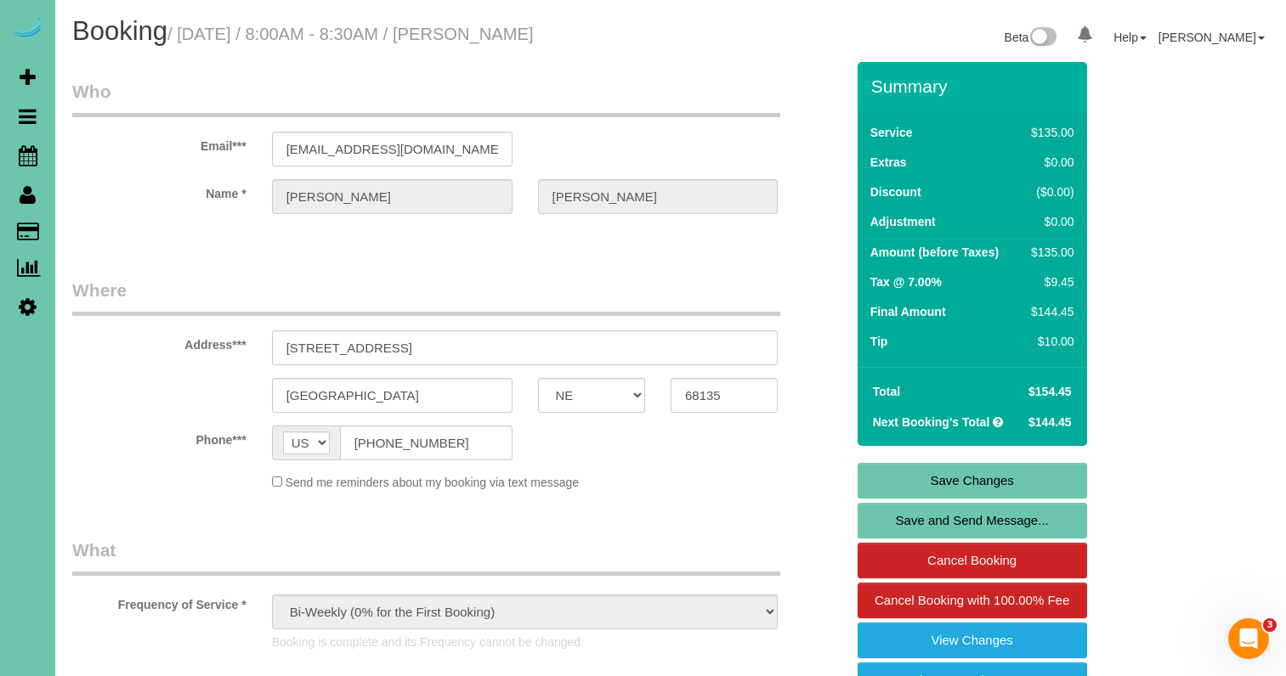
scroll to position [0, 0]
type input "10"
click at [970, 478] on link "Save Changes" at bounding box center [971, 481] width 229 height 36
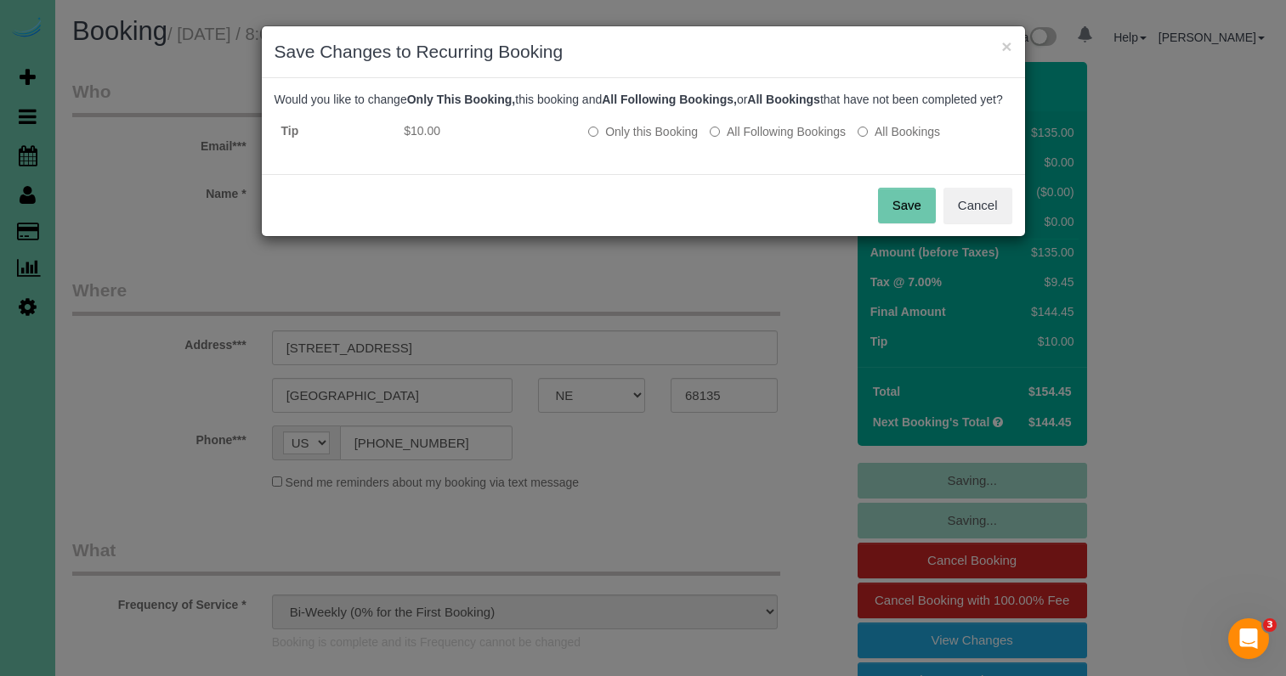
click at [896, 215] on button "Save" at bounding box center [907, 206] width 58 height 36
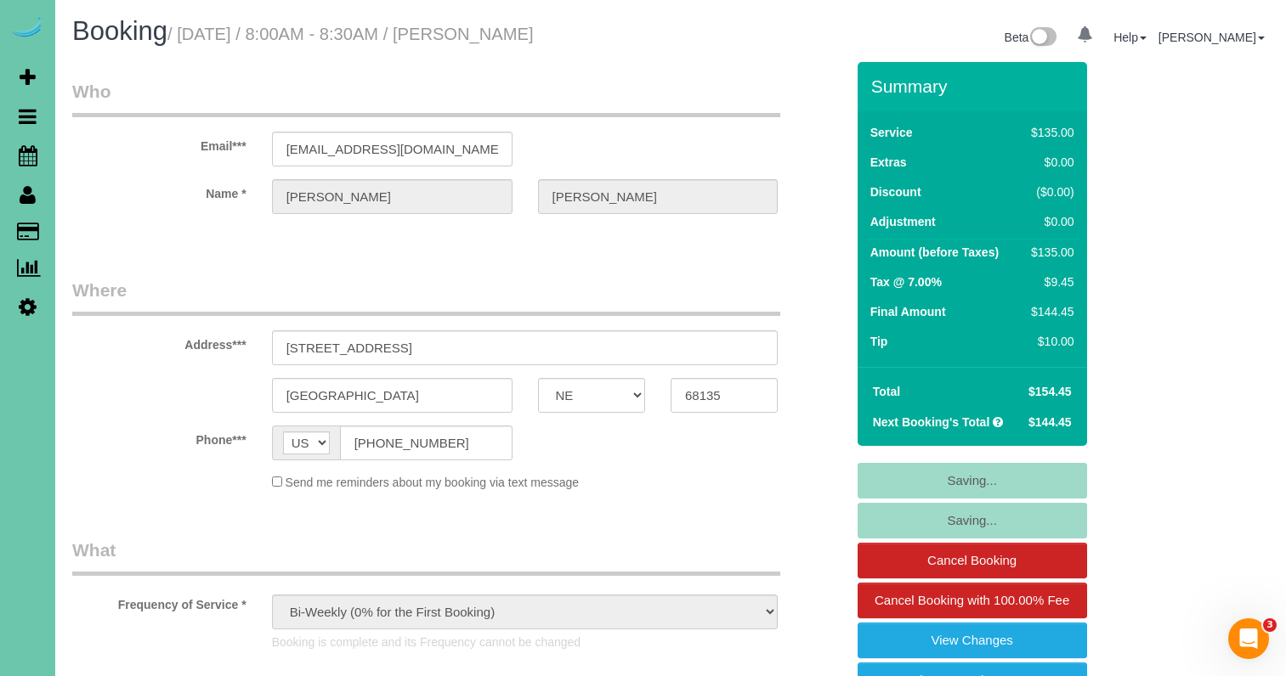
scroll to position [3, 0]
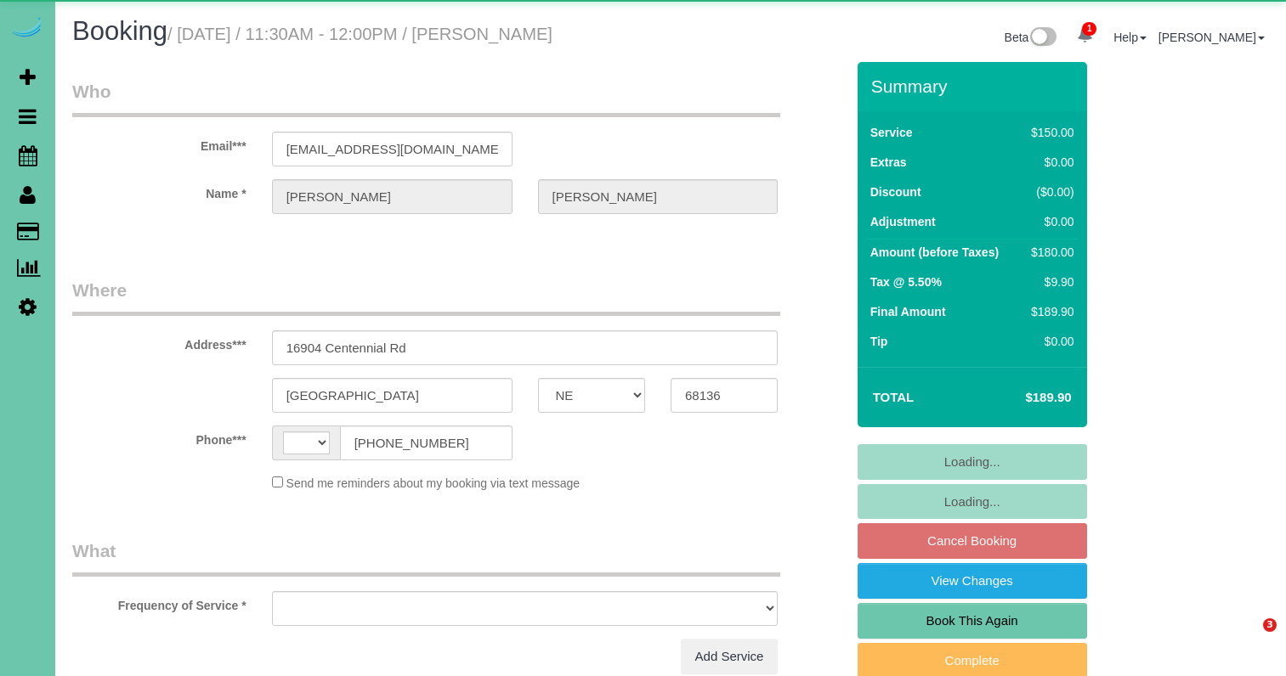
select select "NE"
select select "string:[GEOGRAPHIC_DATA]"
select select "object:379"
select select "string:fspay-e49967d2-80d6-4860-9c3b-c88e1a0f8043"
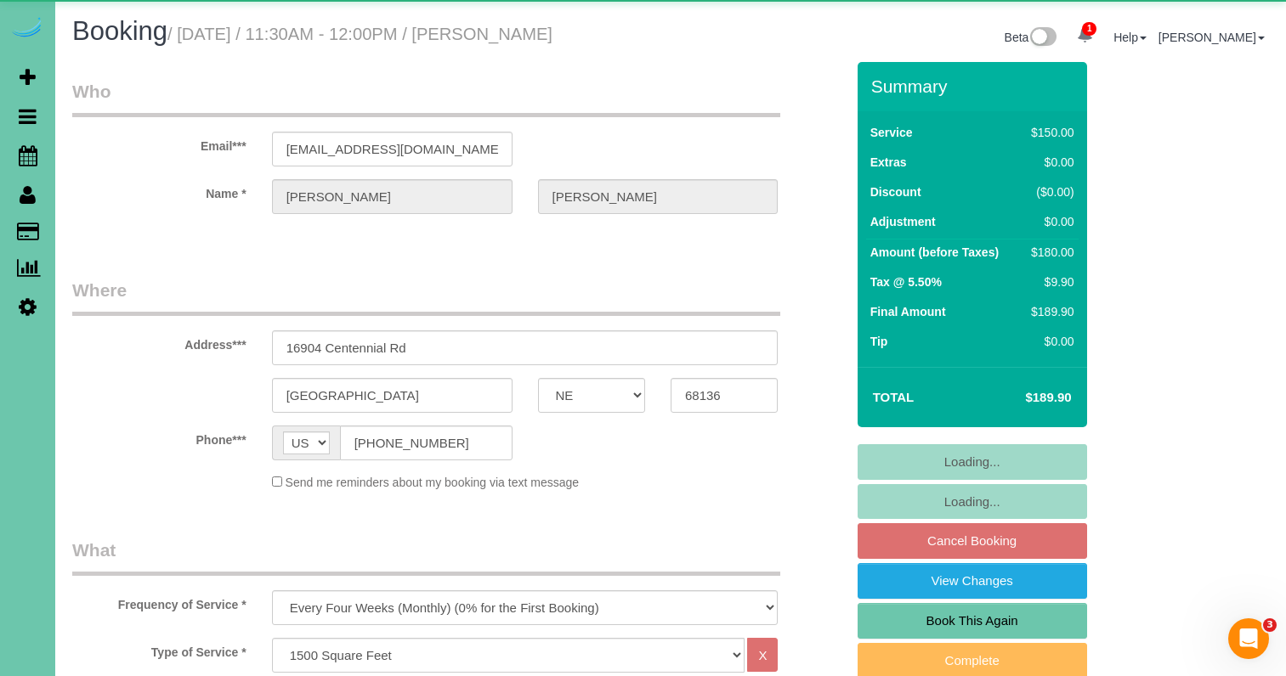
select select "object:910"
select select "number:36"
select select "number:41"
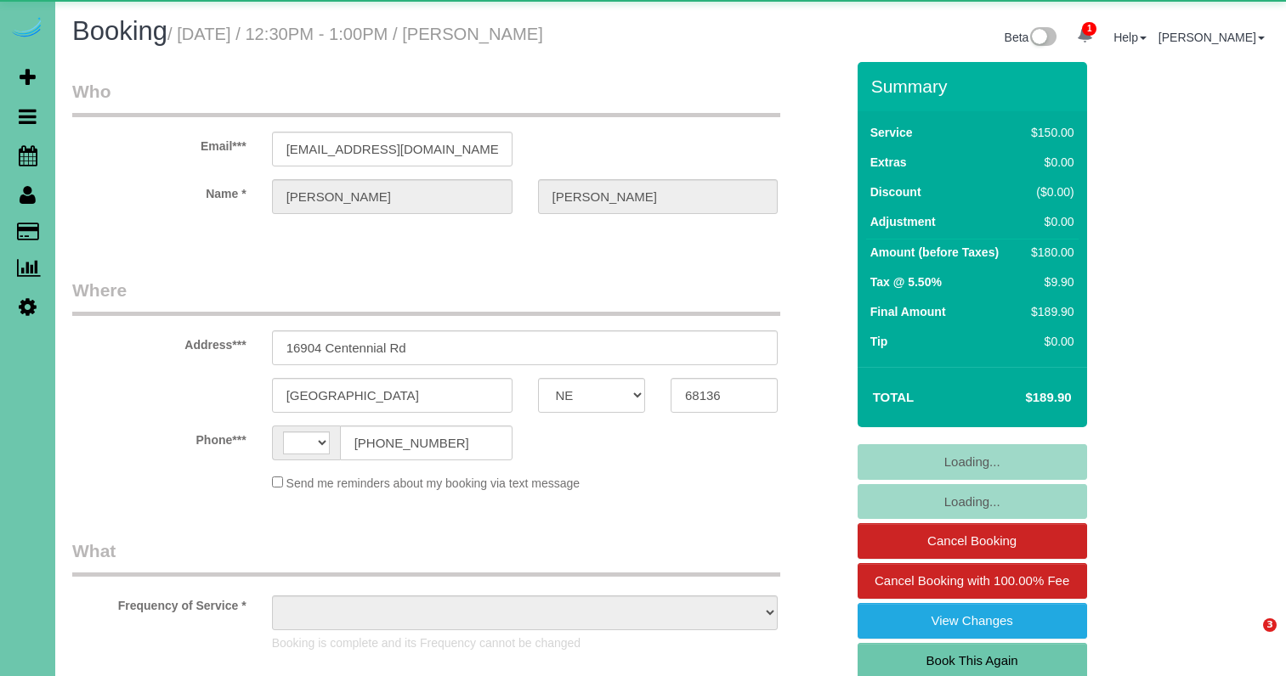
select select "NE"
select select "string:[GEOGRAPHIC_DATA]"
select select "object:867"
select select "string:fspay-e49967d2-80d6-4860-9c3b-c88e1a0f8043"
select select "number:36"
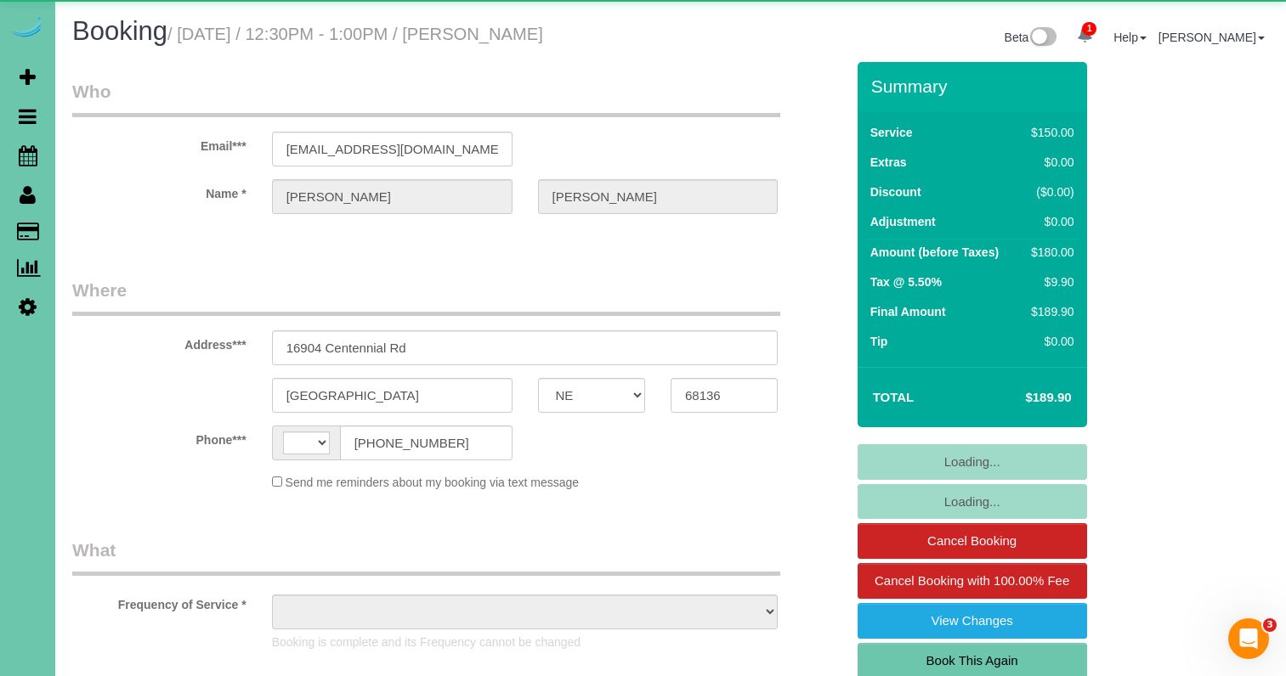
select select "number:41"
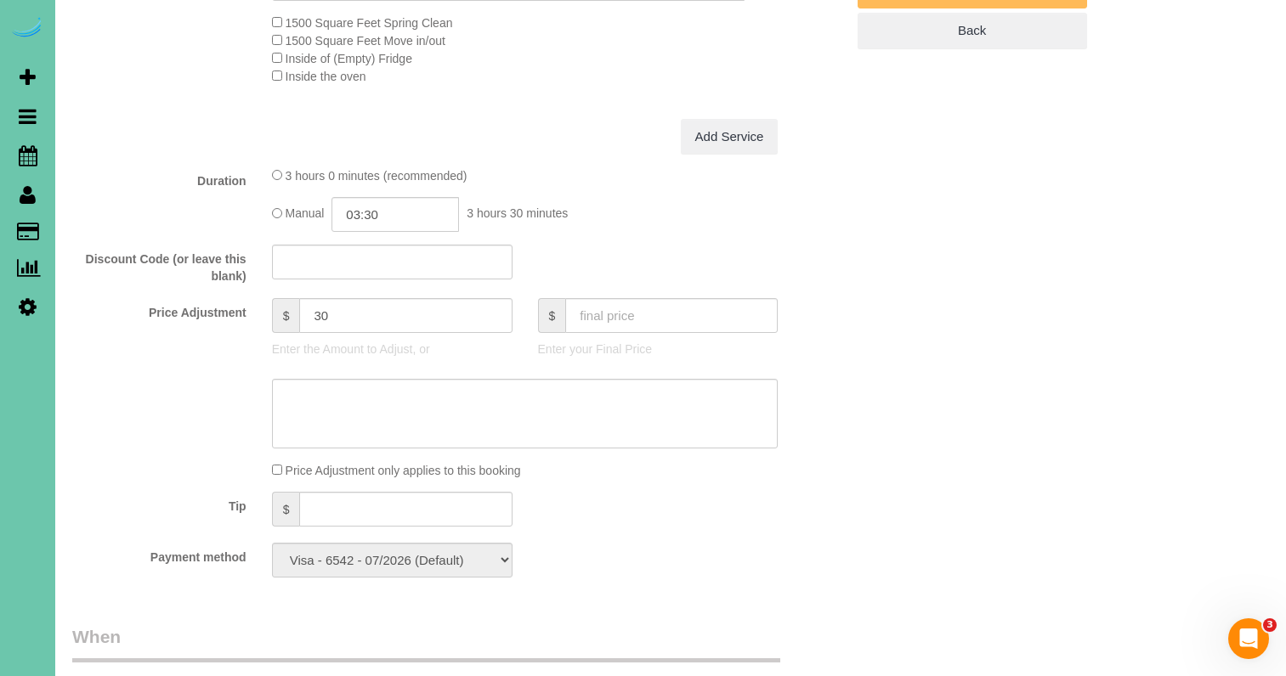
scroll to position [719, 0]
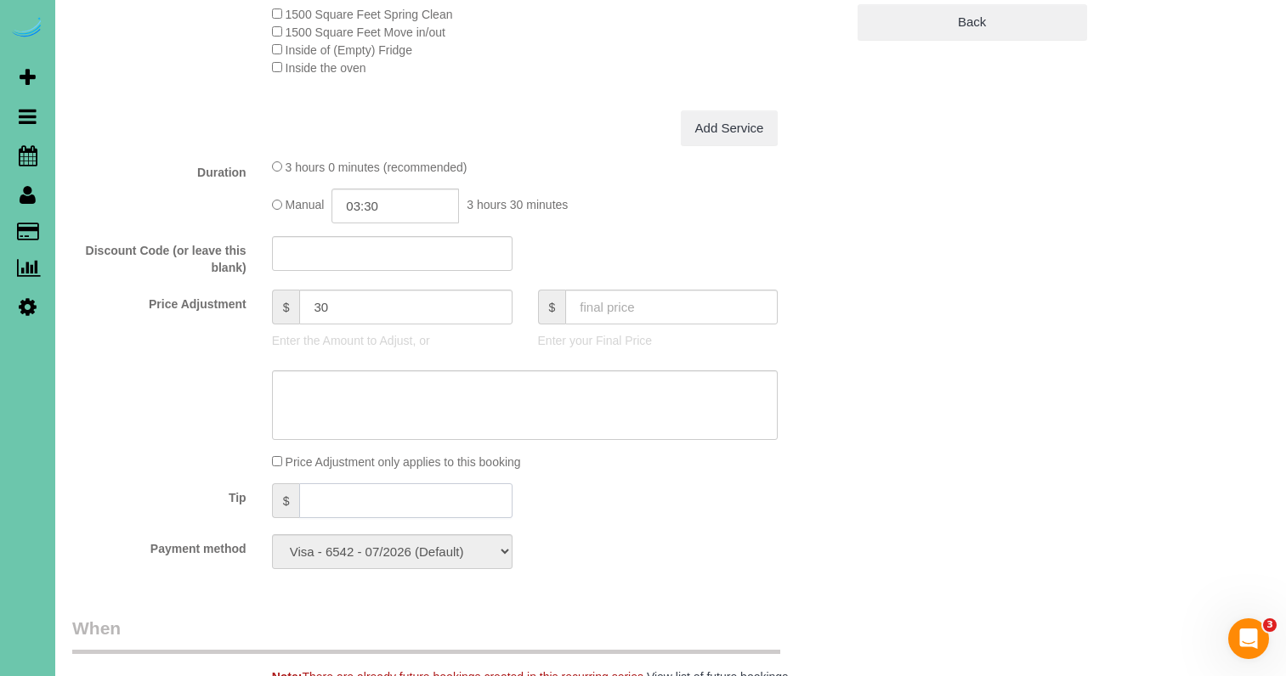
click at [401, 515] on input "text" at bounding box center [405, 500] width 212 height 35
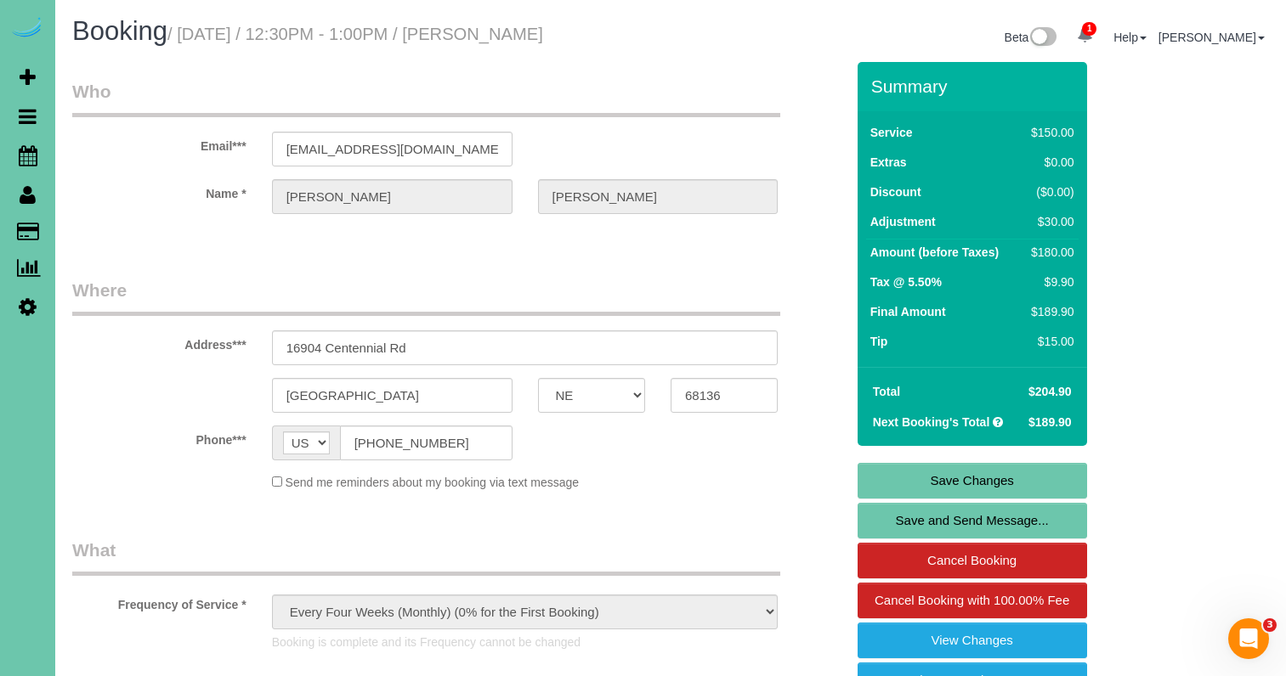
scroll to position [0, 0]
type input "15"
click at [883, 492] on link "Save Changes" at bounding box center [971, 481] width 229 height 36
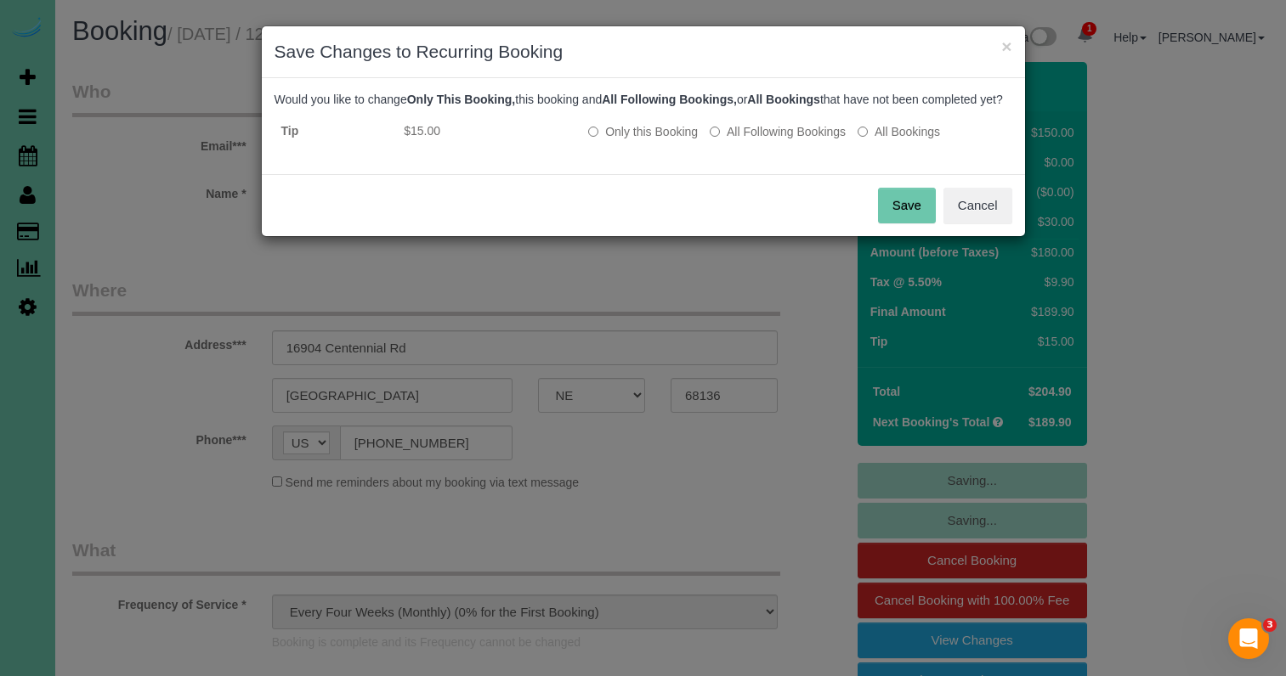
click at [919, 222] on button "Save" at bounding box center [907, 206] width 58 height 36
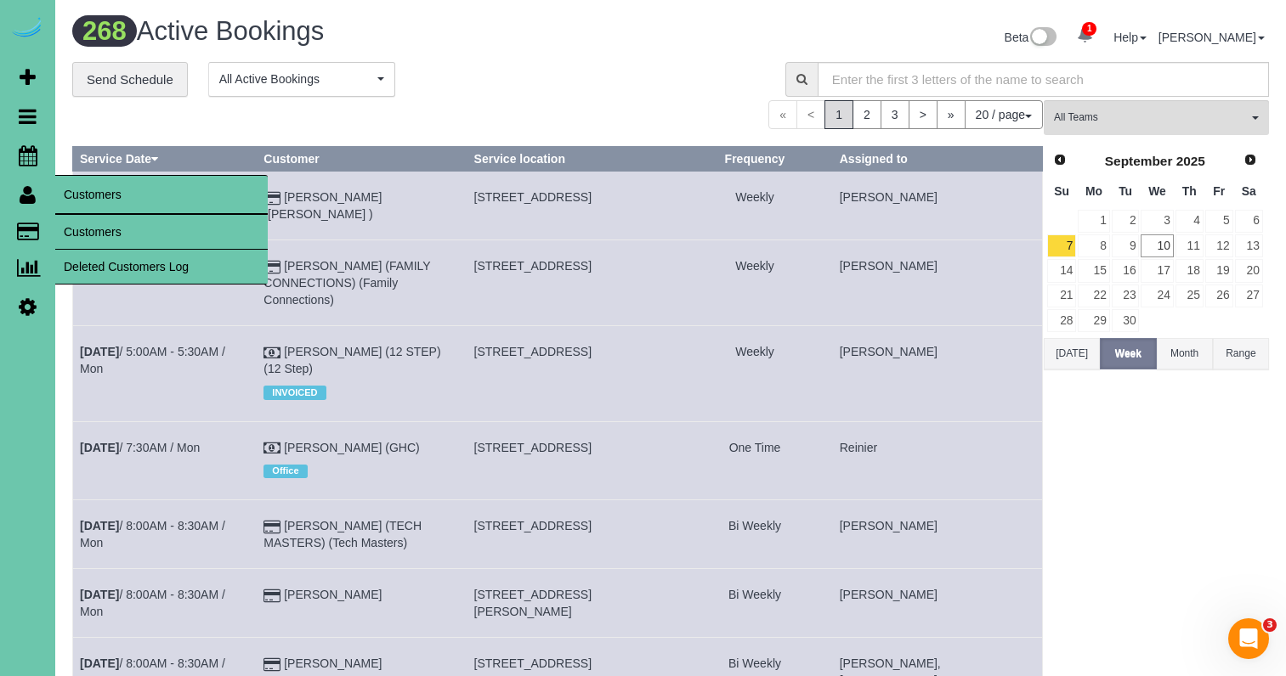
drag, startPoint x: 84, startPoint y: 229, endPoint x: 103, endPoint y: 211, distance: 26.4
click at [84, 229] on link "Customers" at bounding box center [161, 232] width 212 height 34
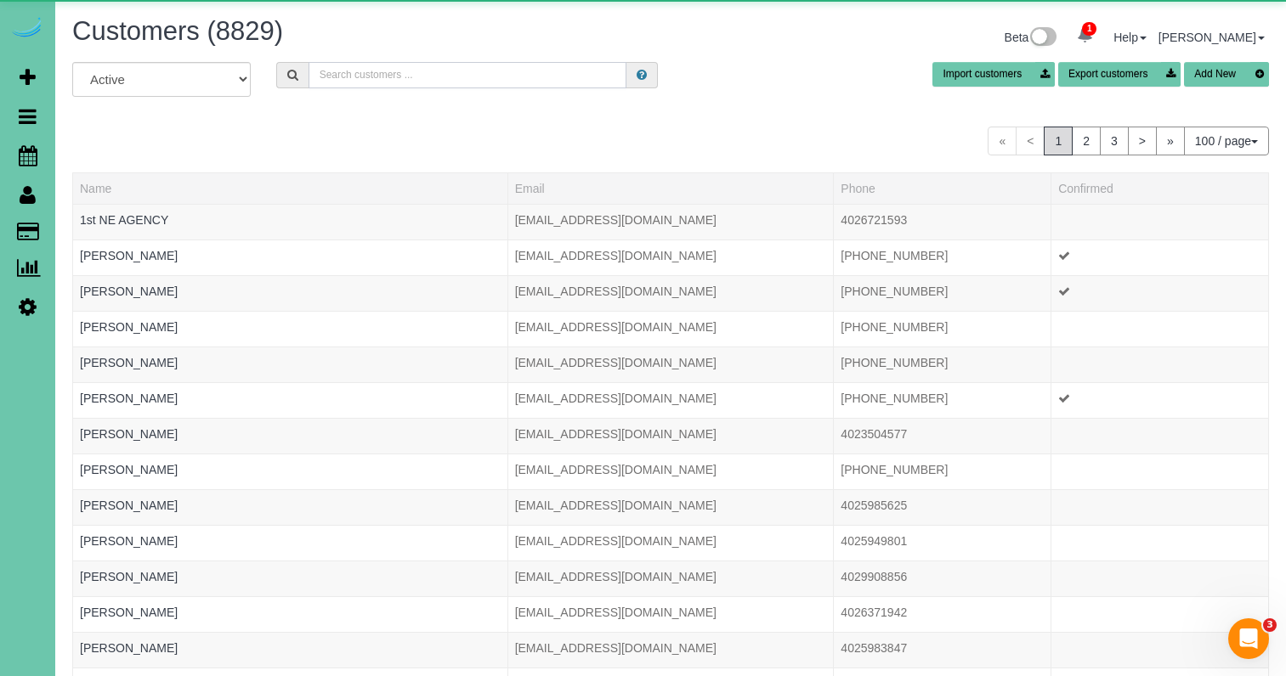
click at [402, 72] on input "text" at bounding box center [467, 75] width 318 height 26
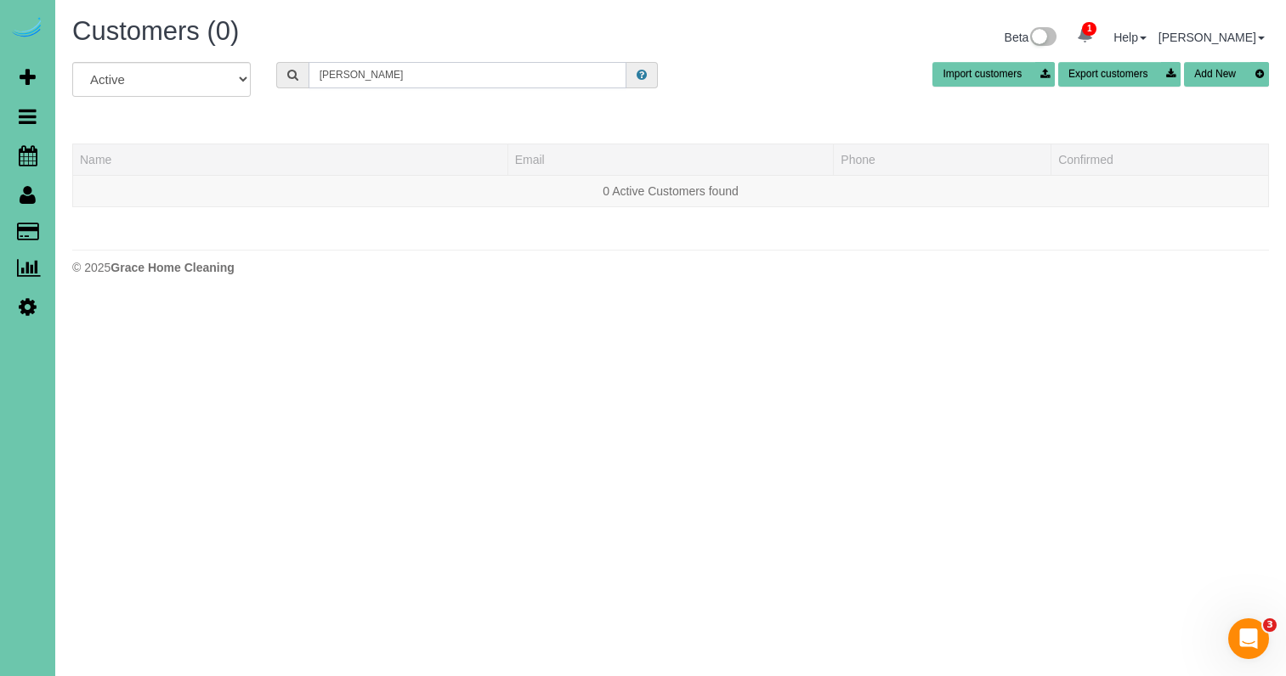
drag, startPoint x: 400, startPoint y: 76, endPoint x: 296, endPoint y: 59, distance: 105.9
click at [296, 59] on div "Customers (0) Beta 1 Your Notifications You have 0 alerts × You have 1 to charg…" at bounding box center [670, 150] width 1230 height 301
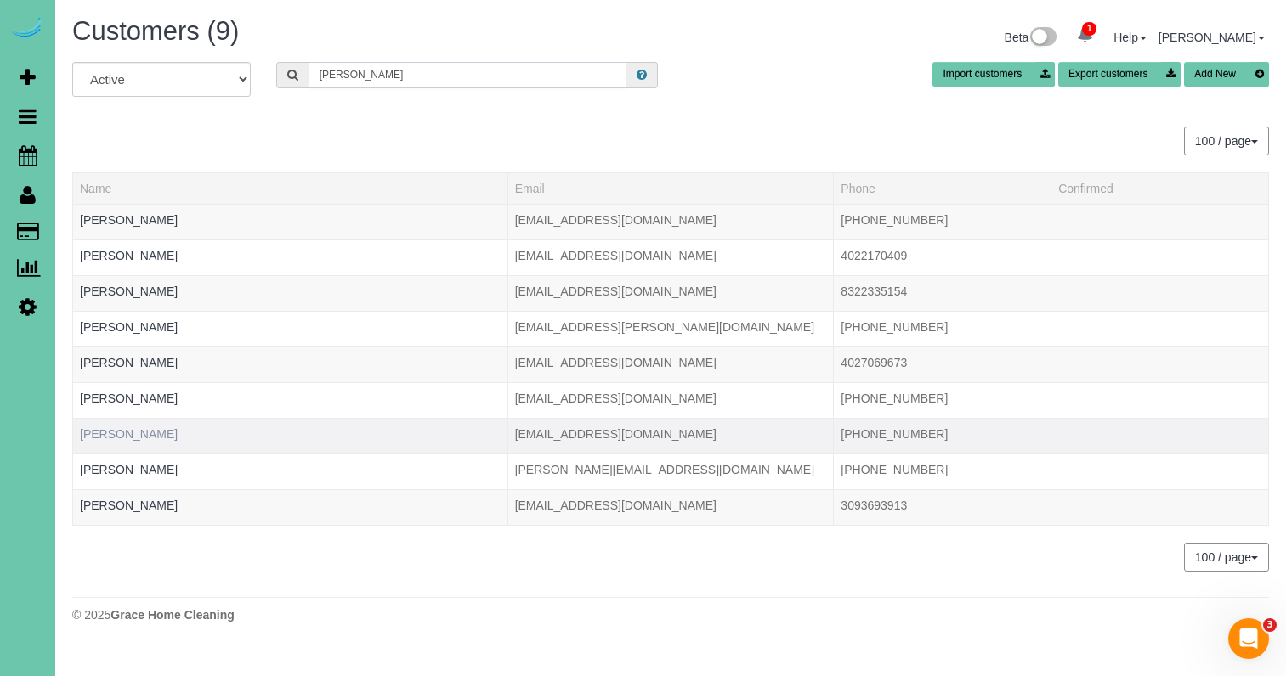
type input "murray"
click at [118, 435] on link "[PERSON_NAME]" at bounding box center [129, 434] width 98 height 14
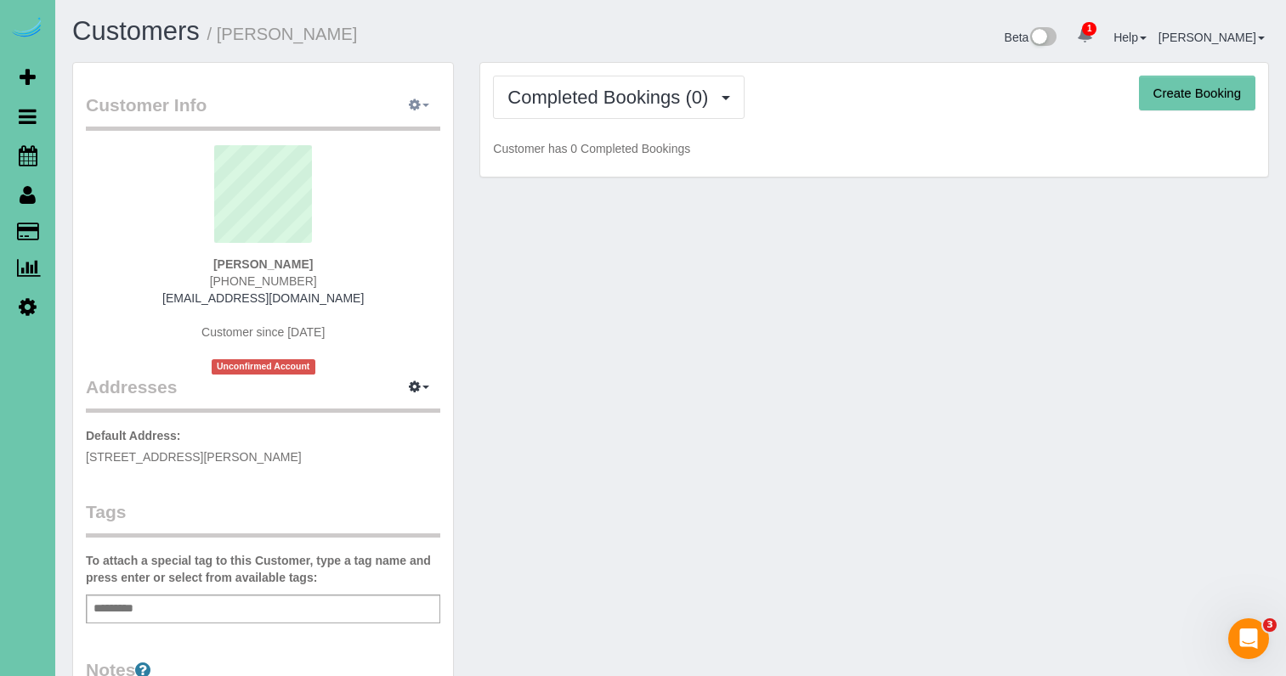
click at [427, 109] on button "button" at bounding box center [419, 106] width 42 height 26
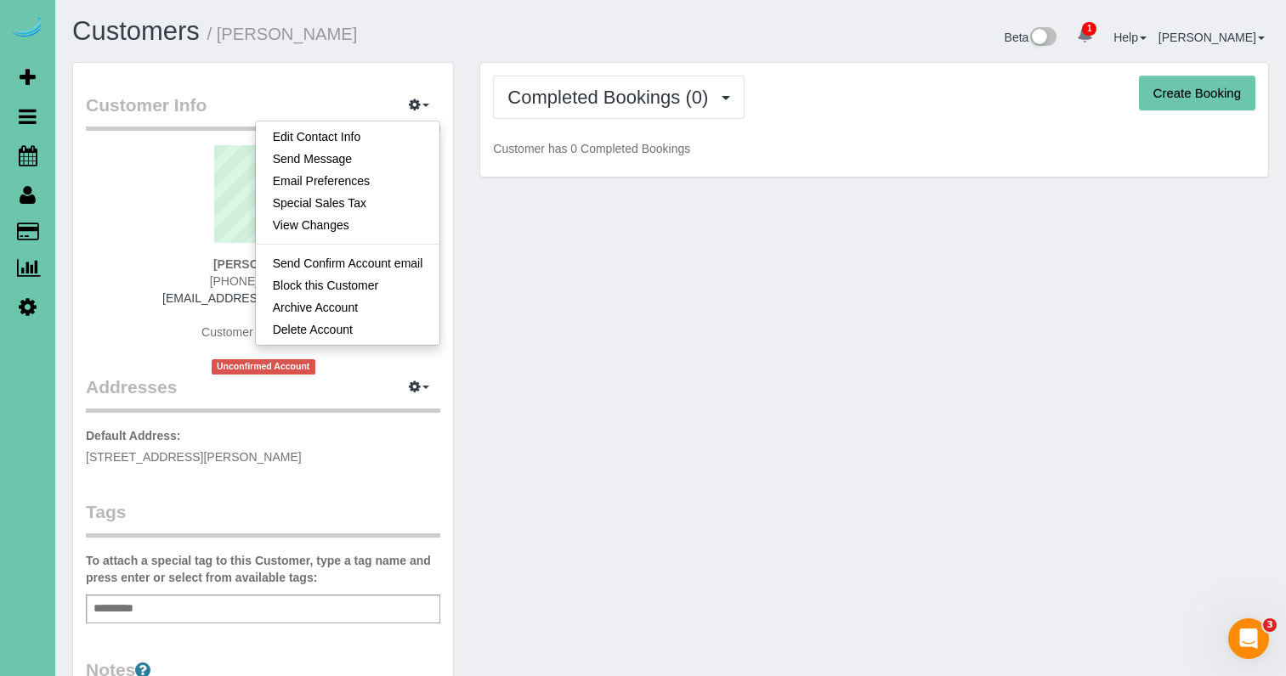
drag, startPoint x: 387, startPoint y: 280, endPoint x: 387, endPoint y: 376, distance: 96.0
click at [358, 325] on link "Delete Account" at bounding box center [348, 330] width 184 height 22
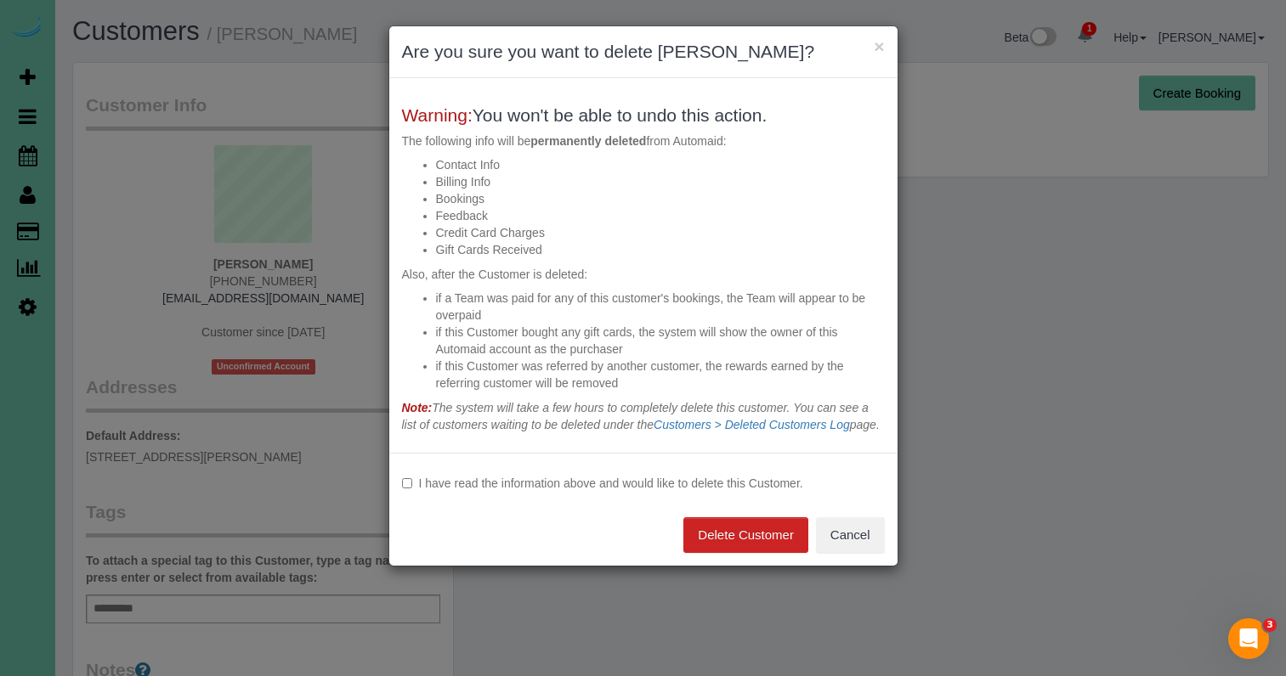
click at [554, 492] on label "I have read the information above and would like to delete this Customer." at bounding box center [643, 483] width 483 height 17
click at [709, 540] on button "Delete Customer" at bounding box center [745, 535] width 125 height 36
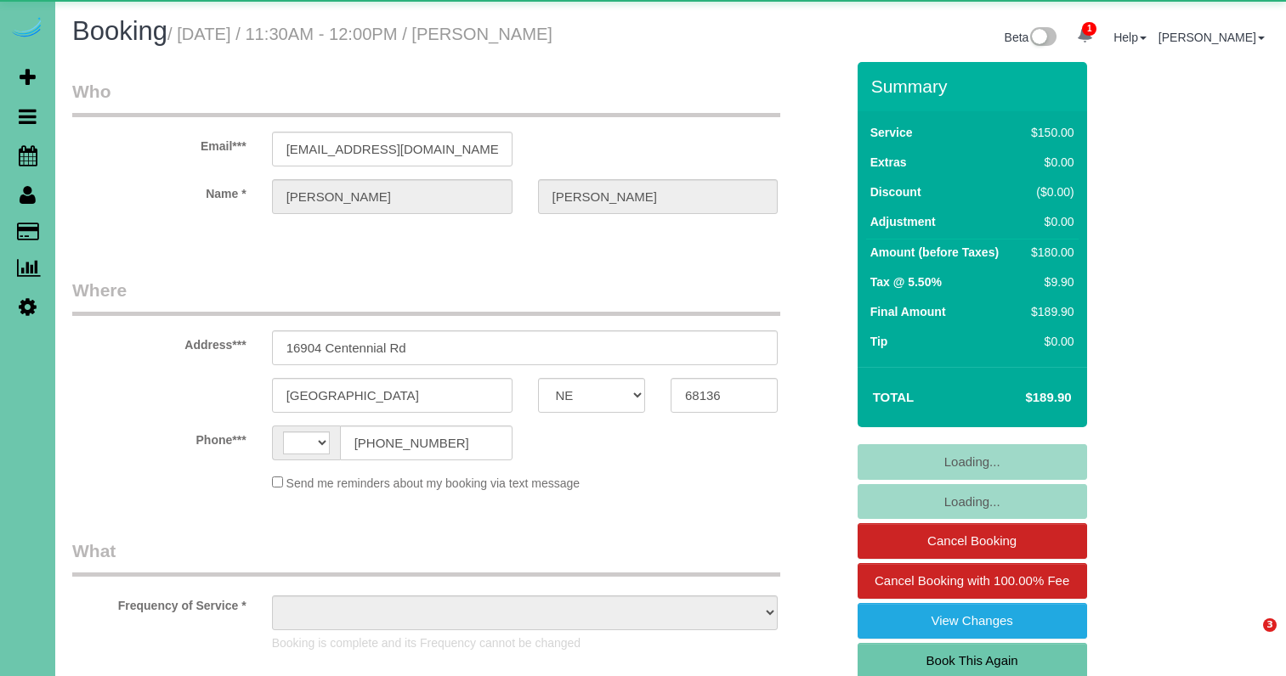
select select "NE"
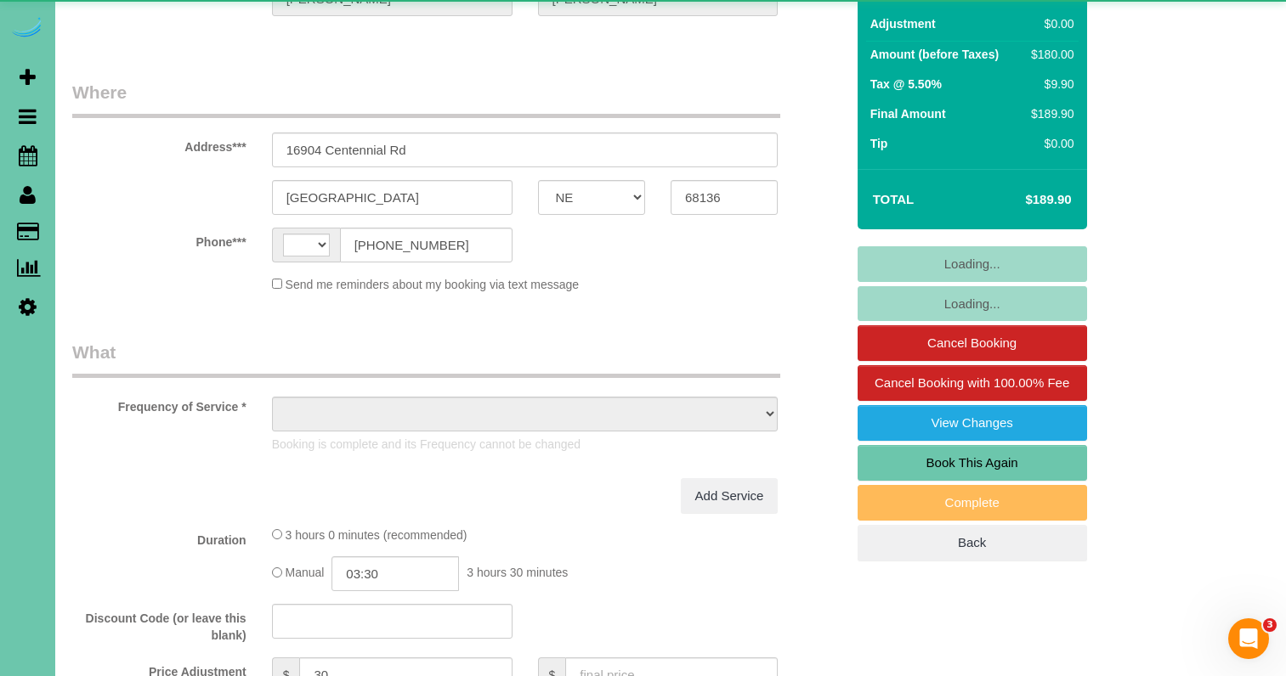
select select "string:[GEOGRAPHIC_DATA]"
select select "object:668"
select select "string:fspay-e49967d2-80d6-4860-9c3b-c88e1a0f8043"
select select "number:36"
select select "number:41"
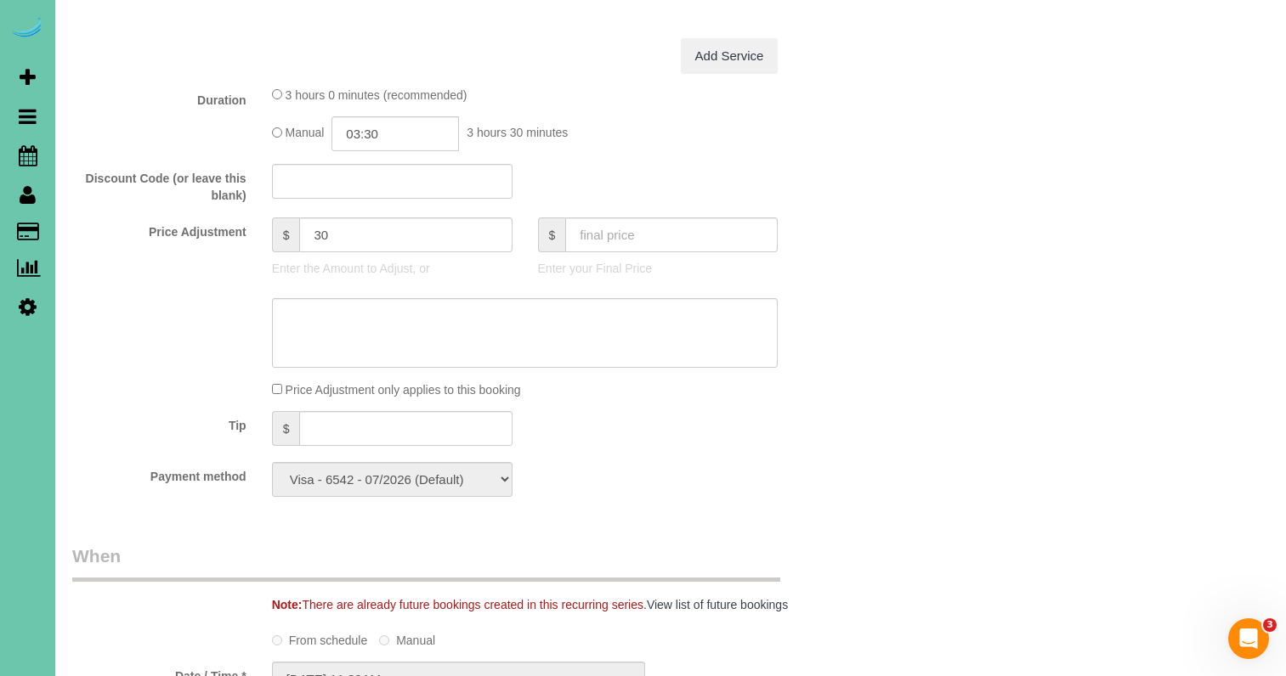
scroll to position [793, 0]
click at [331, 428] on input "text" at bounding box center [405, 427] width 212 height 35
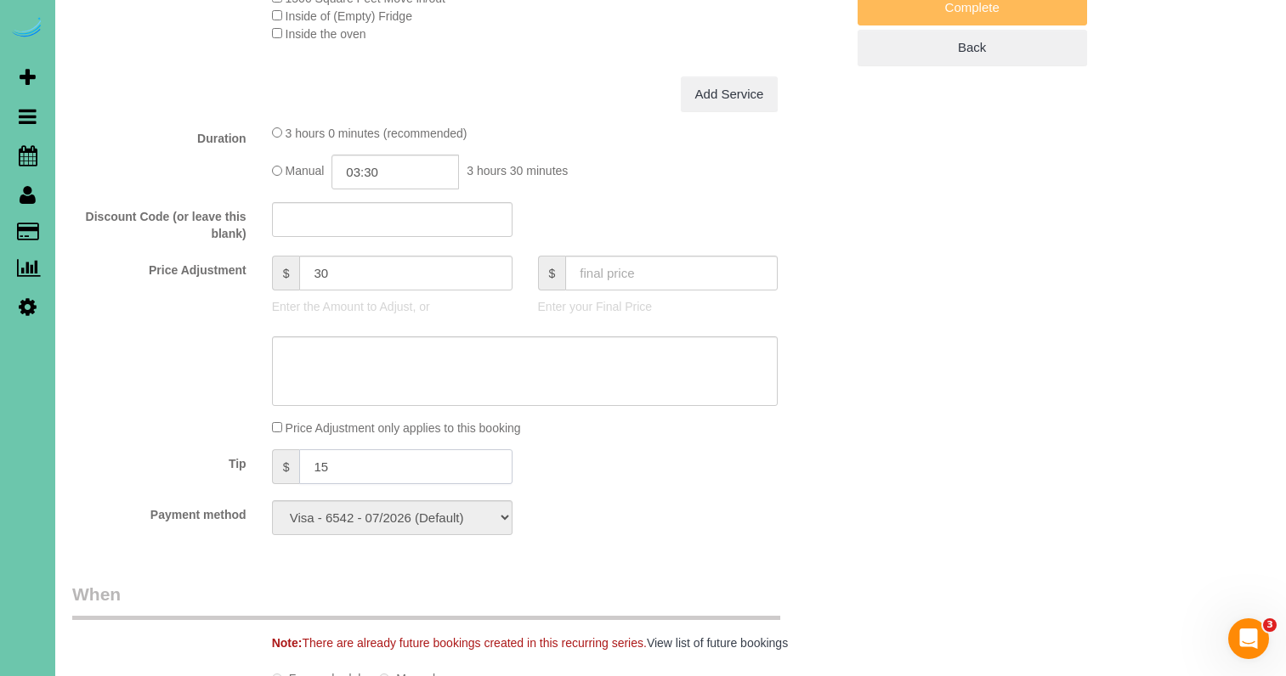
scroll to position [753, 0]
type input "15"
click at [950, 372] on div "Who Email*** [EMAIL_ADDRESS][DOMAIN_NAME] Name * [PERSON_NAME] Where Address***…" at bounding box center [670, 603] width 1196 height 2588
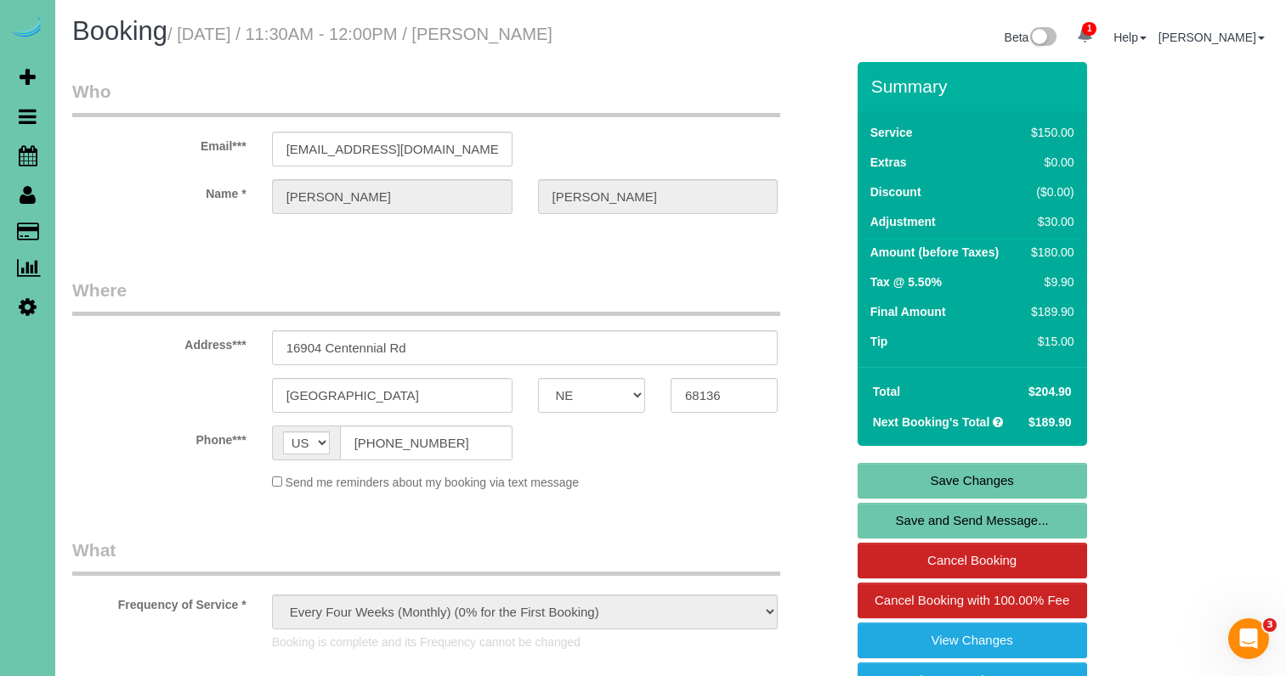
scroll to position [0, 0]
click at [967, 483] on link "Save Changes" at bounding box center [971, 481] width 229 height 36
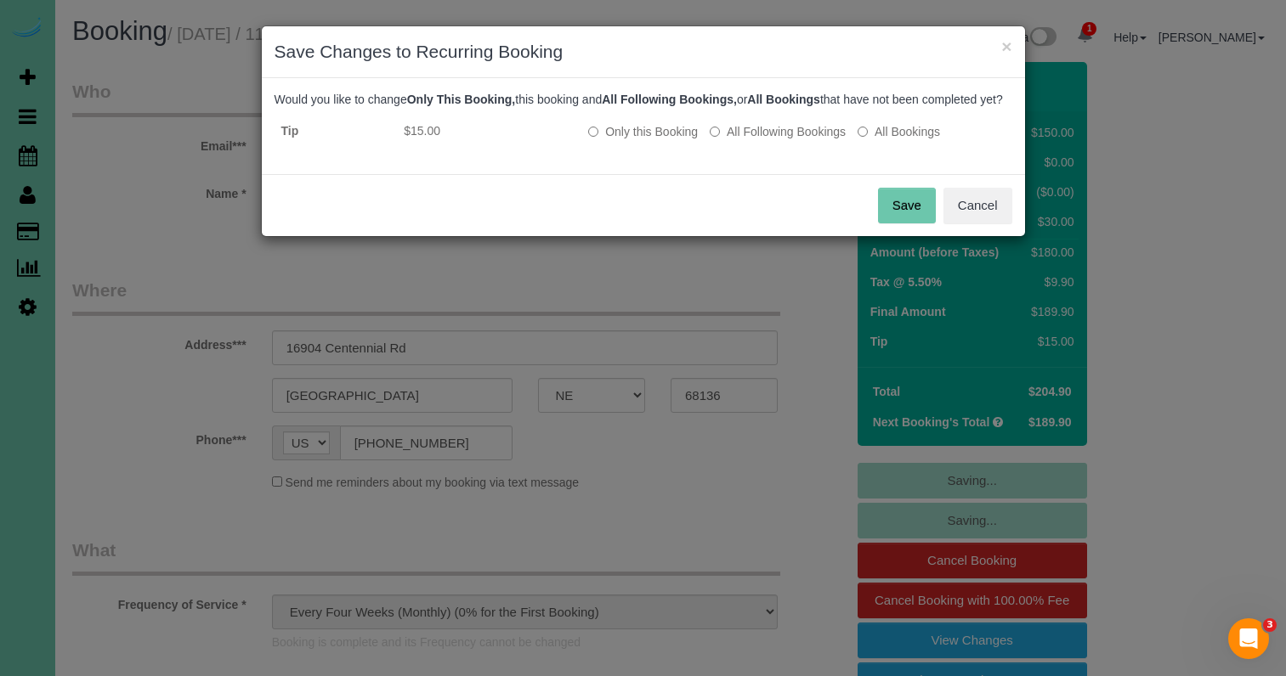
click at [903, 223] on button "Save" at bounding box center [907, 206] width 58 height 36
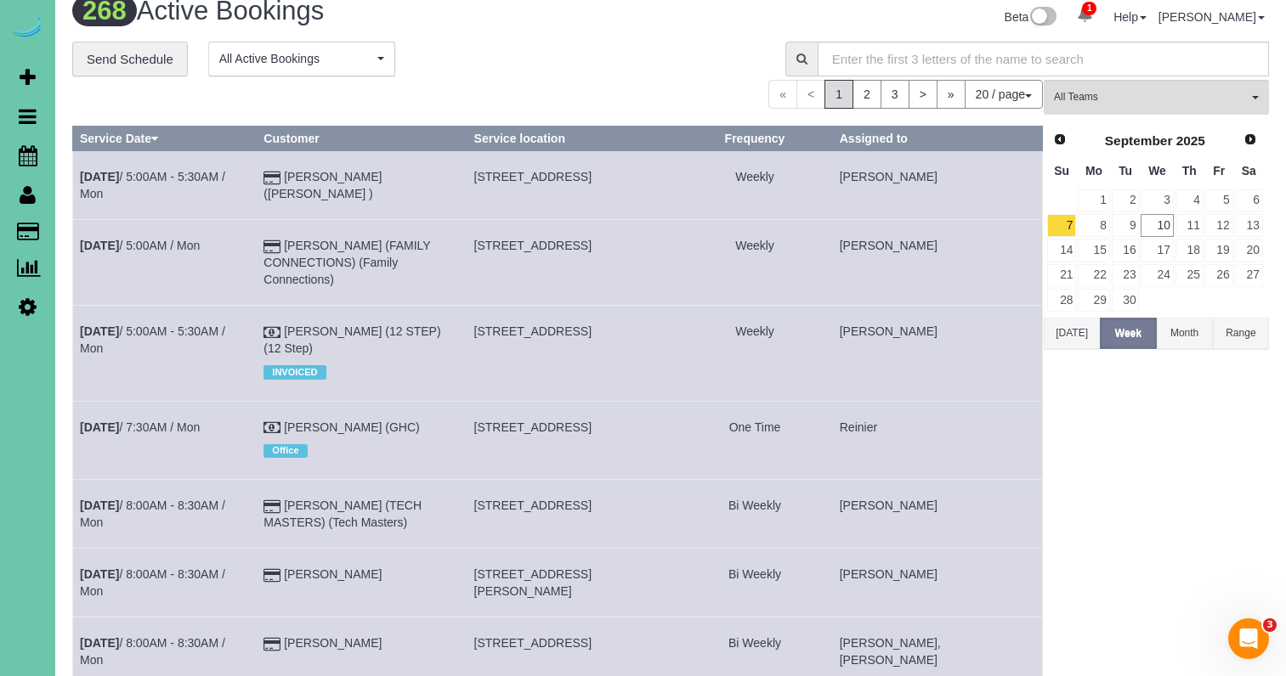
scroll to position [20, 0]
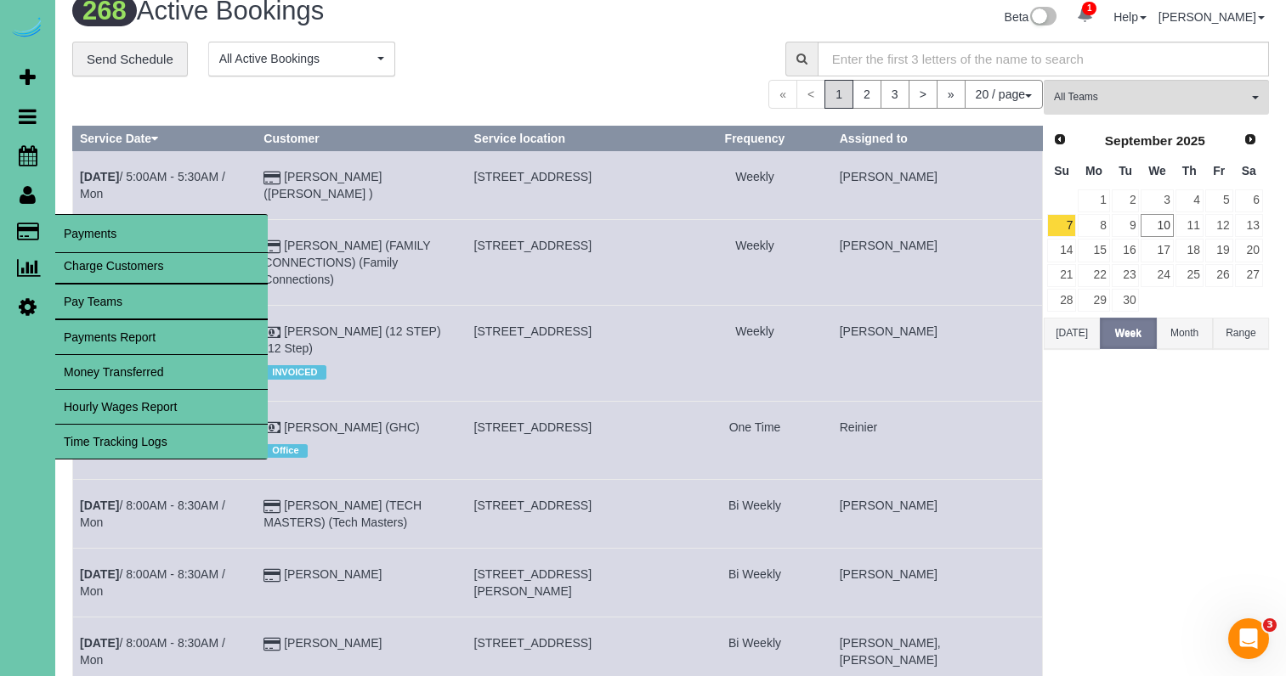
click at [110, 260] on link "Charge Customers" at bounding box center [161, 266] width 212 height 34
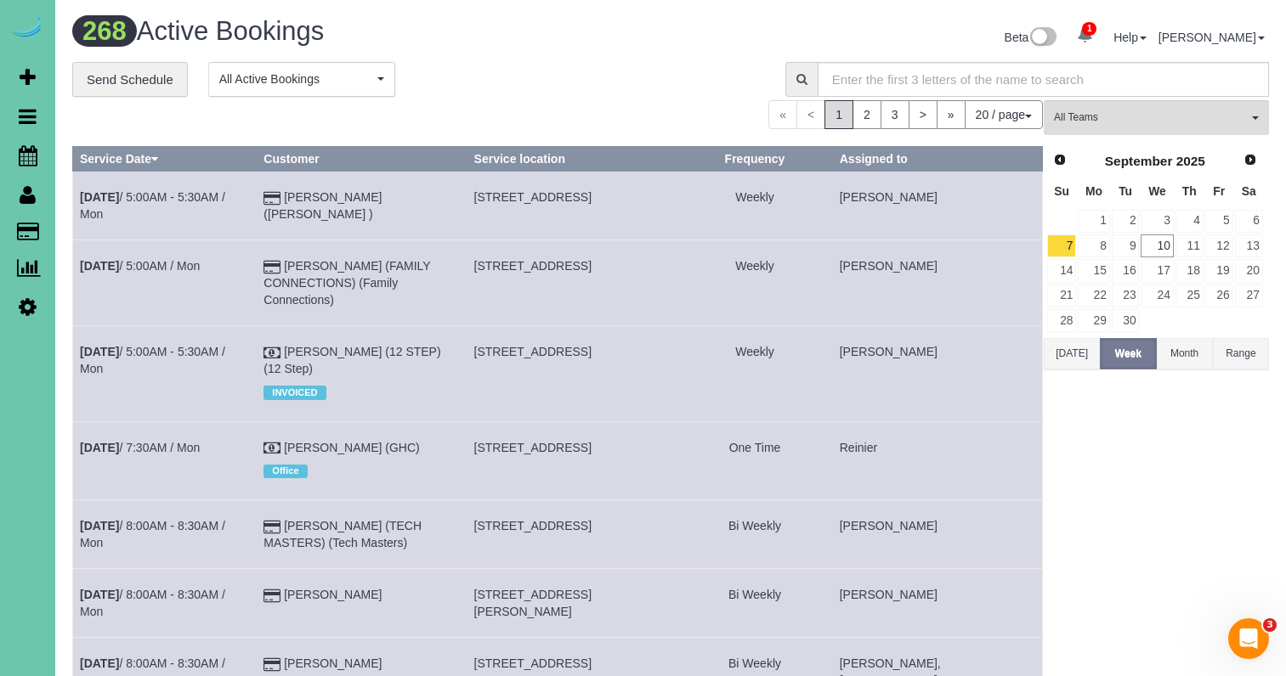
select select
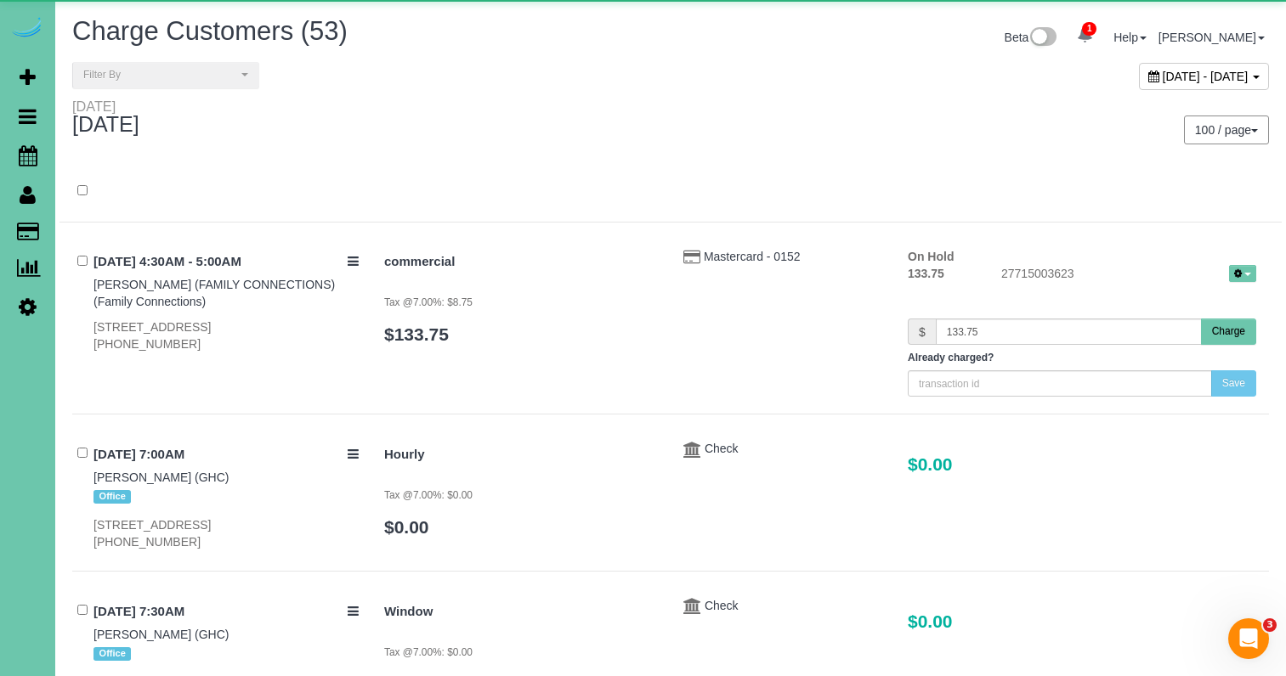
click at [1162, 70] on span "[DATE] - [DATE]" at bounding box center [1205, 77] width 86 height 14
type input "**********"
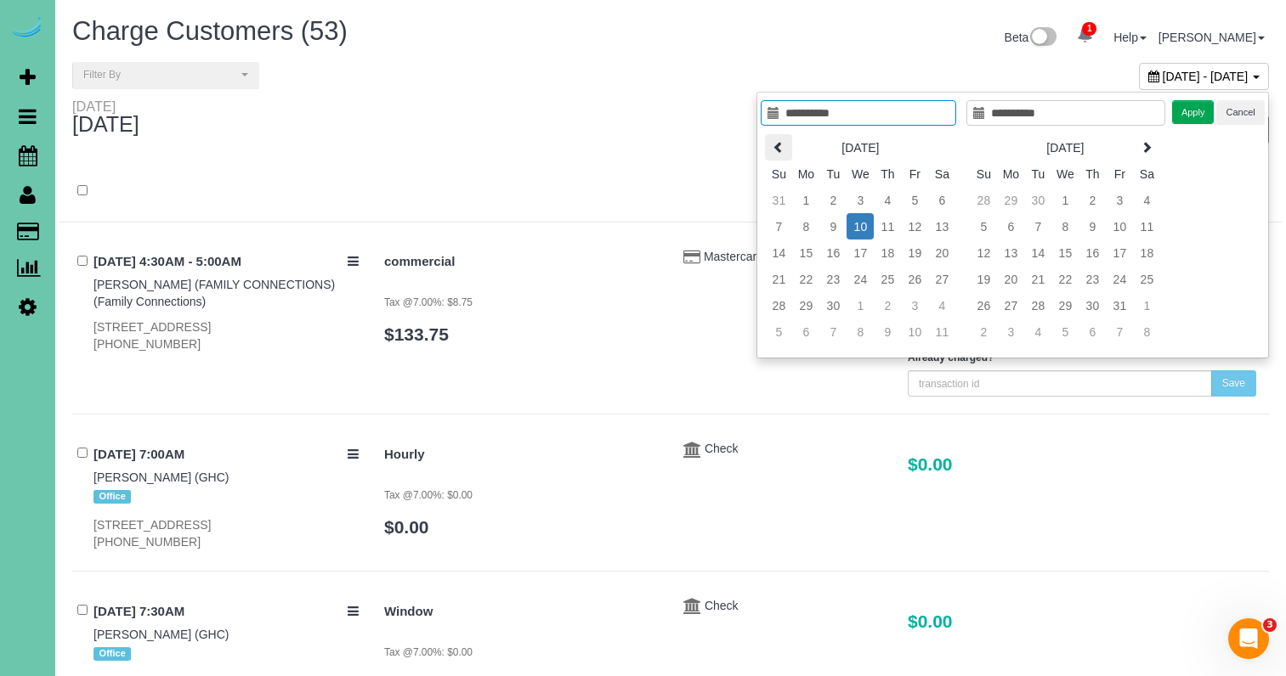
click at [783, 151] on icon at bounding box center [778, 147] width 12 height 12
click at [781, 151] on icon at bounding box center [778, 147] width 12 height 12
type input "**********"
click at [831, 195] on td "1" at bounding box center [832, 200] width 27 height 26
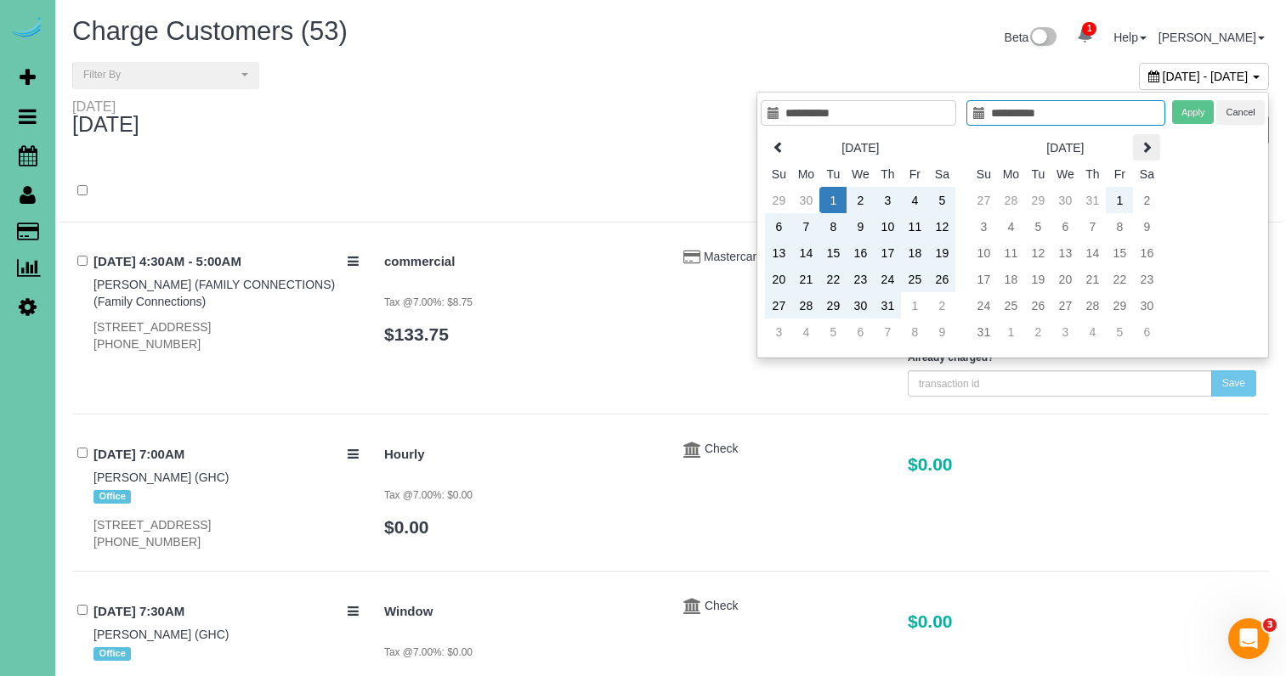
click at [1145, 152] on icon at bounding box center [1146, 147] width 12 height 12
type input "**********"
click at [1036, 225] on td "9" at bounding box center [1037, 226] width 27 height 26
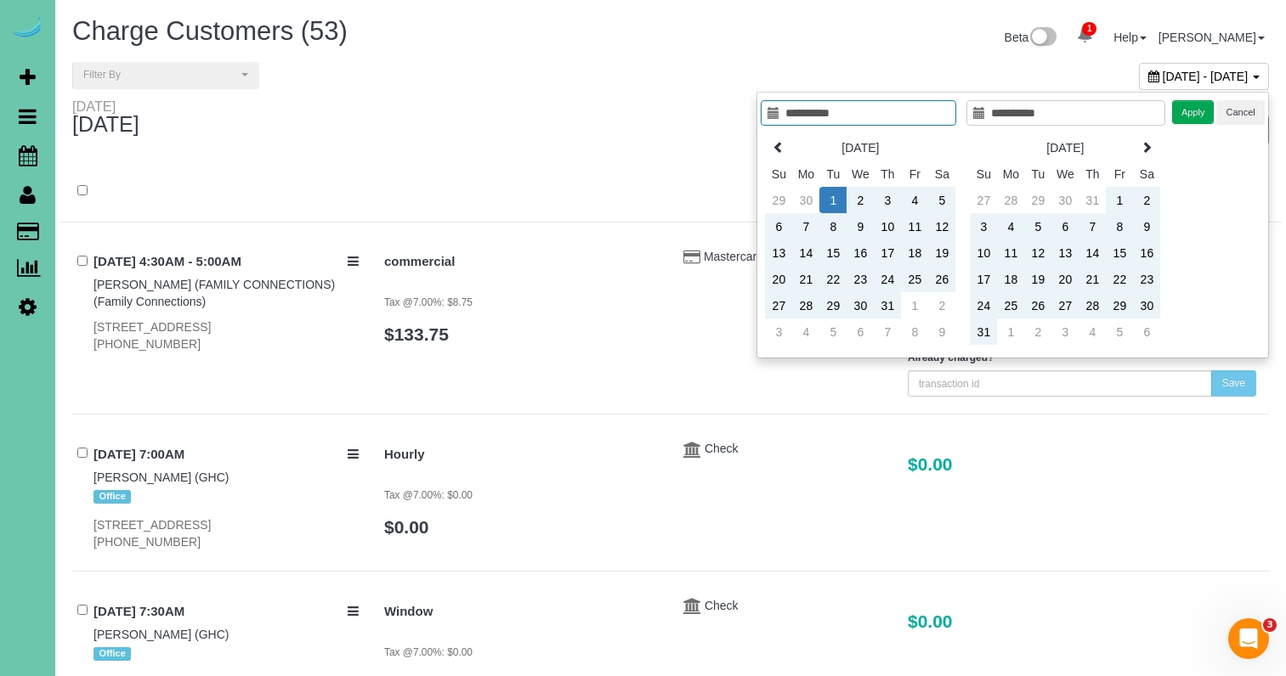
type input "**********"
click at [1185, 121] on button "Apply" at bounding box center [1193, 112] width 42 height 25
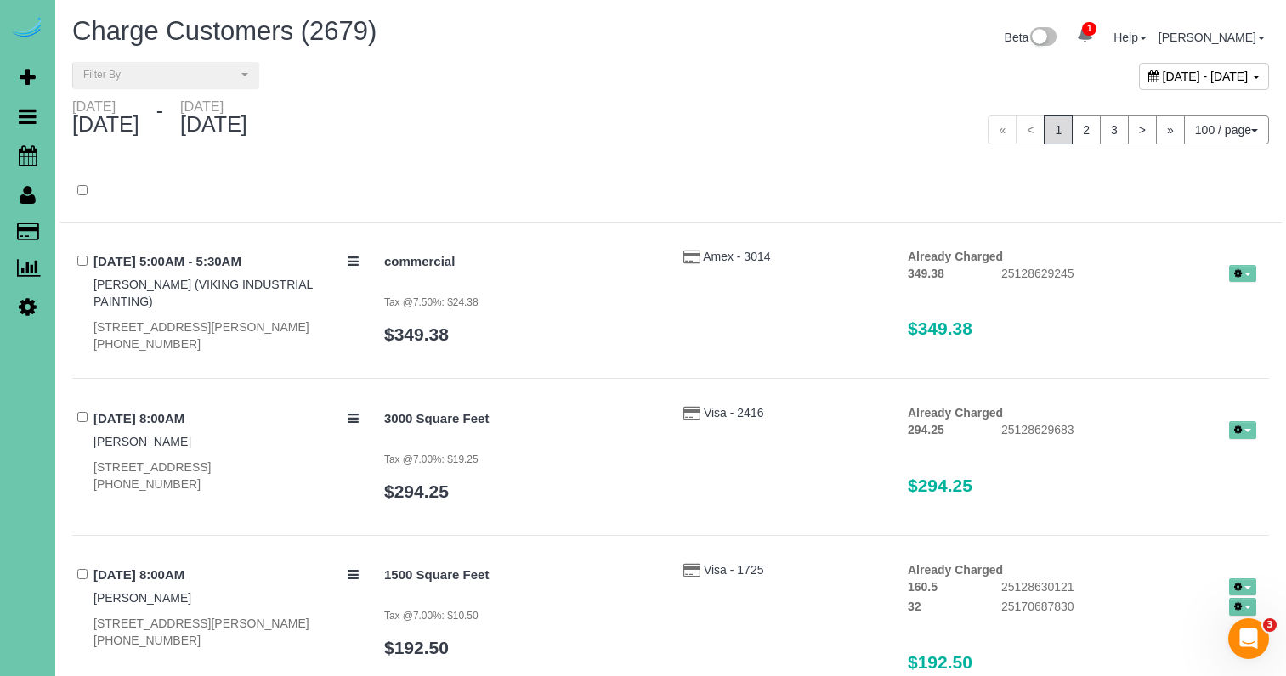
drag, startPoint x: 199, startPoint y: 79, endPoint x: 185, endPoint y: 101, distance: 25.9
click at [199, 79] on span "Filter By" at bounding box center [160, 75] width 154 height 14
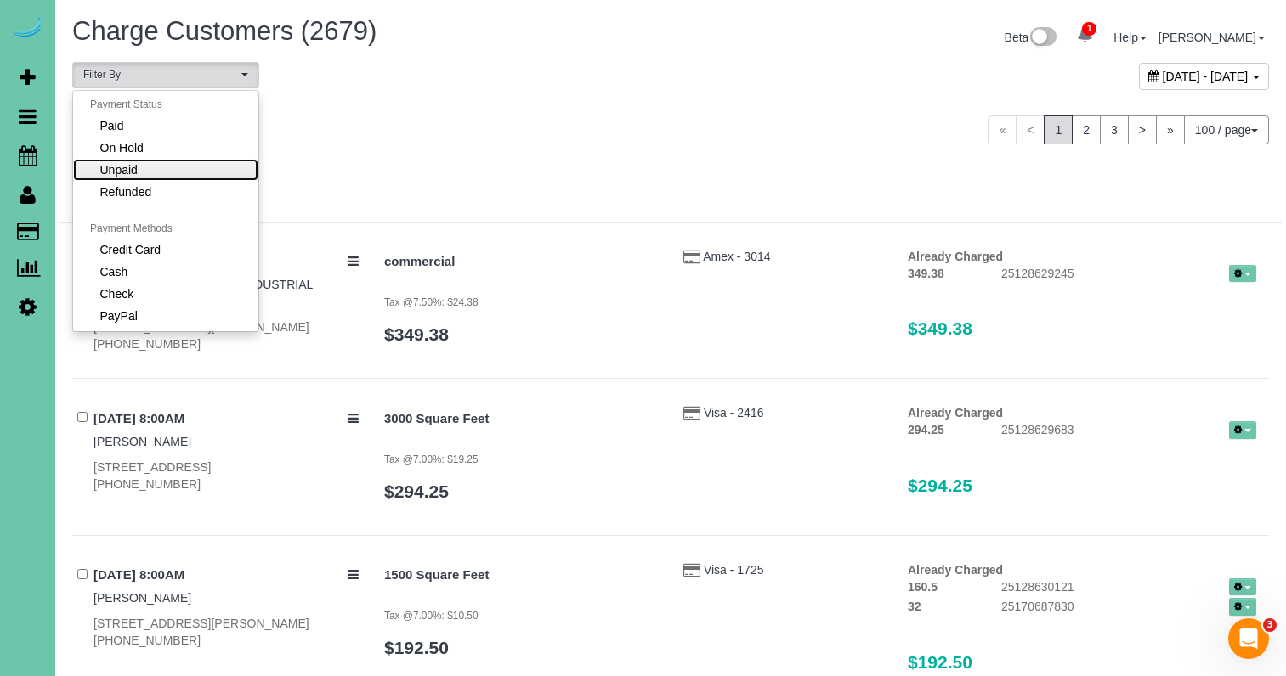
click at [159, 172] on link "Unpaid" at bounding box center [165, 170] width 185 height 22
select select "******"
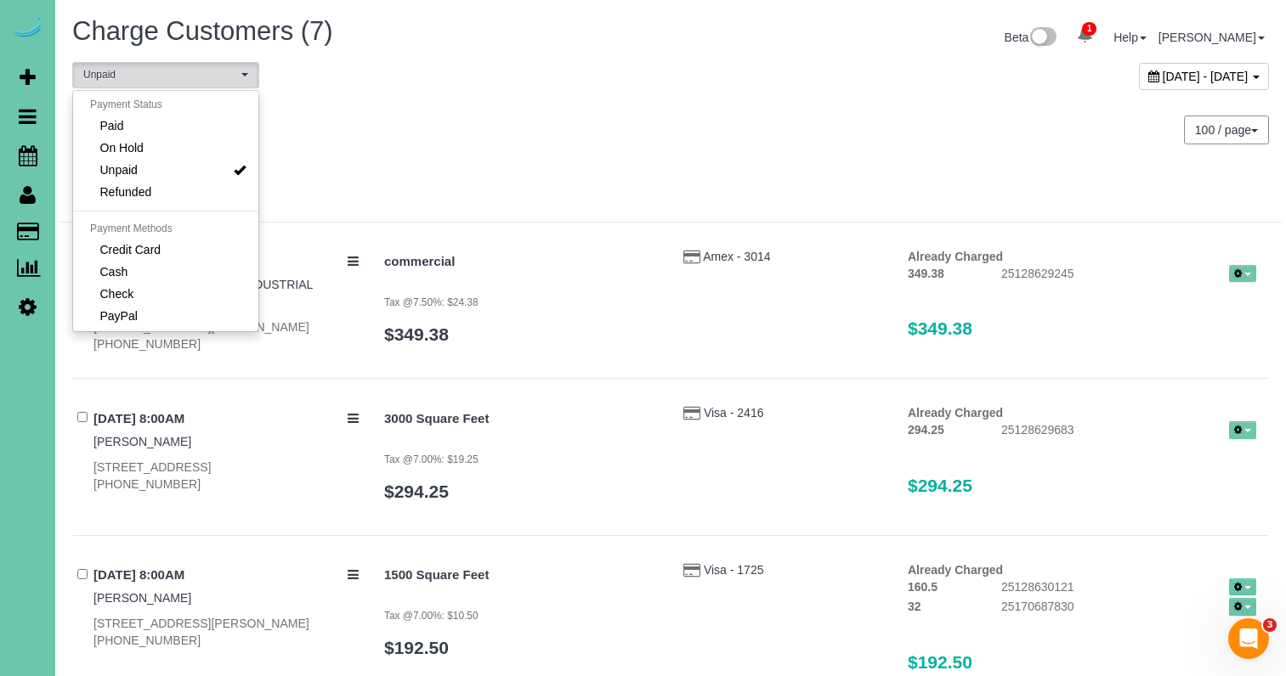
click at [615, 92] on div "**********" at bounding box center [670, 80] width 1222 height 37
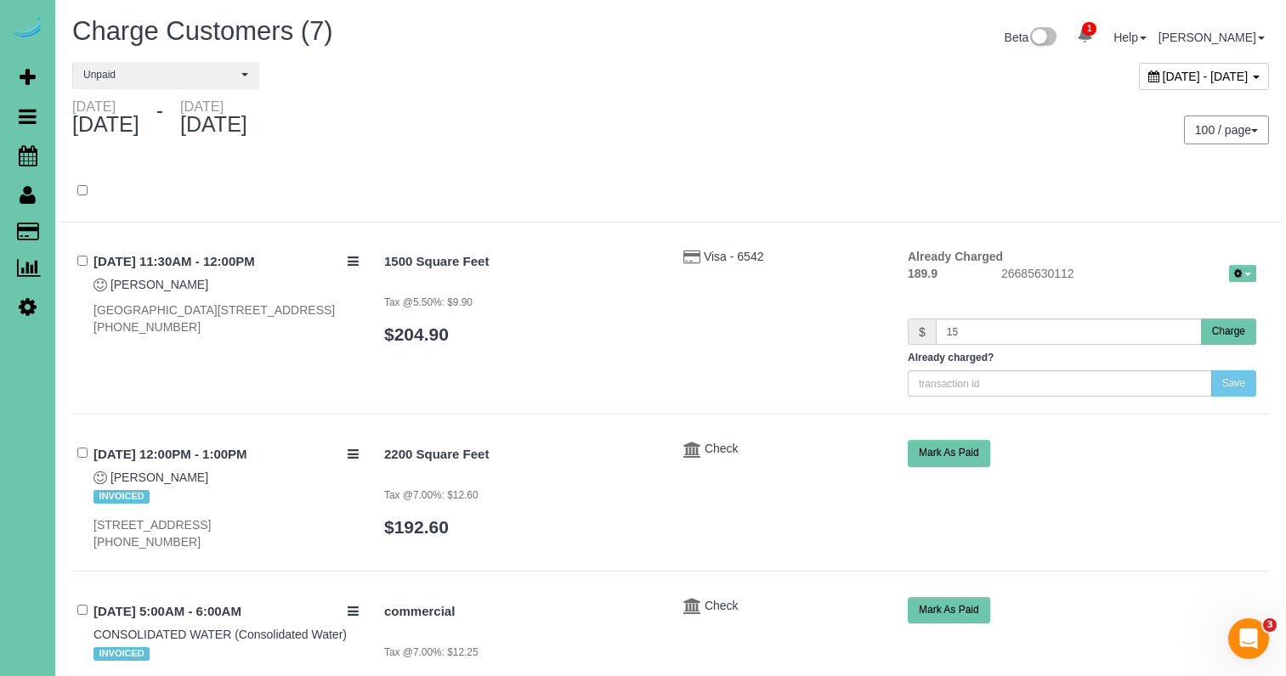
click at [1230, 328] on button "Charge" at bounding box center [1228, 332] width 55 height 26
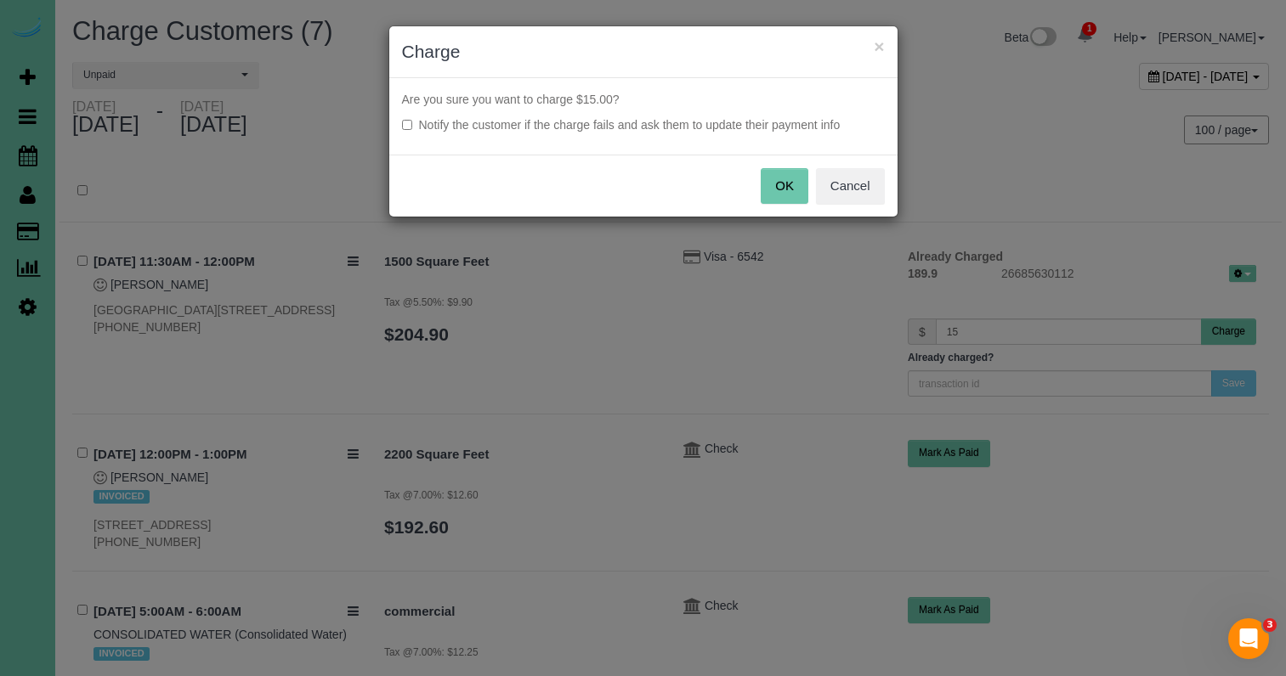
click at [789, 185] on button "OK" at bounding box center [784, 186] width 48 height 36
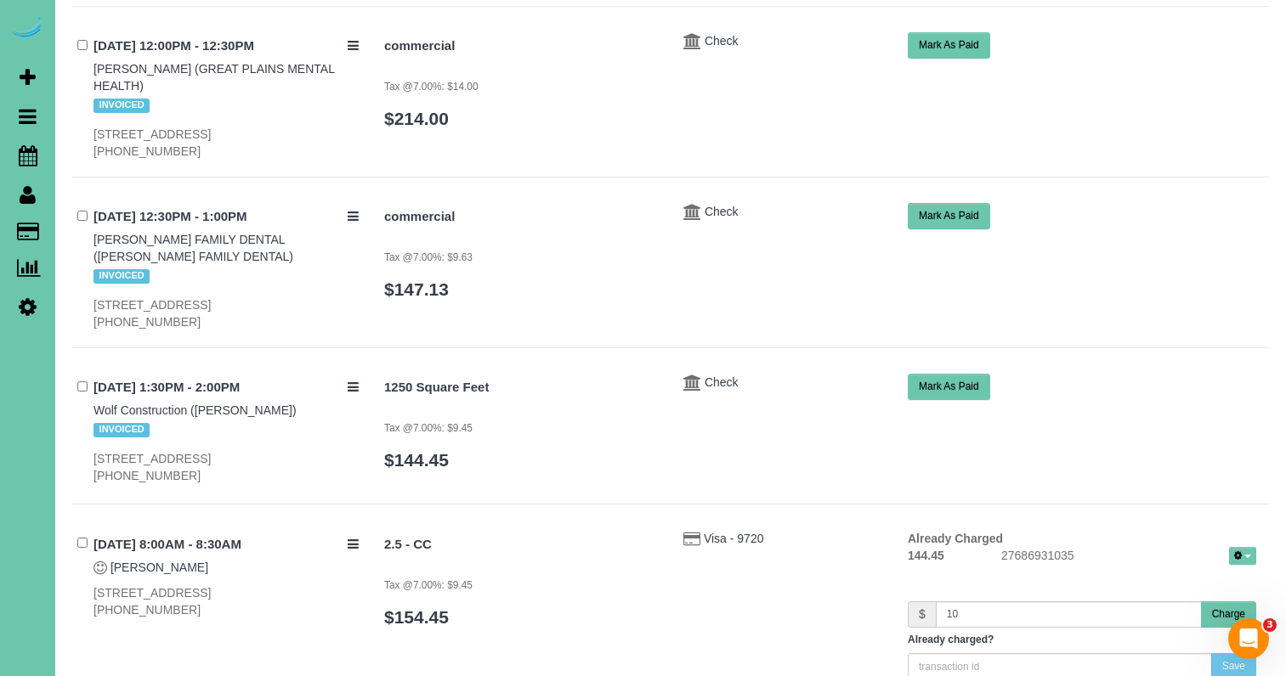
scroll to position [811, 0]
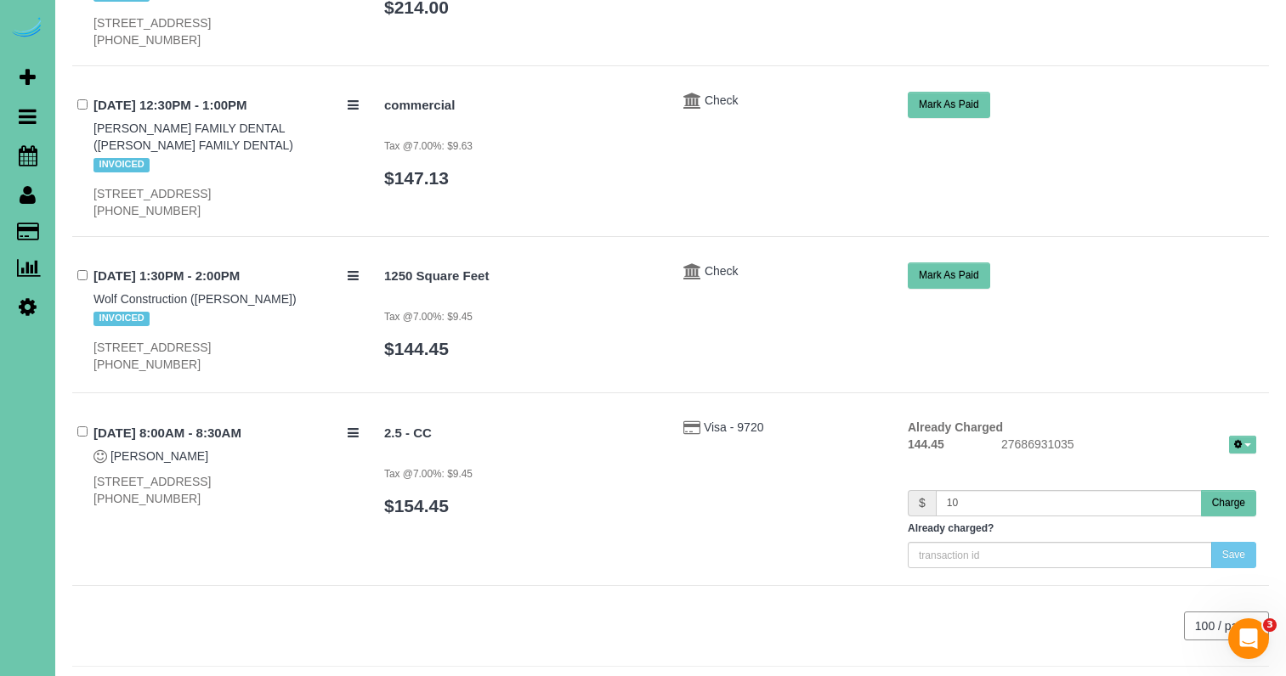
click at [1236, 503] on button "Charge" at bounding box center [1228, 503] width 55 height 26
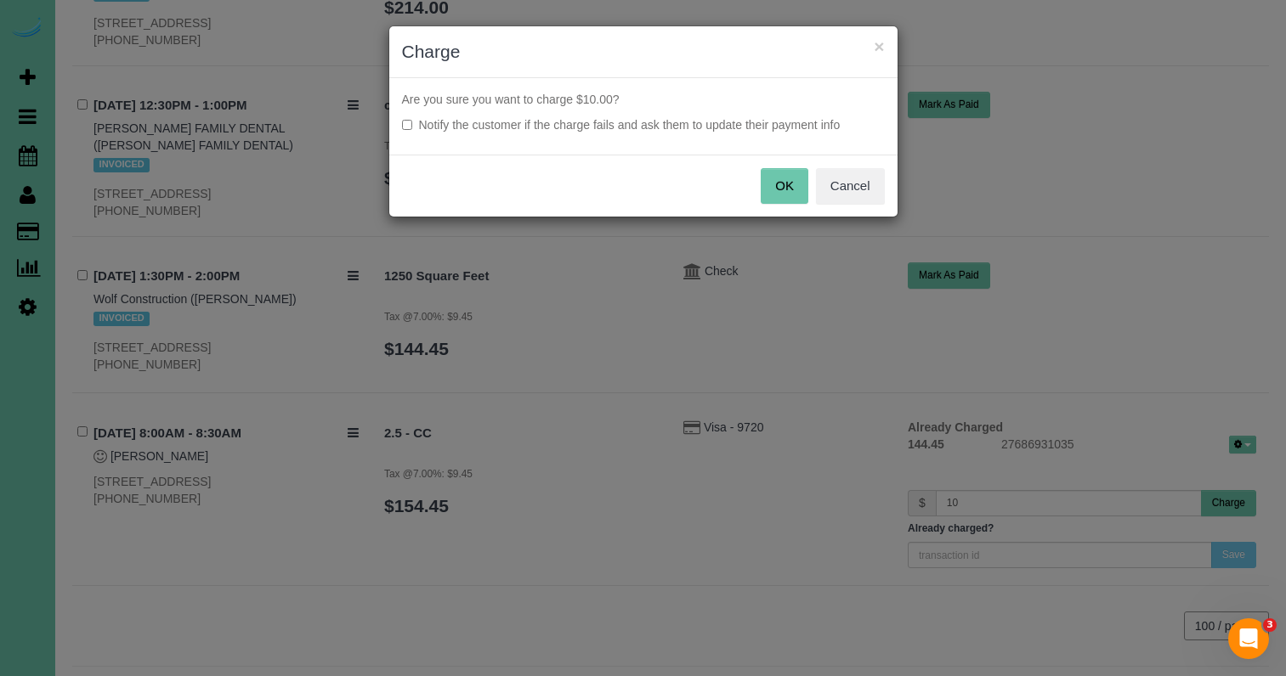
click at [796, 189] on button "OK" at bounding box center [784, 186] width 48 height 36
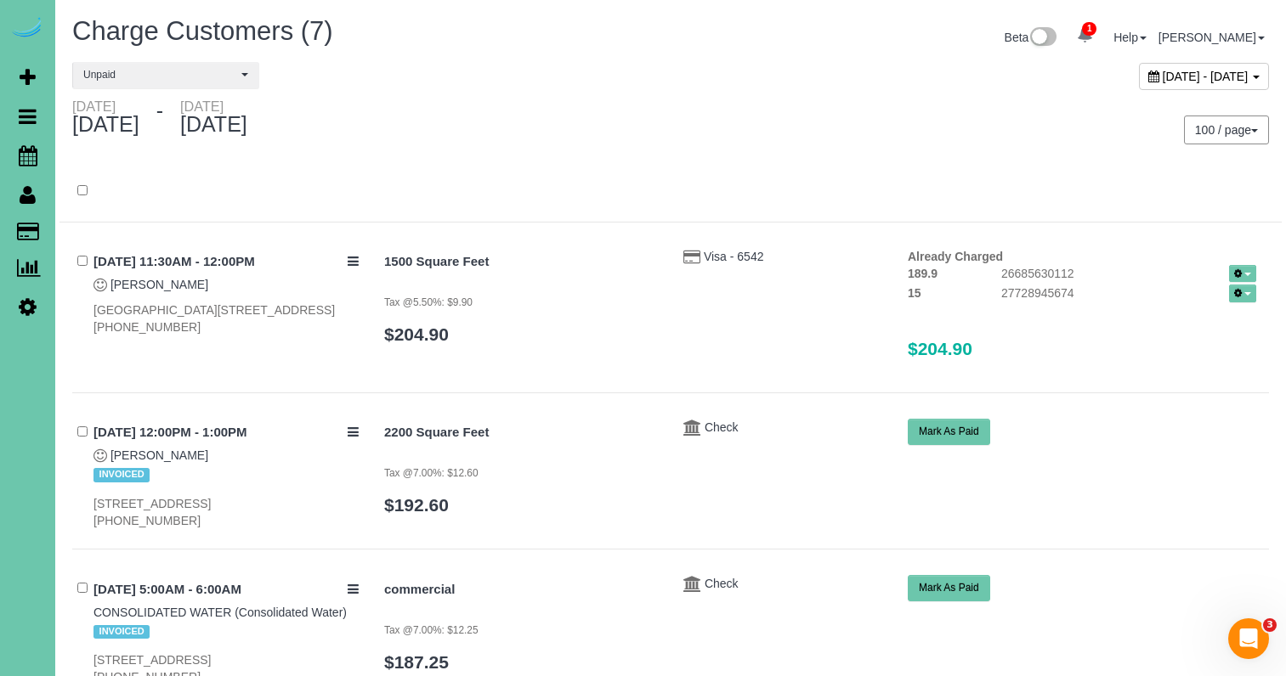
scroll to position [0, 0]
click at [31, 155] on icon at bounding box center [28, 155] width 19 height 20
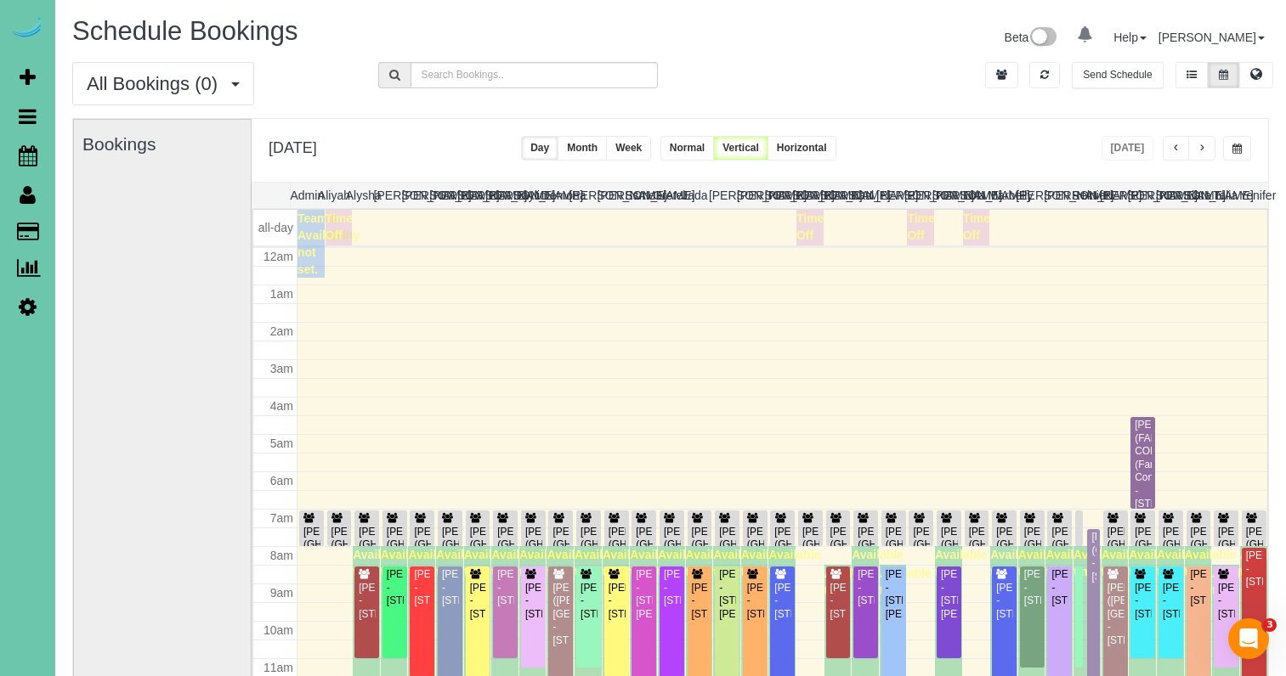
scroll to position [225, 0]
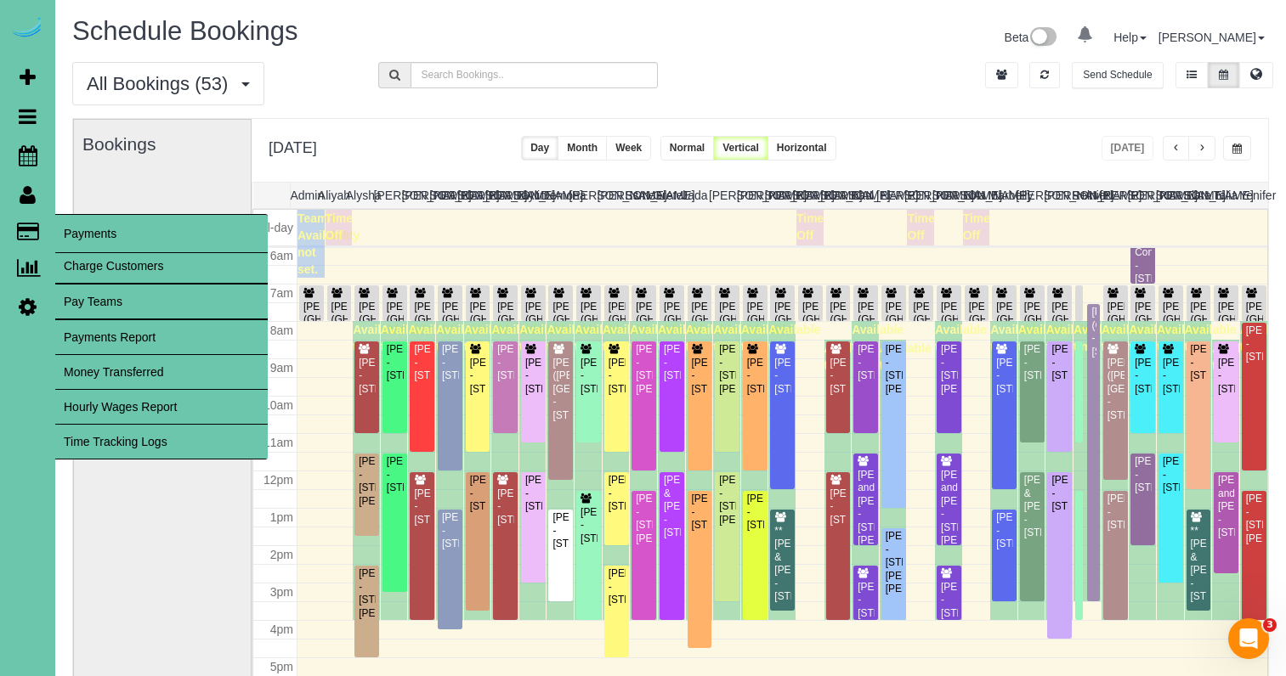
drag, startPoint x: 116, startPoint y: 262, endPoint x: 127, endPoint y: 261, distance: 11.9
click at [116, 262] on link "Charge Customers" at bounding box center [161, 266] width 212 height 34
select select
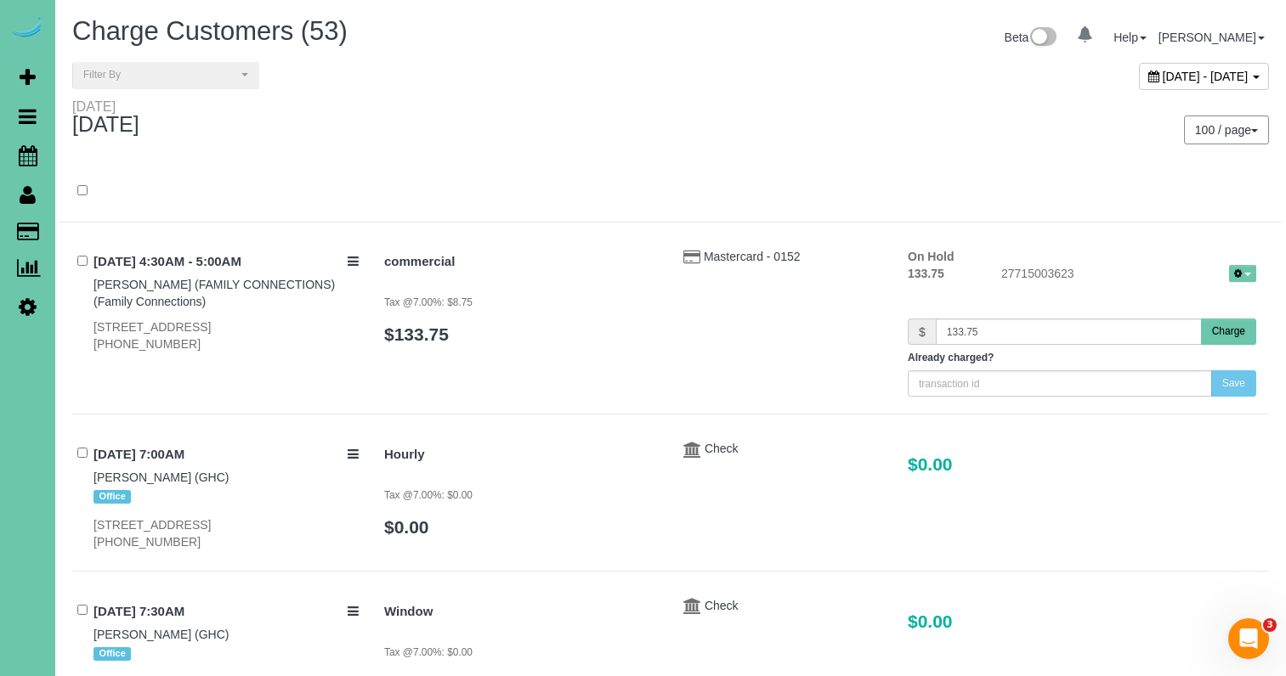
click at [1139, 67] on div "[DATE] - [DATE]" at bounding box center [1204, 76] width 130 height 27
type input "**********"
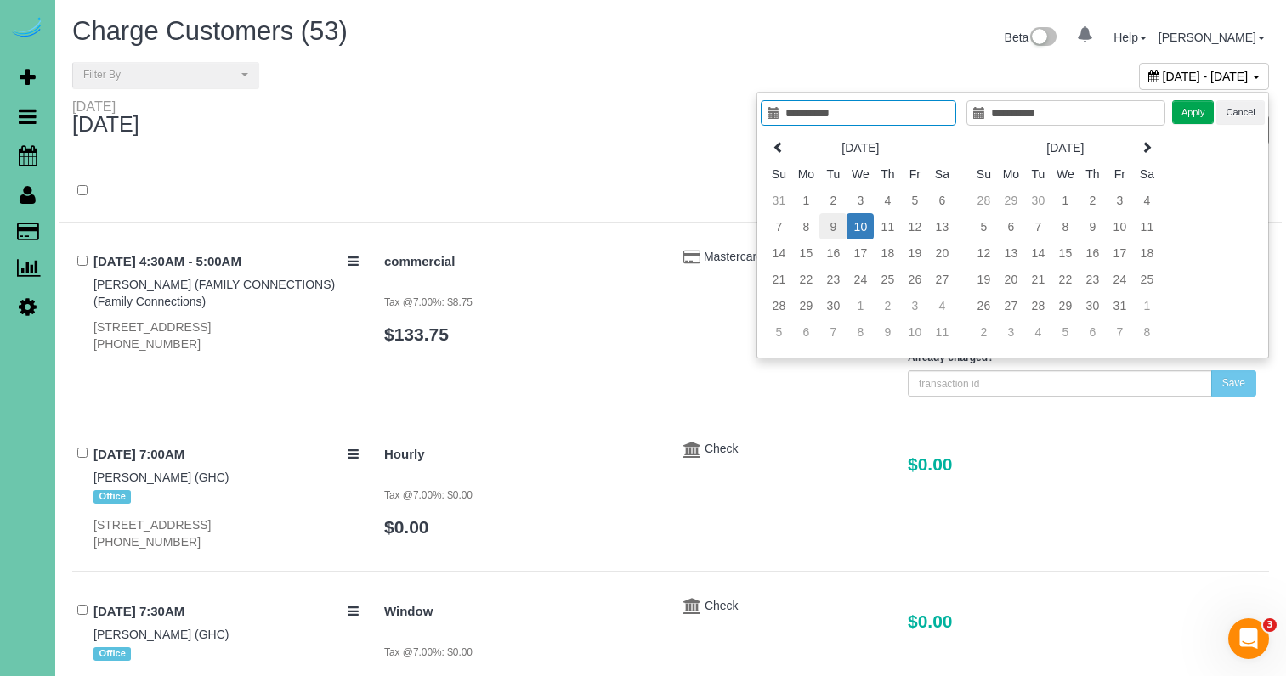
type input "**********"
click at [824, 222] on td "9" at bounding box center [832, 226] width 27 height 26
type input "**********"
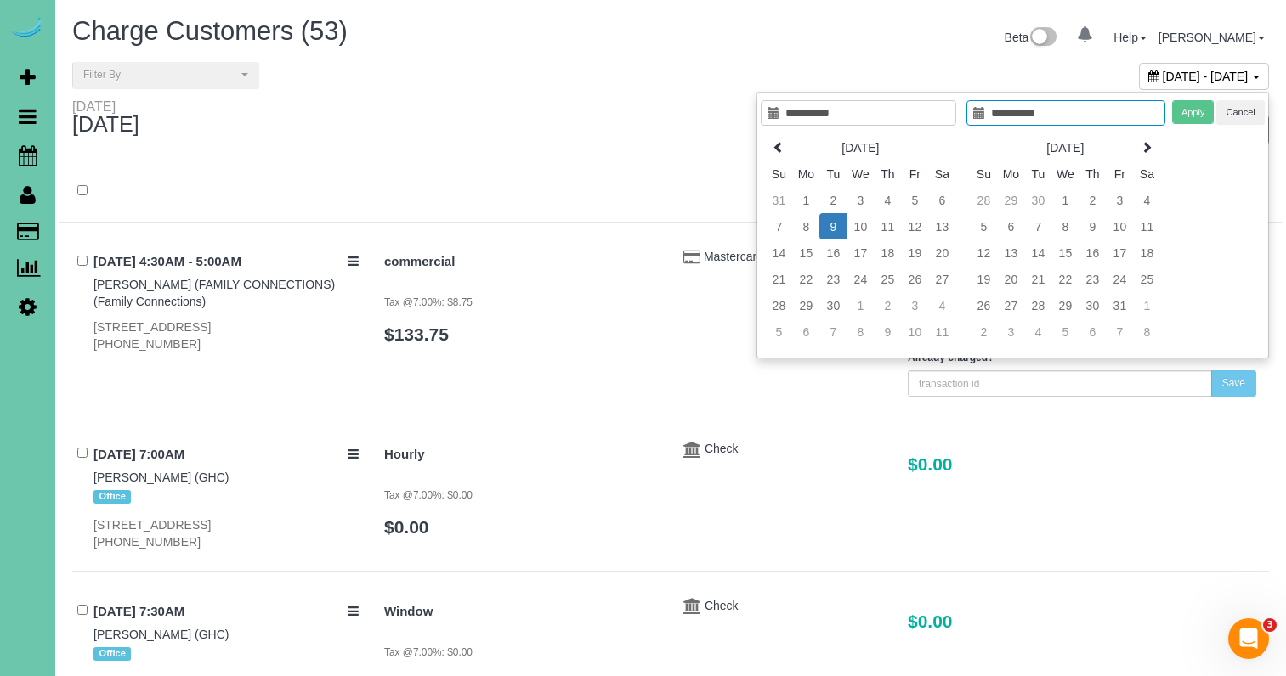
click at [824, 222] on td "9" at bounding box center [832, 226] width 27 height 26
type input "**********"
drag, startPoint x: 1200, startPoint y: 112, endPoint x: 981, endPoint y: 109, distance: 219.2
click at [1200, 112] on button "Apply" at bounding box center [1193, 112] width 42 height 25
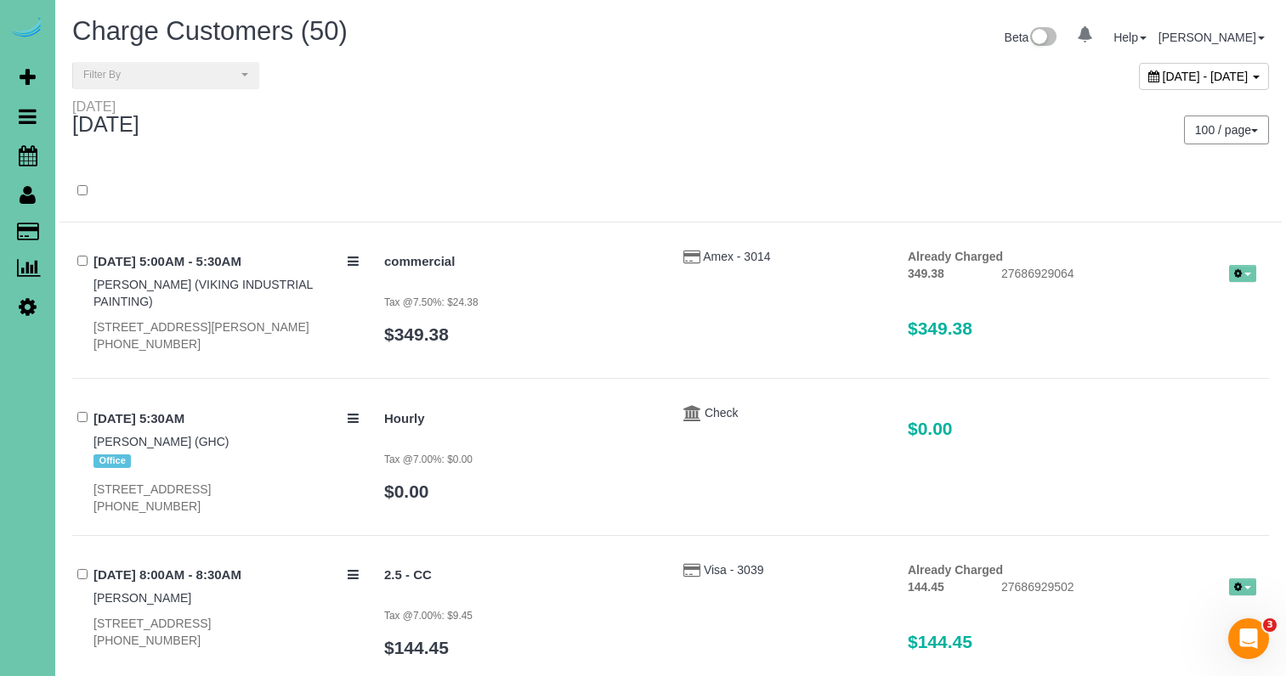
drag, startPoint x: 108, startPoint y: 72, endPoint x: 114, endPoint y: 94, distance: 22.9
click at [108, 73] on span "Filter By" at bounding box center [160, 75] width 154 height 14
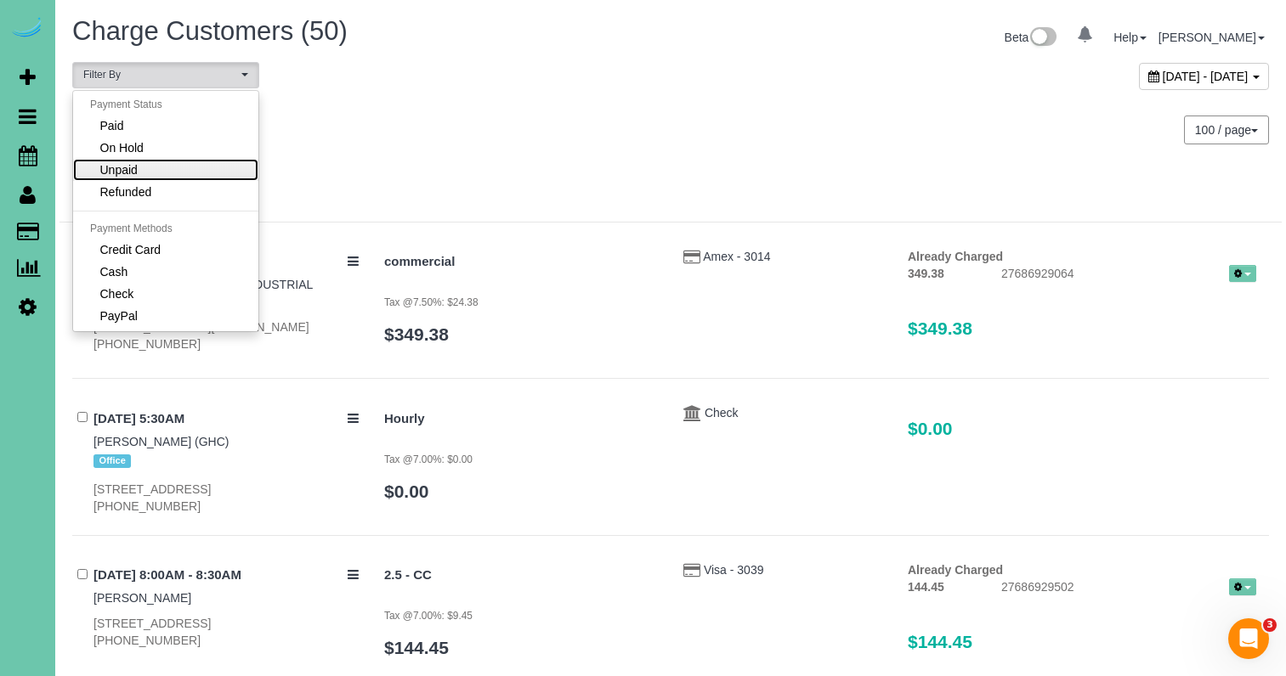
click at [134, 166] on span "Unpaid" at bounding box center [118, 169] width 37 height 17
select select "******"
click at [565, 150] on div "[DATE] 100 / page 10 / page 20 / page 30 / page 40 / page 50 / page 100 / page" at bounding box center [670, 130] width 1222 height 63
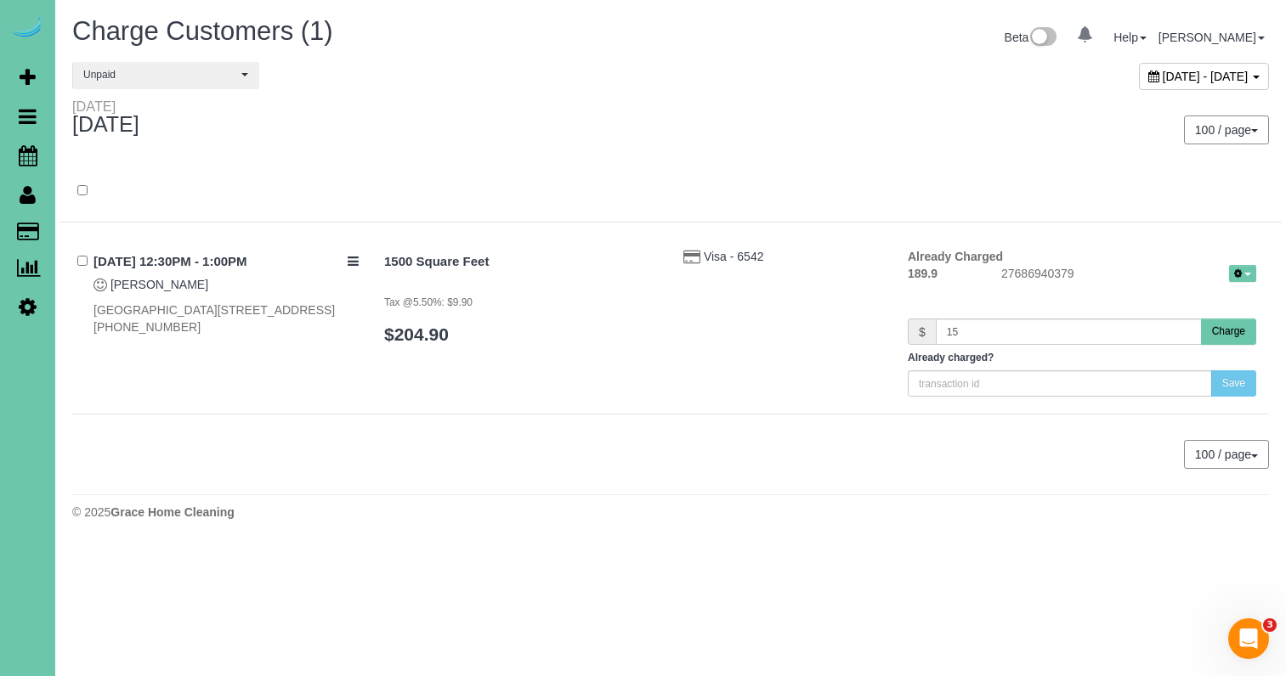
click at [1232, 336] on button "Charge" at bounding box center [1228, 332] width 55 height 26
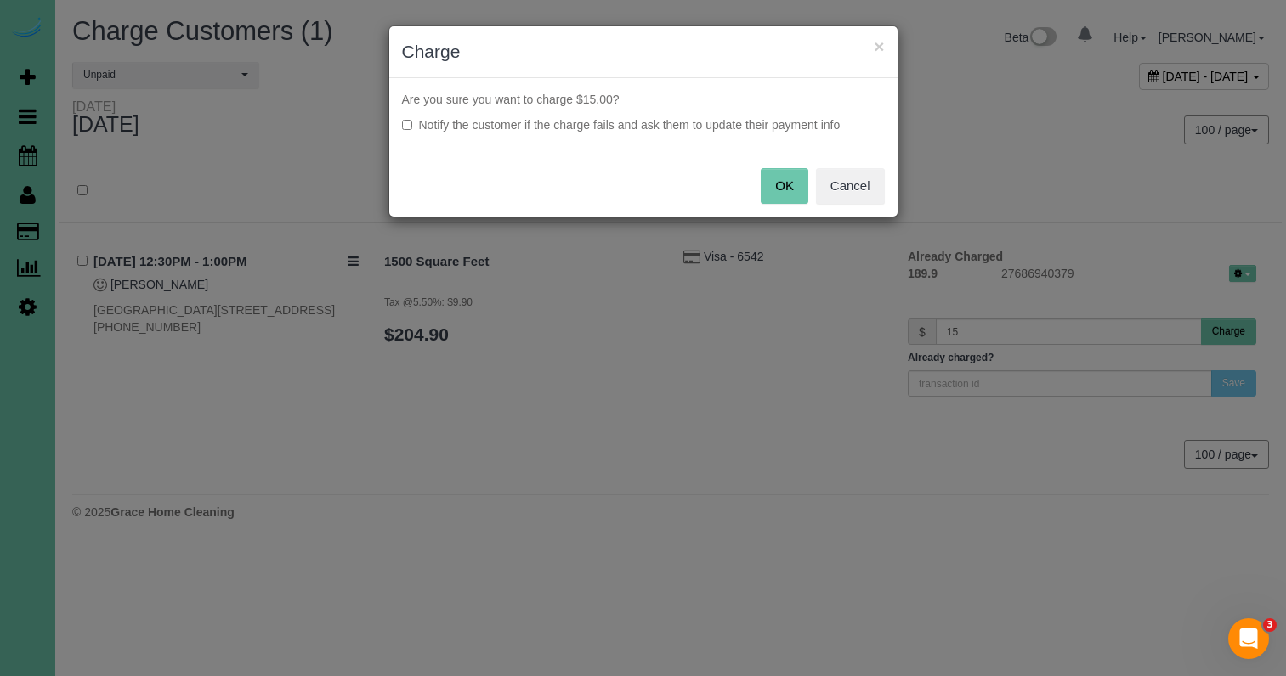
click at [775, 184] on button "OK" at bounding box center [784, 186] width 48 height 36
